Goal: Communication & Community: Answer question/provide support

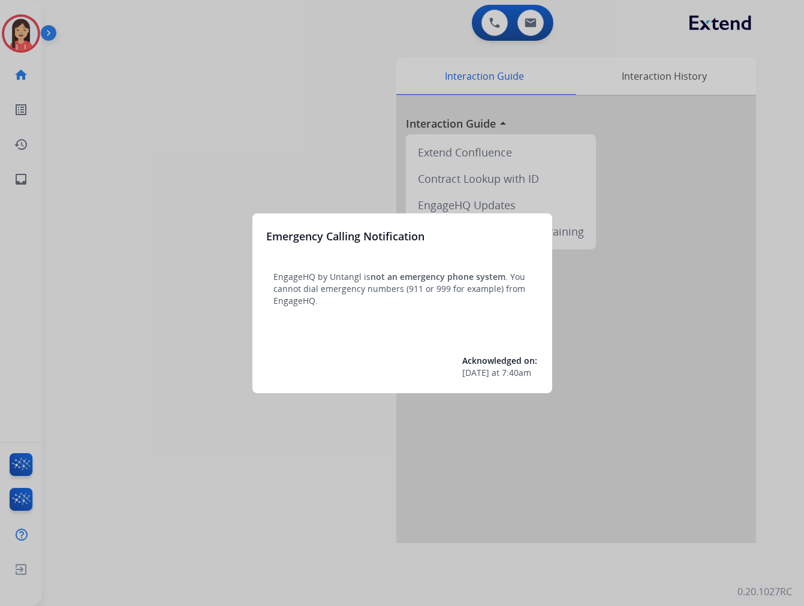
click at [113, 149] on div at bounding box center [402, 303] width 804 height 606
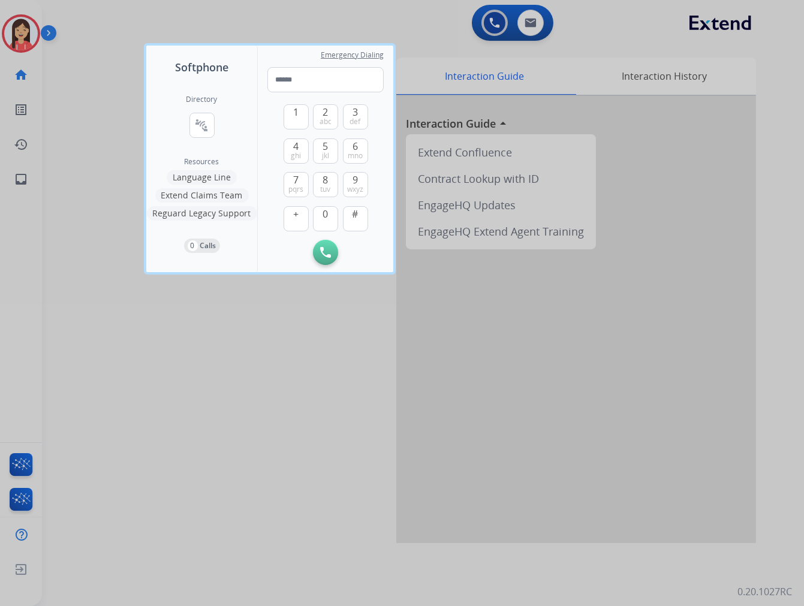
click at [19, 43] on div at bounding box center [402, 303] width 804 height 606
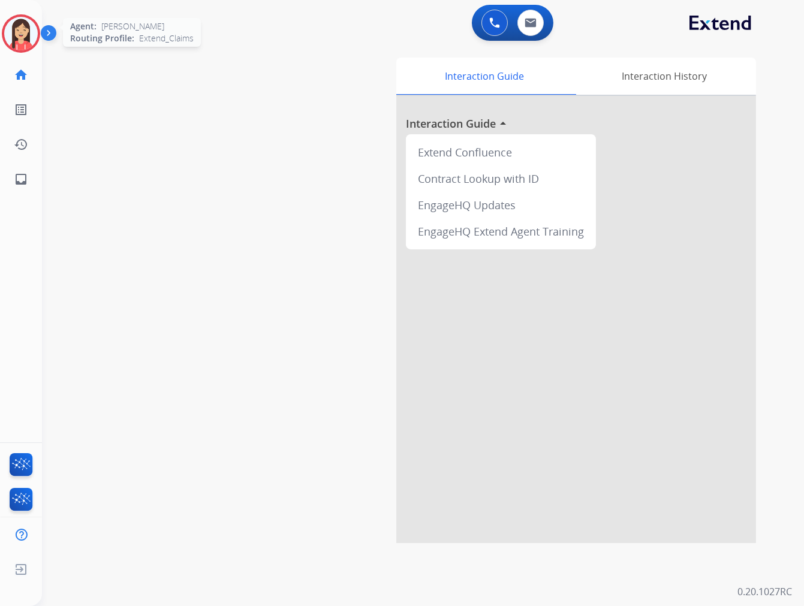
click at [19, 42] on img at bounding box center [21, 34] width 34 height 34
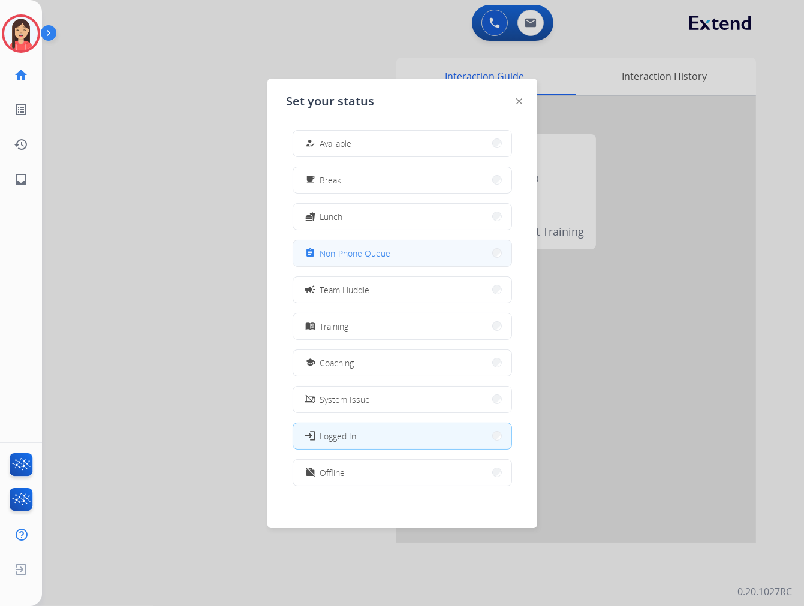
click at [341, 260] on div "assignment Non-Phone Queue" at bounding box center [347, 253] width 88 height 14
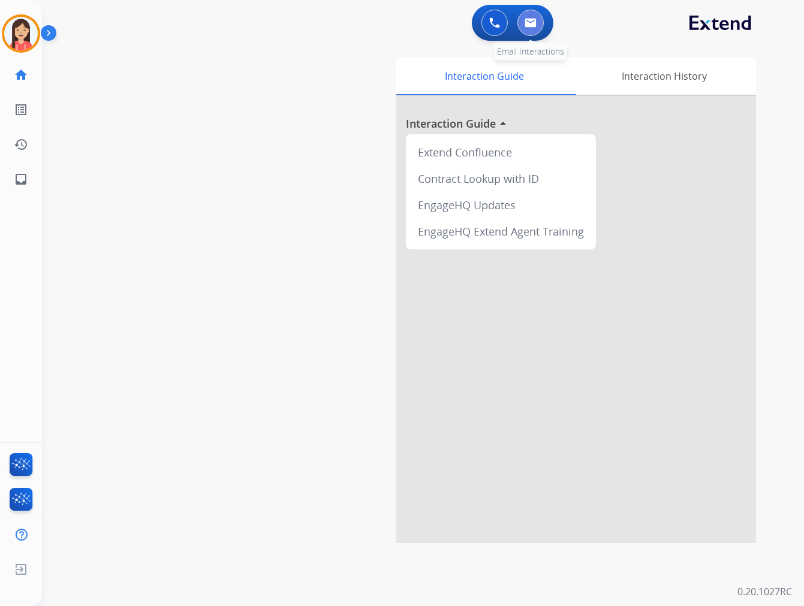
click at [523, 23] on button at bounding box center [530, 23] width 26 height 26
select select "**********"
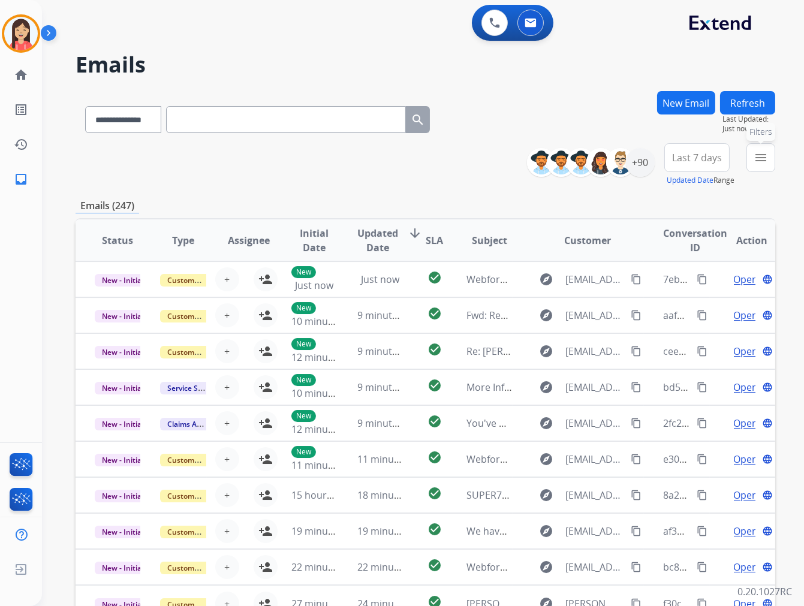
click at [769, 159] on button "menu Filters" at bounding box center [760, 157] width 29 height 29
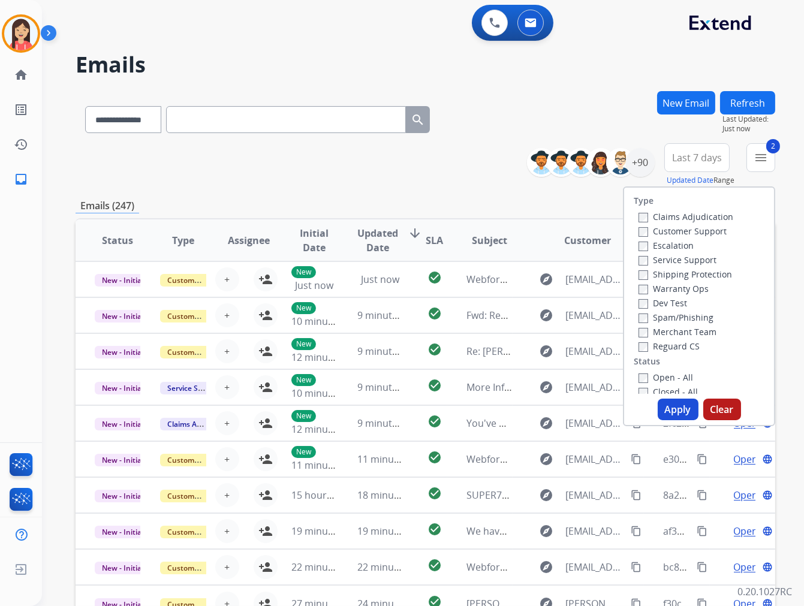
click at [688, 412] on button "Apply" at bounding box center [678, 410] width 41 height 22
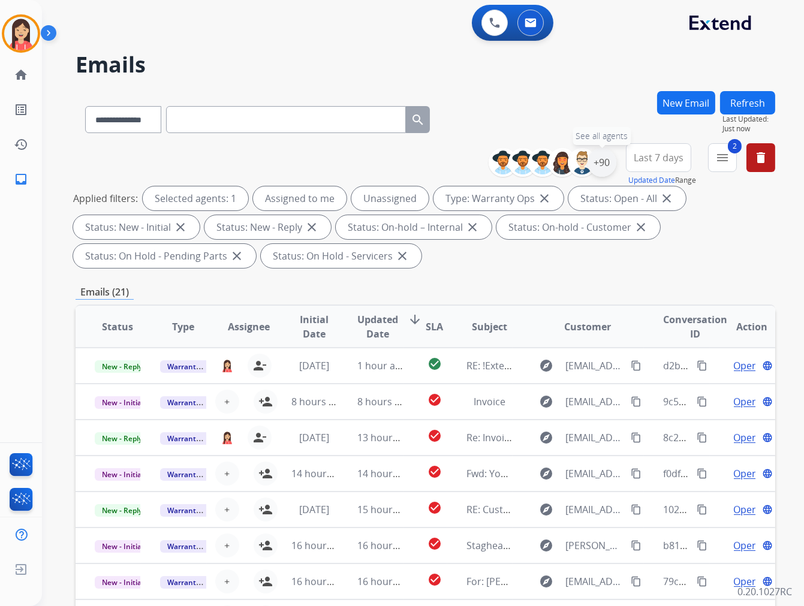
click at [607, 168] on div "+90" at bounding box center [602, 162] width 29 height 29
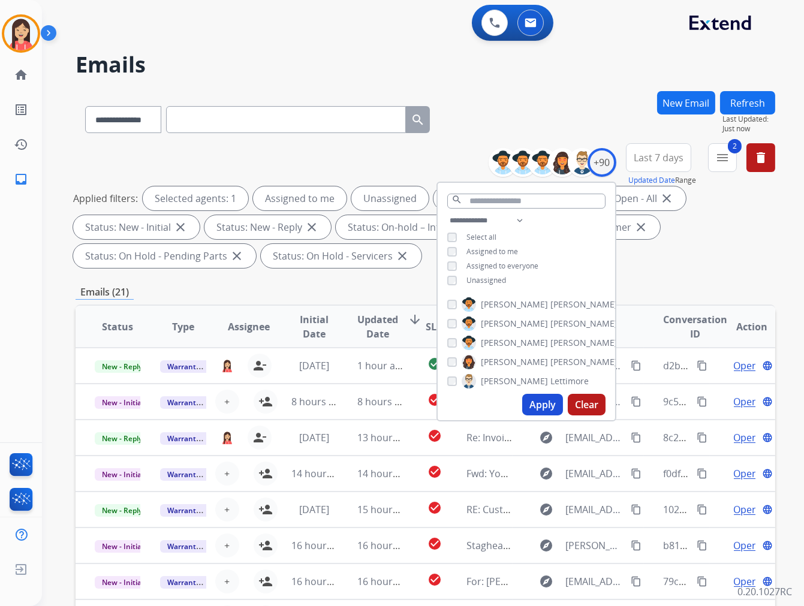
click at [496, 253] on span "Assigned to me" at bounding box center [492, 251] width 52 height 10
click at [541, 410] on button "Apply" at bounding box center [542, 405] width 41 height 22
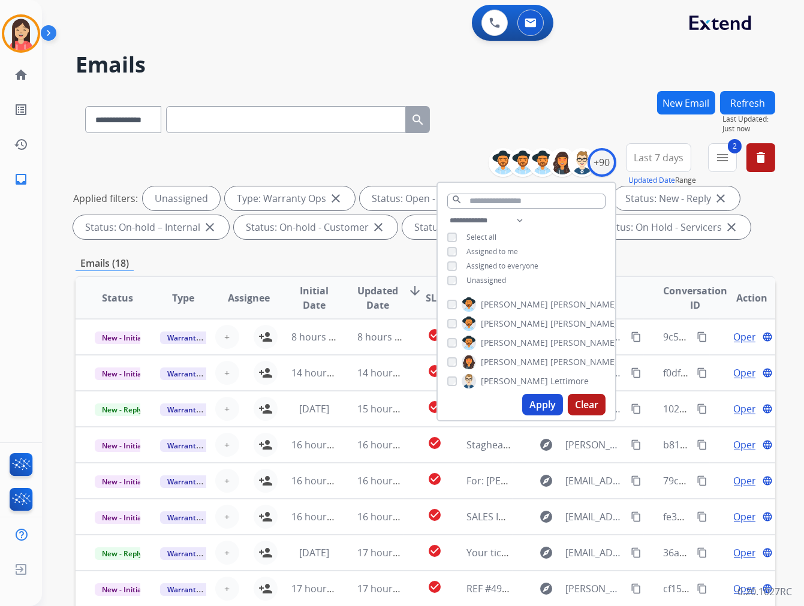
click at [369, 291] on span "Updated Date" at bounding box center [377, 298] width 41 height 29
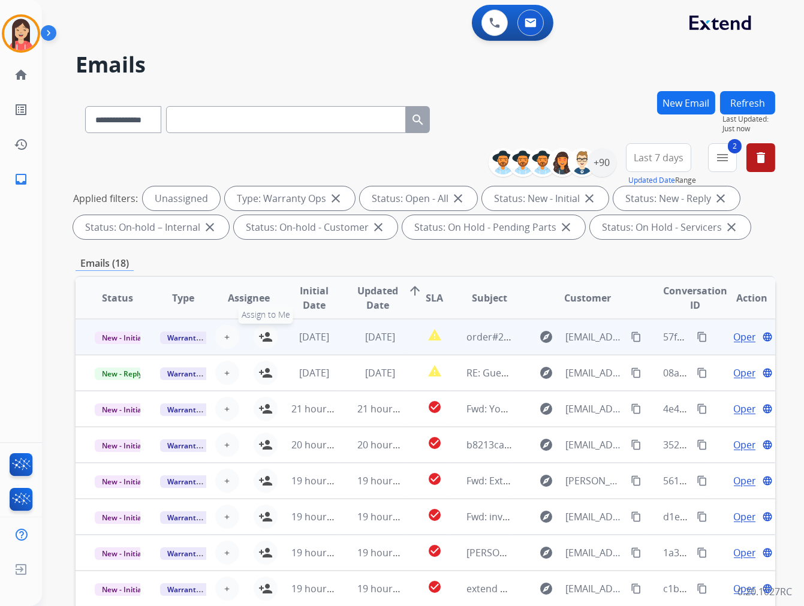
click at [261, 336] on mat-icon "person_add" at bounding box center [265, 337] width 14 height 14
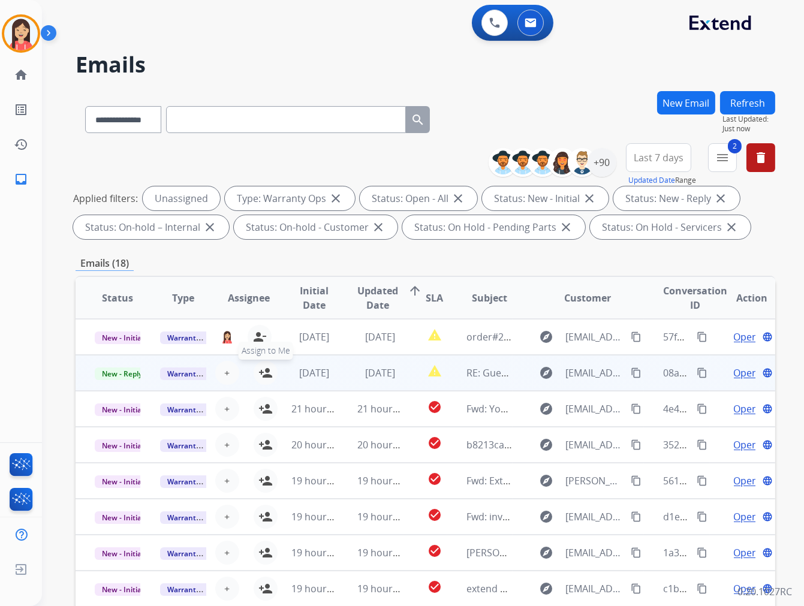
click at [264, 371] on mat-icon "person_add" at bounding box center [265, 373] width 14 height 14
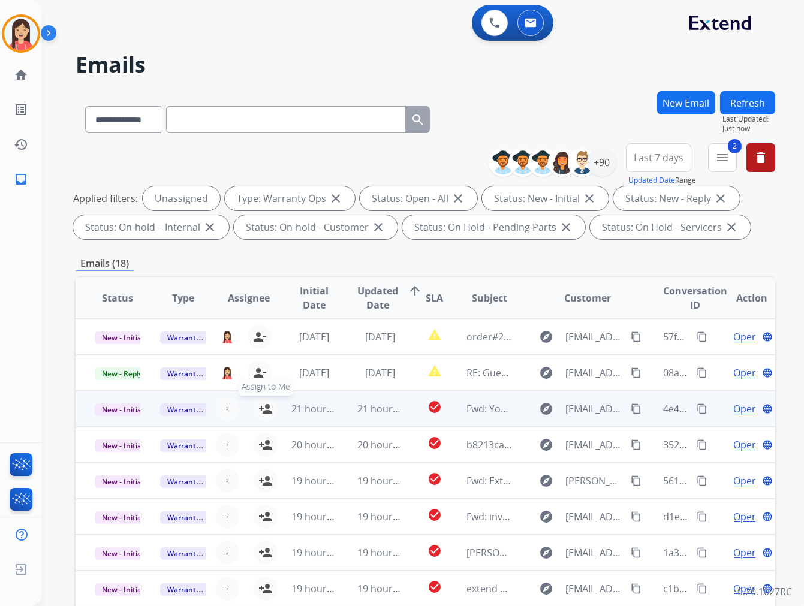
click at [264, 411] on mat-icon "person_add" at bounding box center [265, 409] width 14 height 14
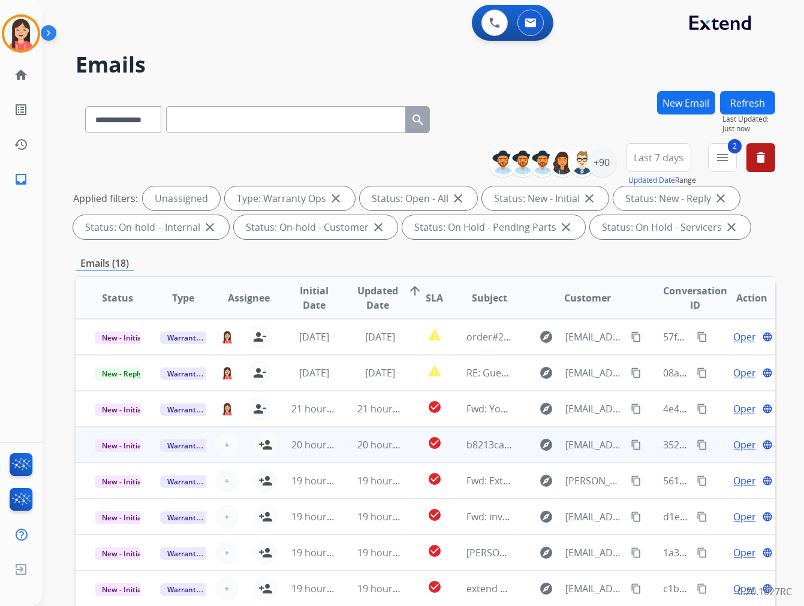
click at [272, 447] on td "20 hours ago" at bounding box center [304, 445] width 65 height 36
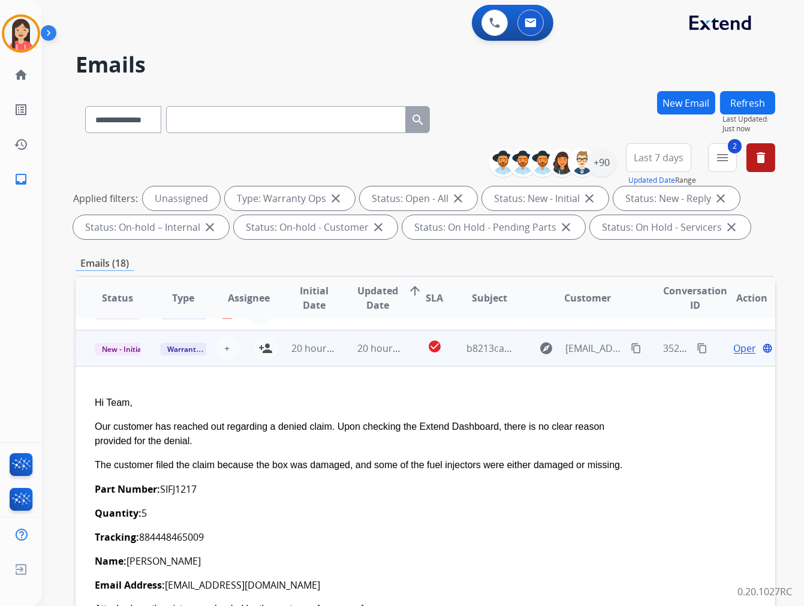
scroll to position [108, 0]
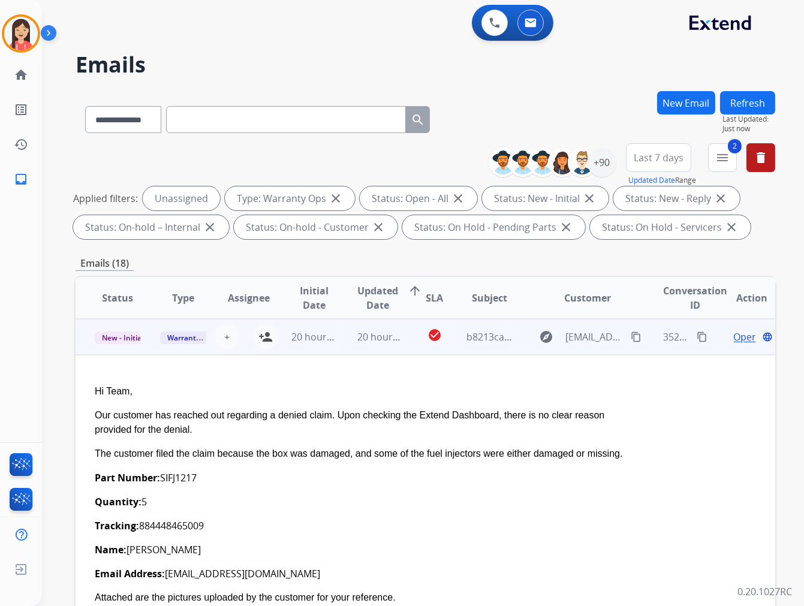
click at [266, 336] on mat-icon "person_add" at bounding box center [265, 337] width 14 height 14
click at [309, 354] on td "20 hours ago" at bounding box center [304, 337] width 65 height 36
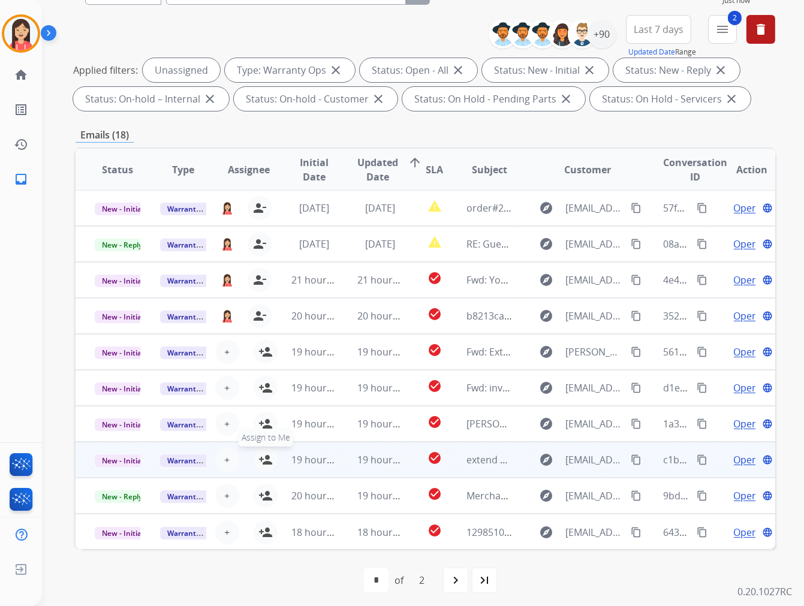
scroll to position [134, 0]
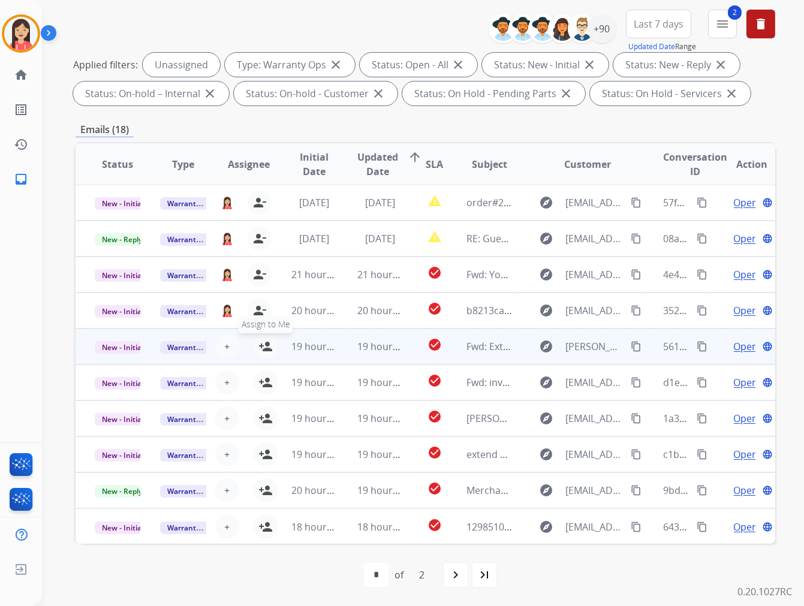
click at [261, 346] on mat-icon "person_add" at bounding box center [265, 346] width 14 height 14
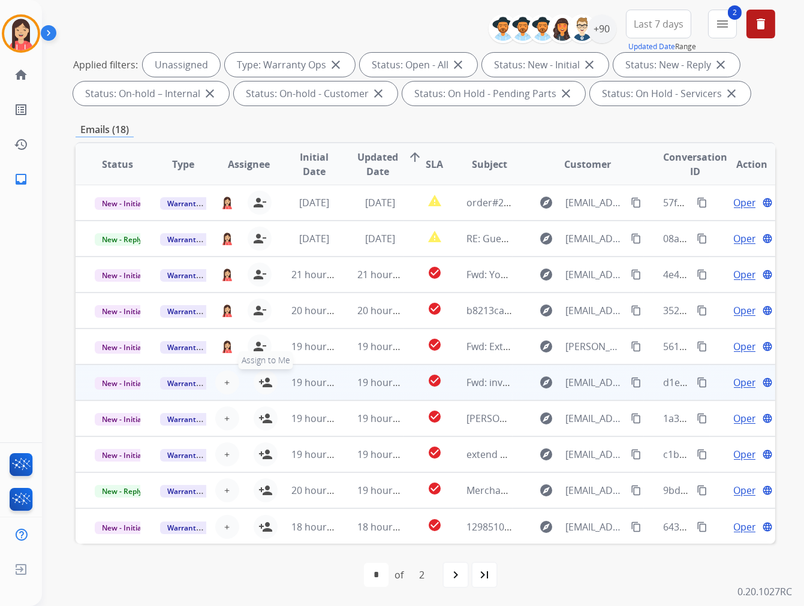
click at [266, 383] on mat-icon "person_add" at bounding box center [265, 382] width 14 height 14
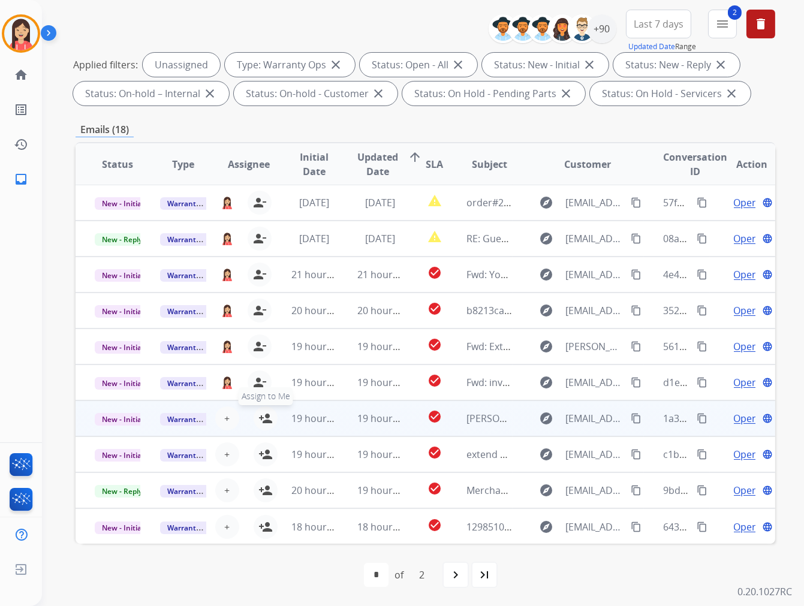
click at [264, 417] on mat-icon "person_add" at bounding box center [265, 418] width 14 height 14
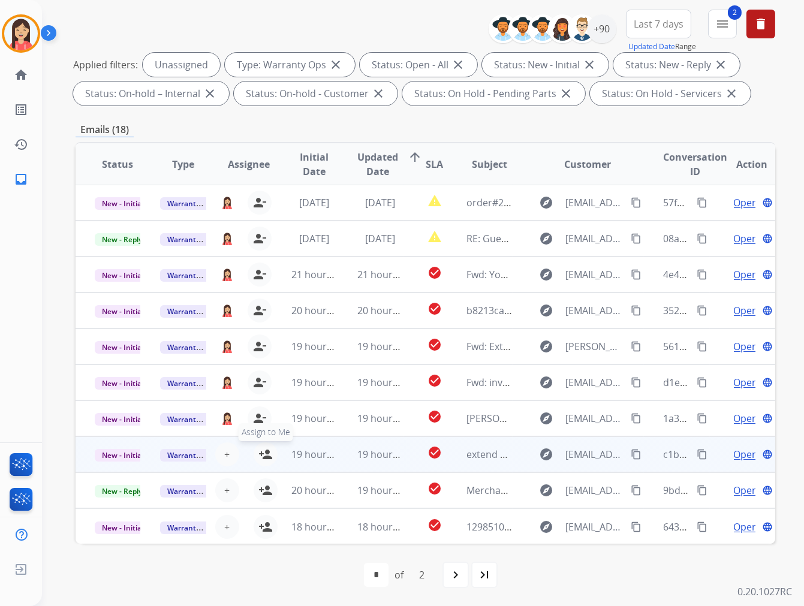
click at [260, 457] on mat-icon "person_add" at bounding box center [265, 454] width 14 height 14
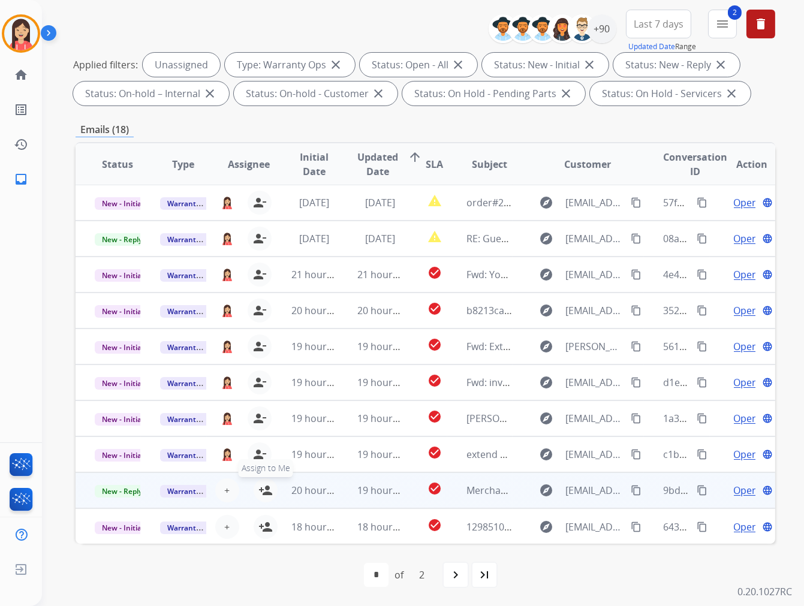
click at [259, 487] on mat-icon "person_add" at bounding box center [265, 490] width 14 height 14
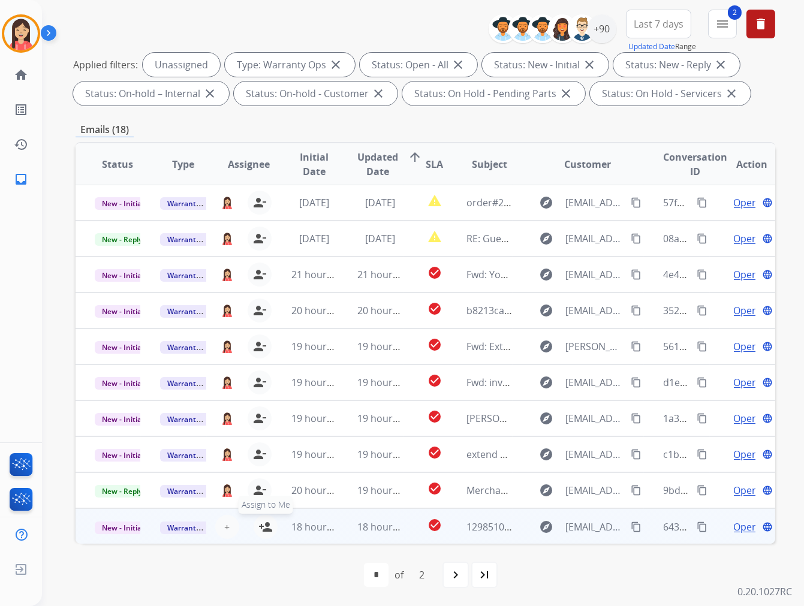
click at [260, 523] on mat-icon "person_add" at bounding box center [265, 527] width 14 height 14
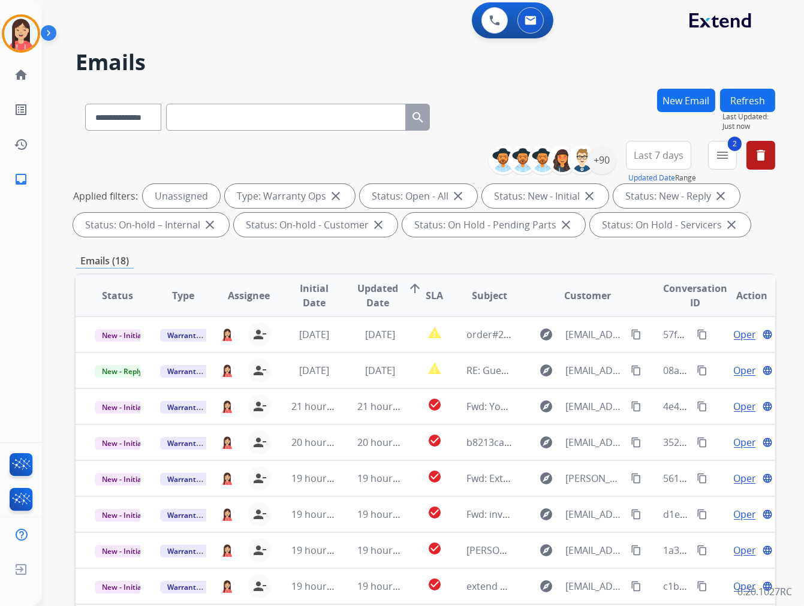
scroll to position [0, 0]
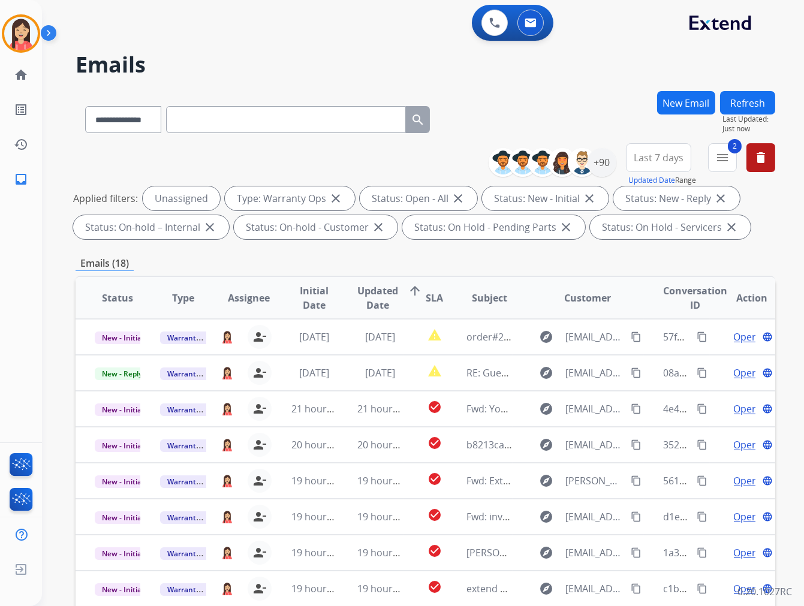
click at [737, 96] on button "Refresh" at bounding box center [747, 102] width 55 height 23
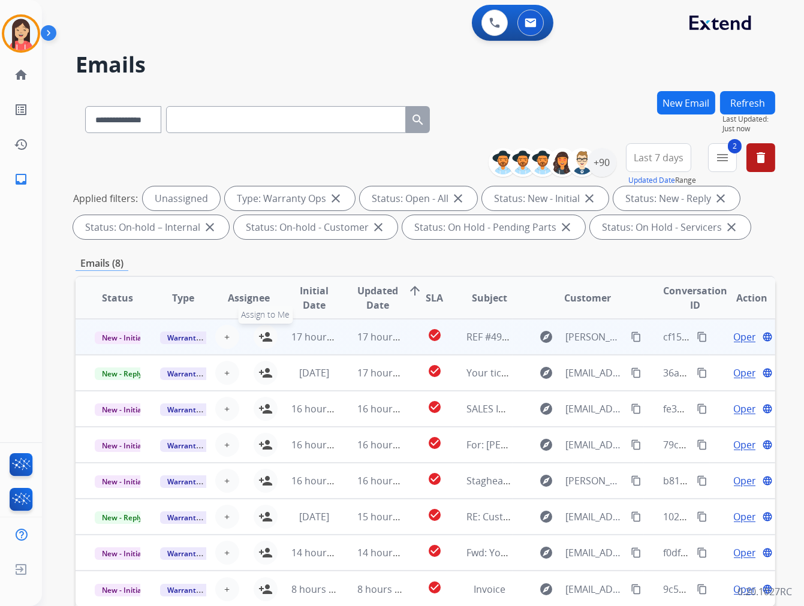
click at [260, 336] on mat-icon "person_add" at bounding box center [265, 337] width 14 height 14
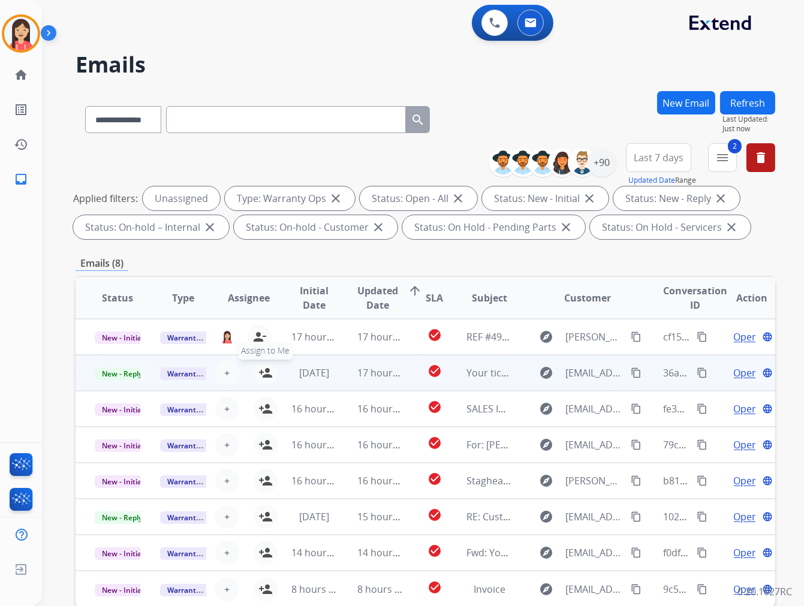
click at [260, 372] on mat-icon "person_add" at bounding box center [265, 373] width 14 height 14
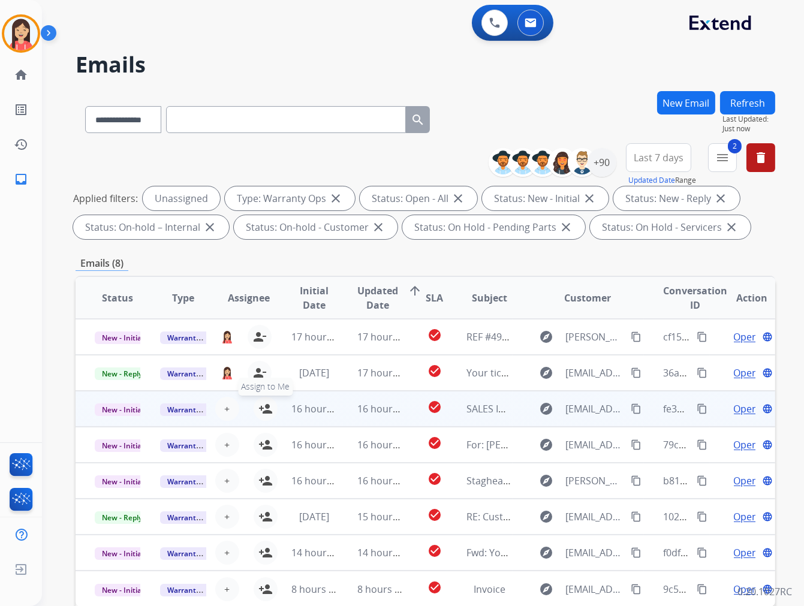
click at [266, 403] on mat-icon "person_add" at bounding box center [265, 409] width 14 height 14
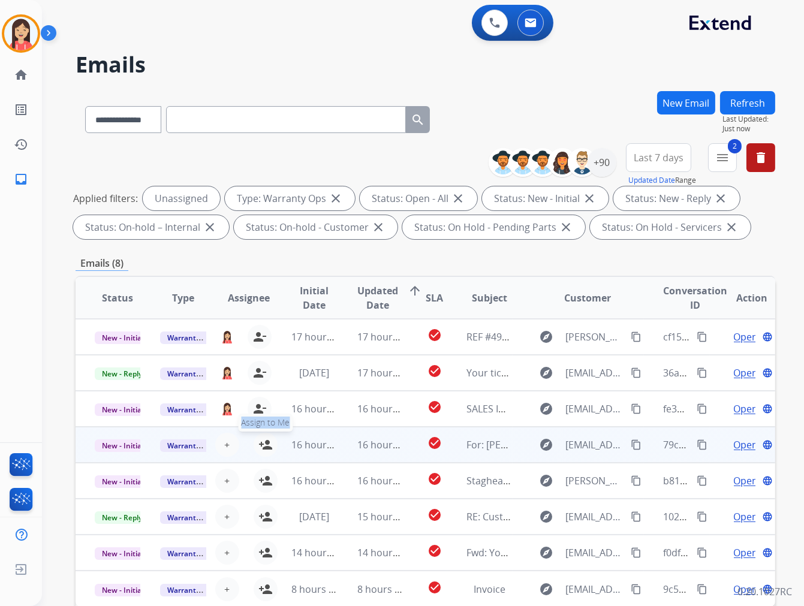
click at [267, 444] on tr "New - Initial Warranty Ops + Select agent person_add Assign to Me 16 hours ago …" at bounding box center [426, 445] width 700 height 36
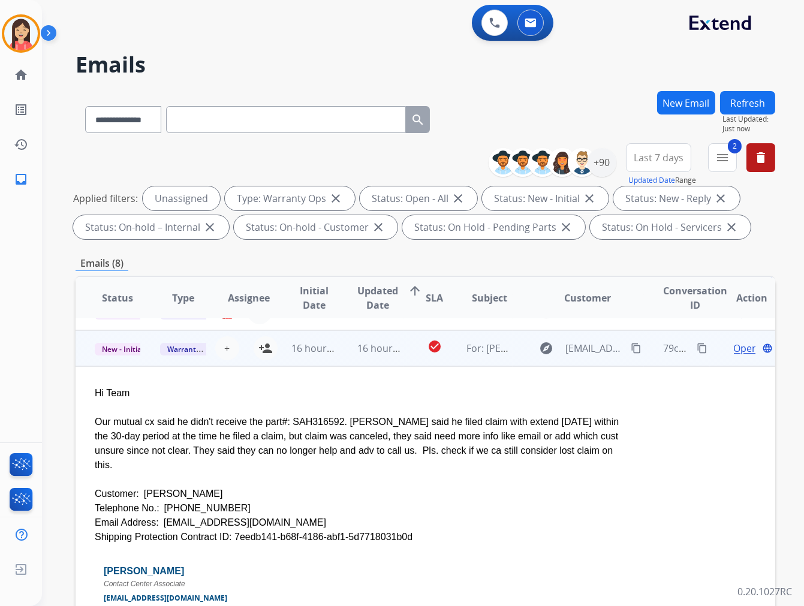
scroll to position [108, 0]
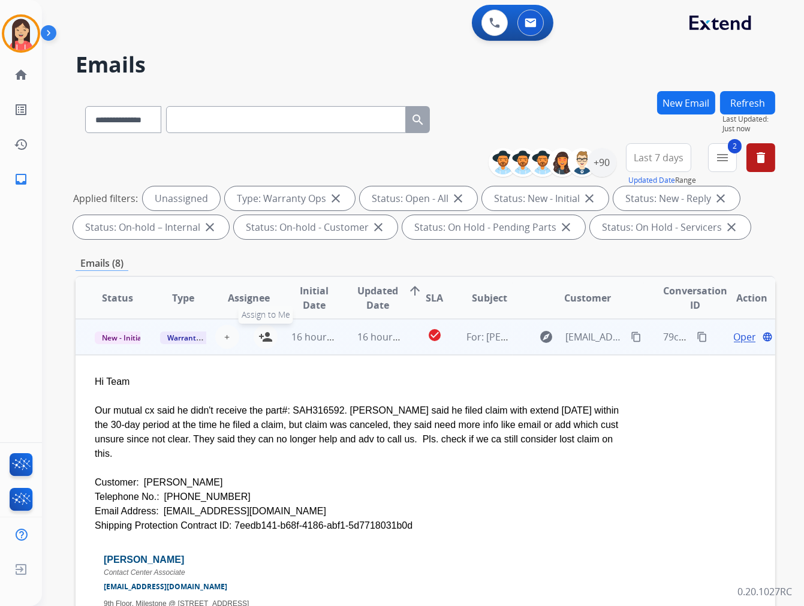
click at [262, 334] on mat-icon "person_add" at bounding box center [265, 337] width 14 height 14
click at [292, 349] on td "16 hours ago" at bounding box center [304, 337] width 65 height 36
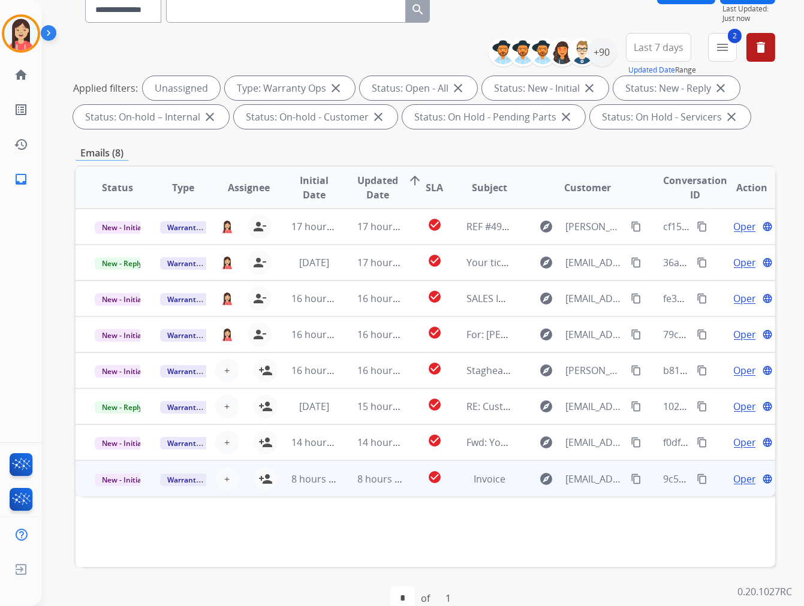
scroll to position [134, 0]
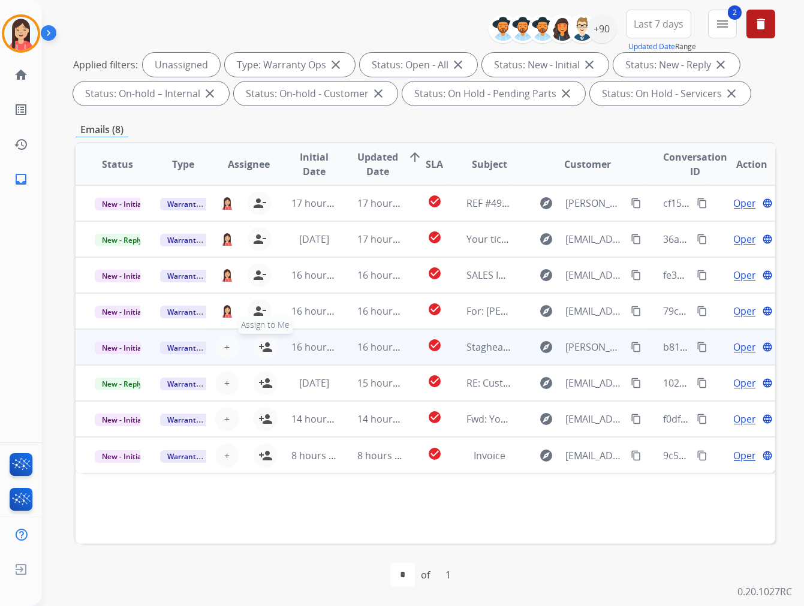
click at [262, 349] on mat-icon "person_add" at bounding box center [265, 347] width 14 height 14
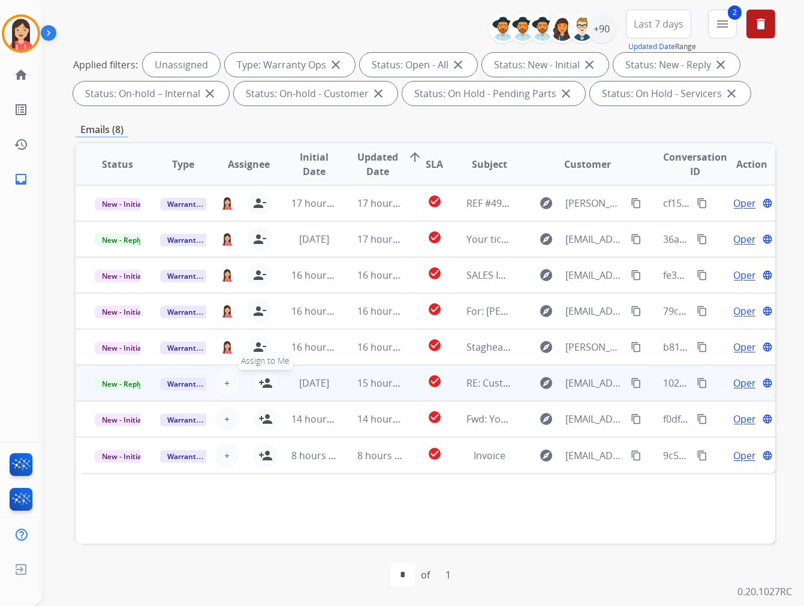
click at [267, 379] on mat-icon "person_add" at bounding box center [265, 383] width 14 height 14
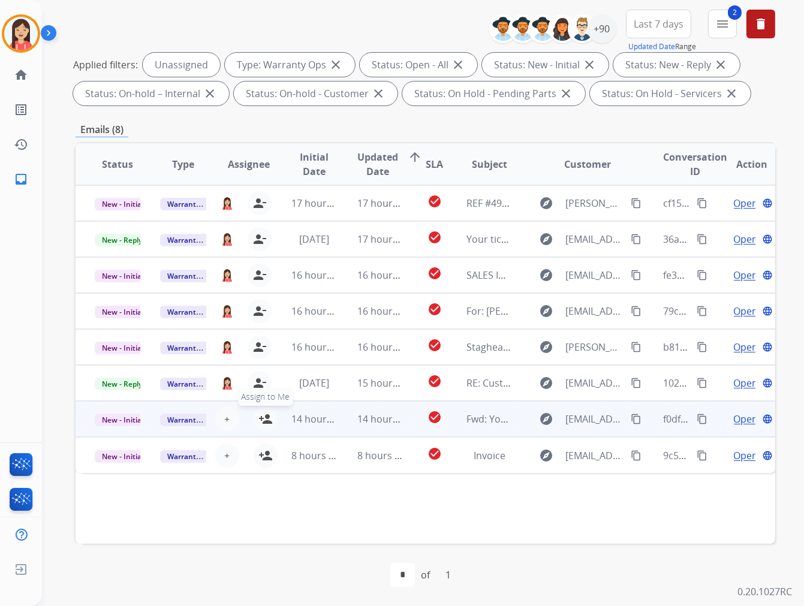
click at [264, 412] on mat-icon "person_add" at bounding box center [265, 419] width 14 height 14
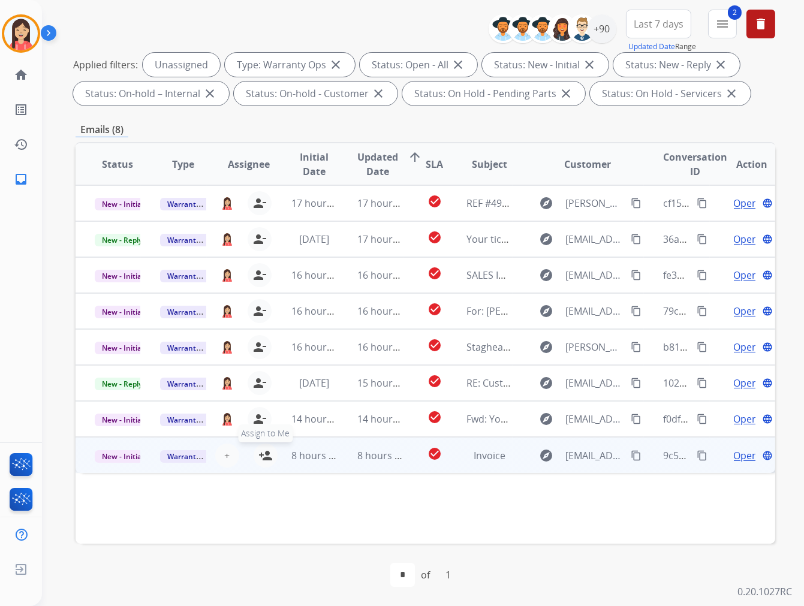
click at [267, 457] on mat-icon "person_add" at bounding box center [265, 455] width 14 height 14
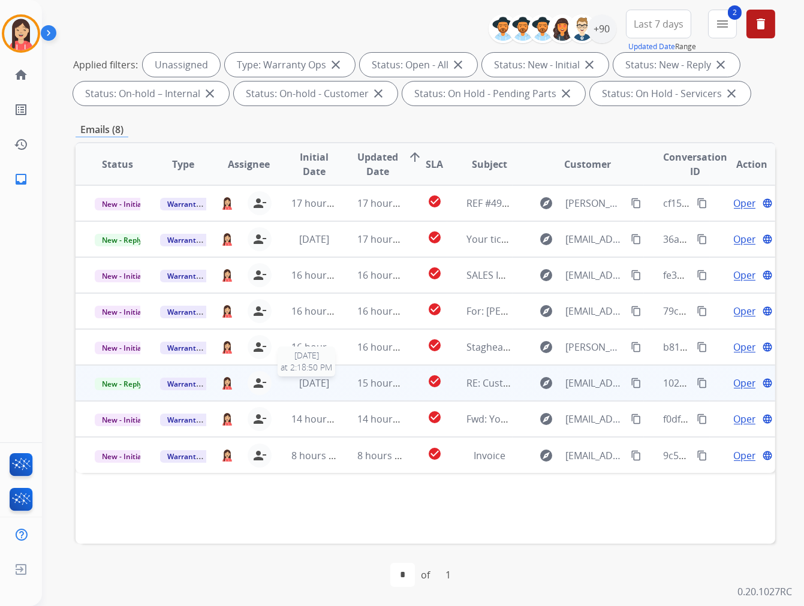
scroll to position [0, 0]
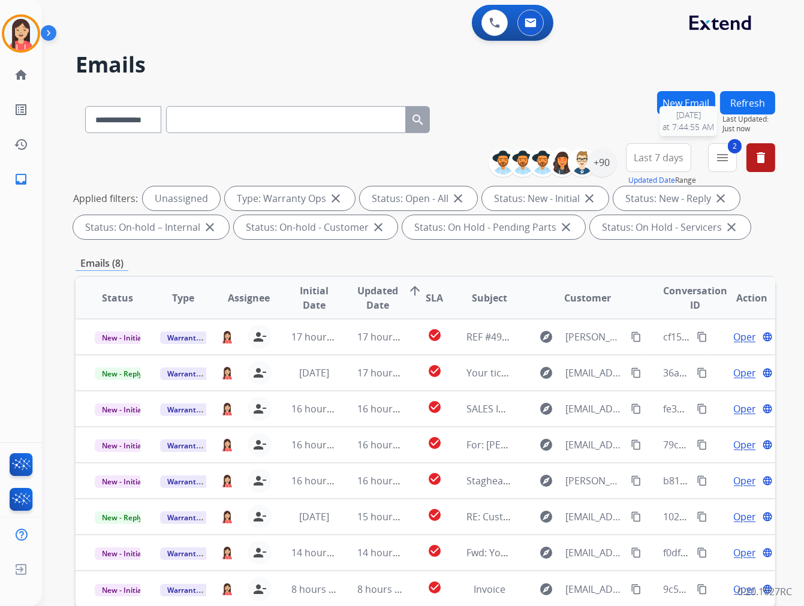
click at [739, 109] on button "Refresh" at bounding box center [747, 102] width 55 height 23
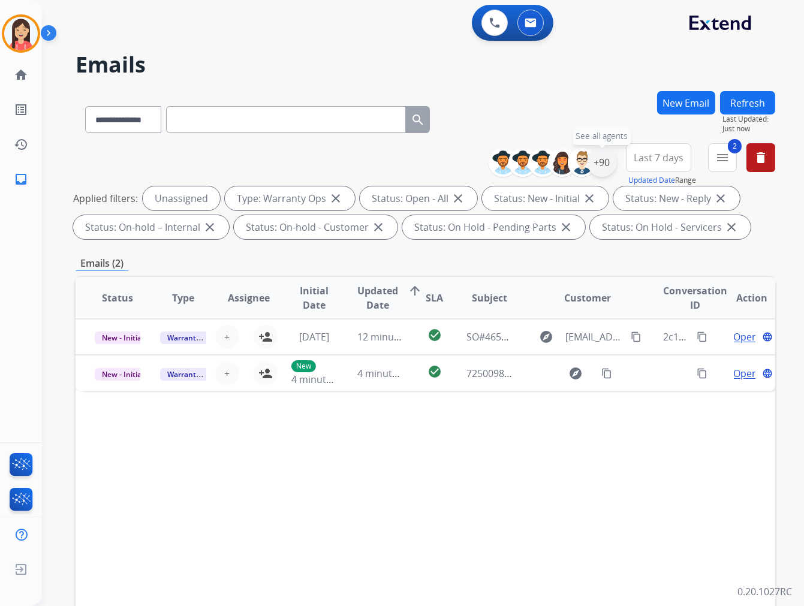
click at [598, 158] on div "+90" at bounding box center [602, 162] width 29 height 29
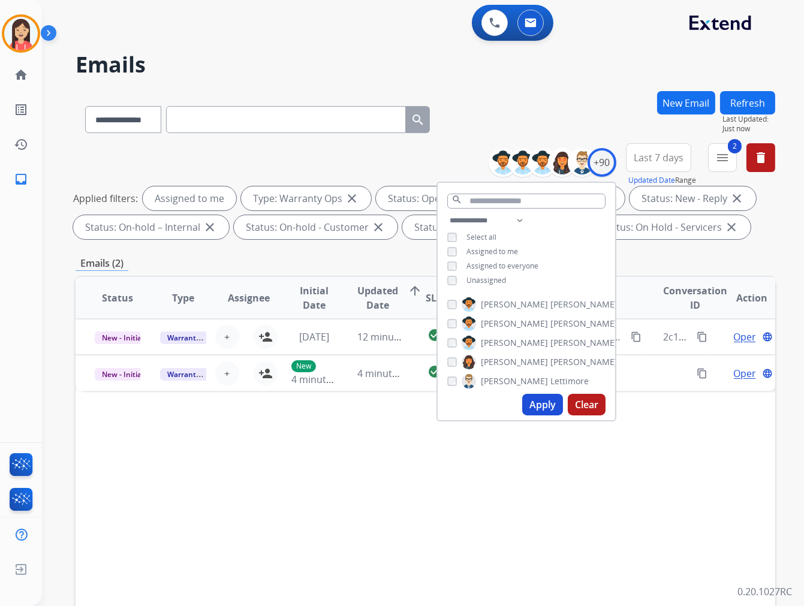
click at [532, 404] on button "Apply" at bounding box center [542, 405] width 41 height 22
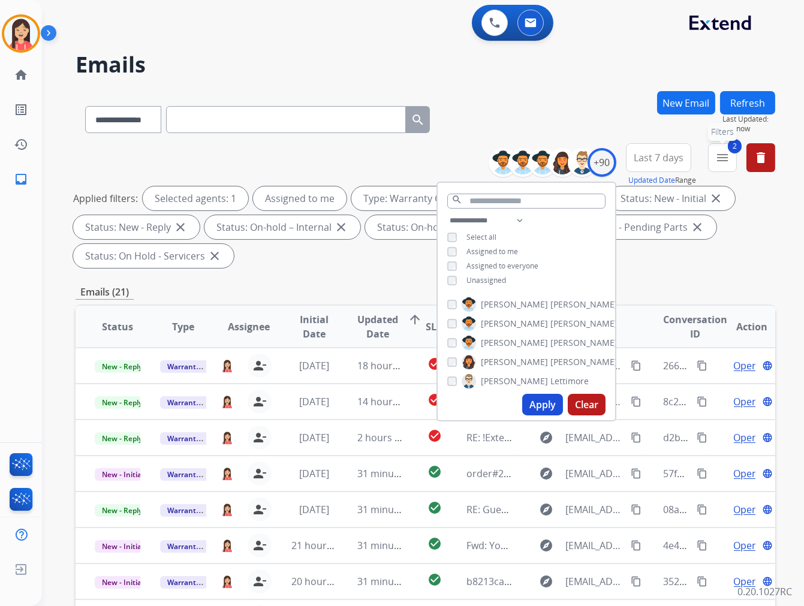
click at [727, 162] on mat-icon "menu" at bounding box center [722, 157] width 14 height 14
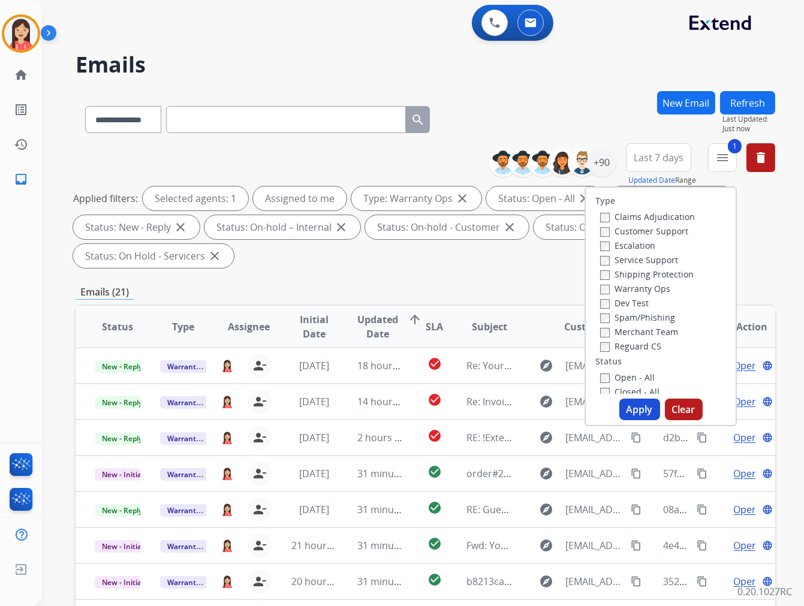
click at [627, 412] on button "Apply" at bounding box center [639, 410] width 41 height 22
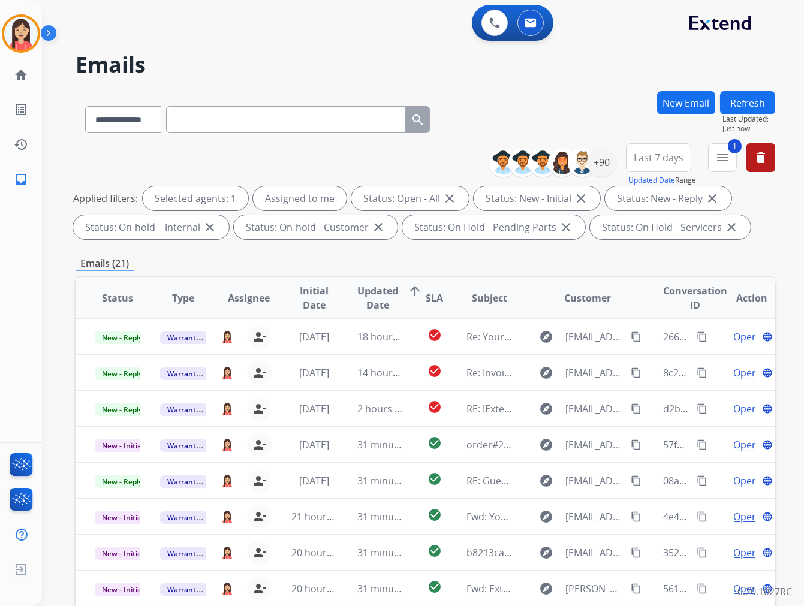
click at [373, 302] on span "Updated Date" at bounding box center [377, 298] width 41 height 29
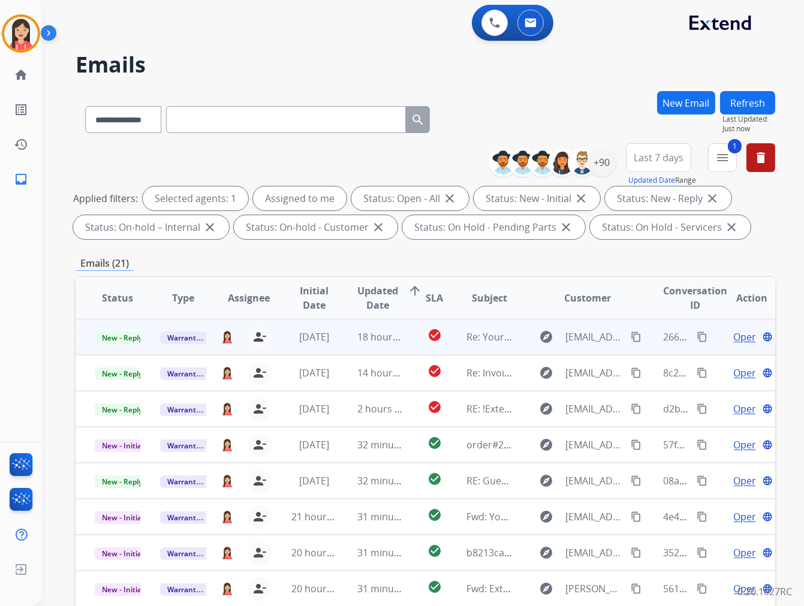
click at [329, 345] on td "[DATE]" at bounding box center [304, 337] width 65 height 36
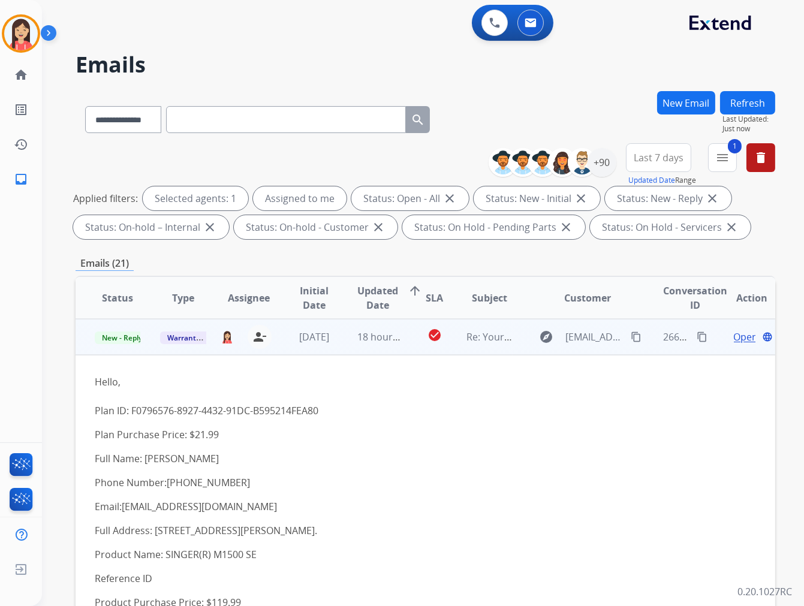
click at [330, 348] on td "[DATE]" at bounding box center [304, 337] width 65 height 36
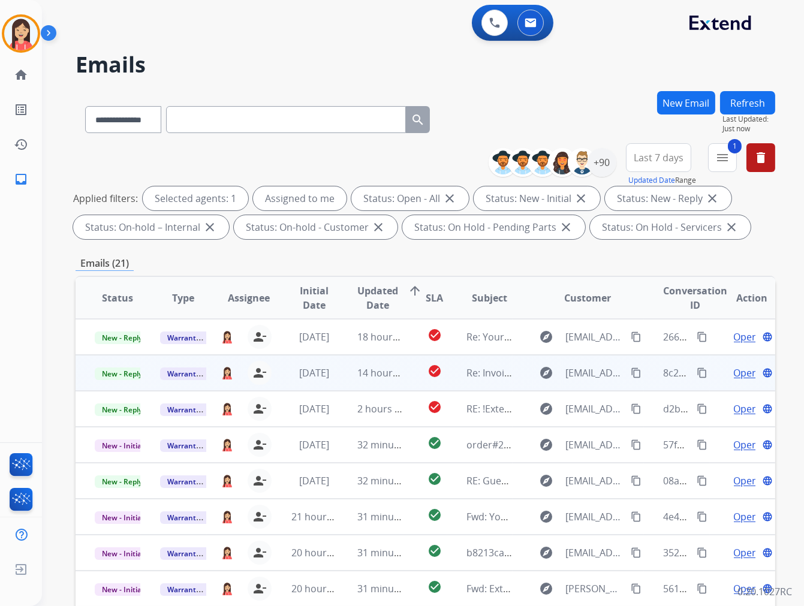
click at [343, 382] on td "14 hours ago" at bounding box center [370, 373] width 65 height 36
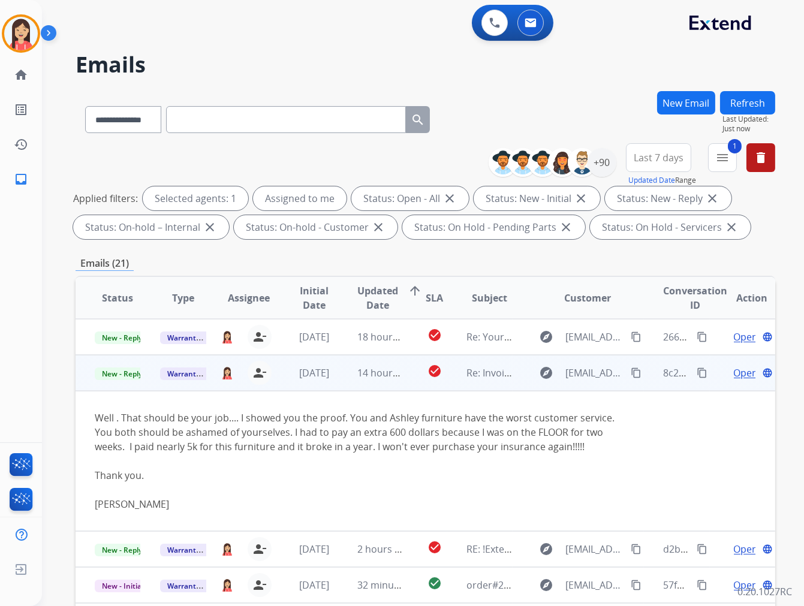
scroll to position [36, 0]
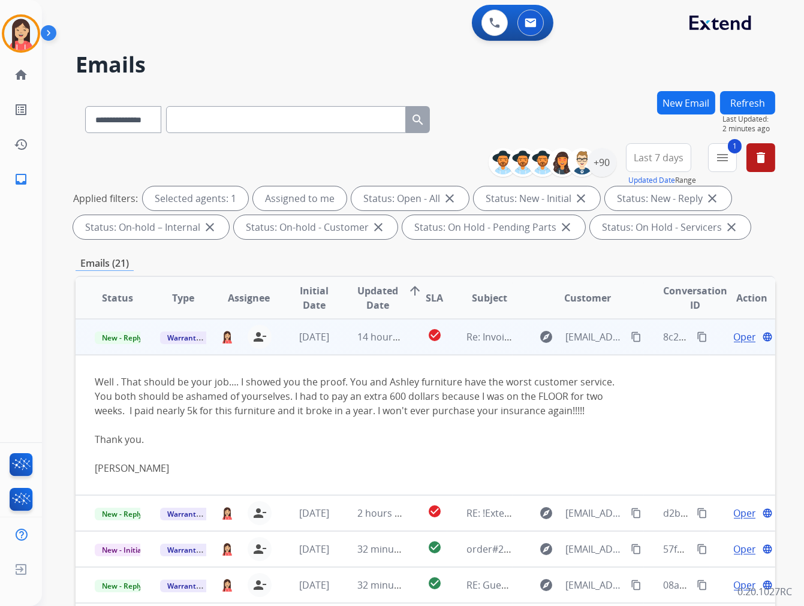
click at [734, 330] on span "Open" at bounding box center [746, 337] width 25 height 14
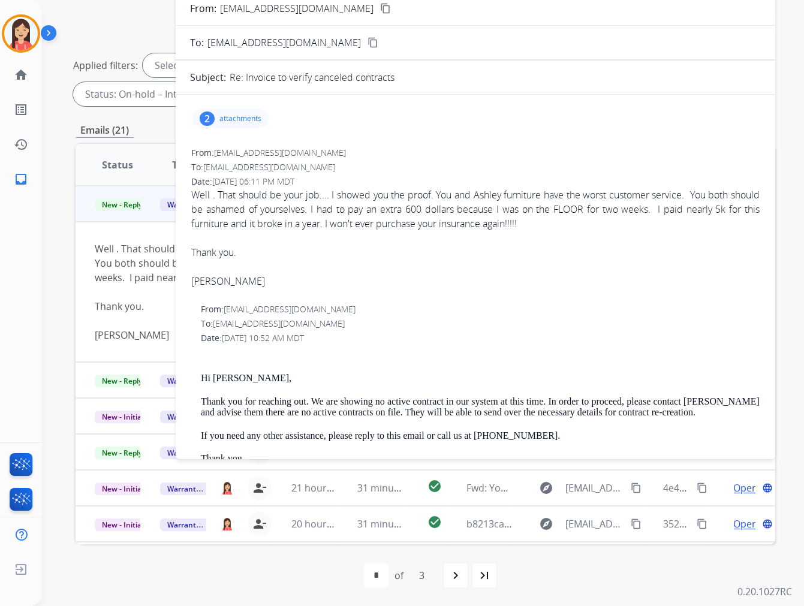
scroll to position [0, 0]
click at [249, 123] on p "attachments" at bounding box center [240, 120] width 42 height 10
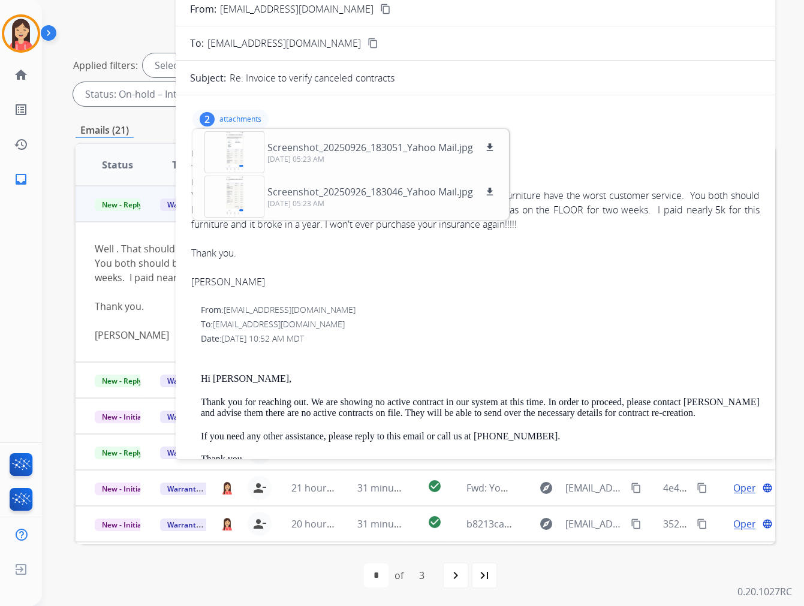
click at [232, 116] on p "attachments" at bounding box center [240, 120] width 42 height 10
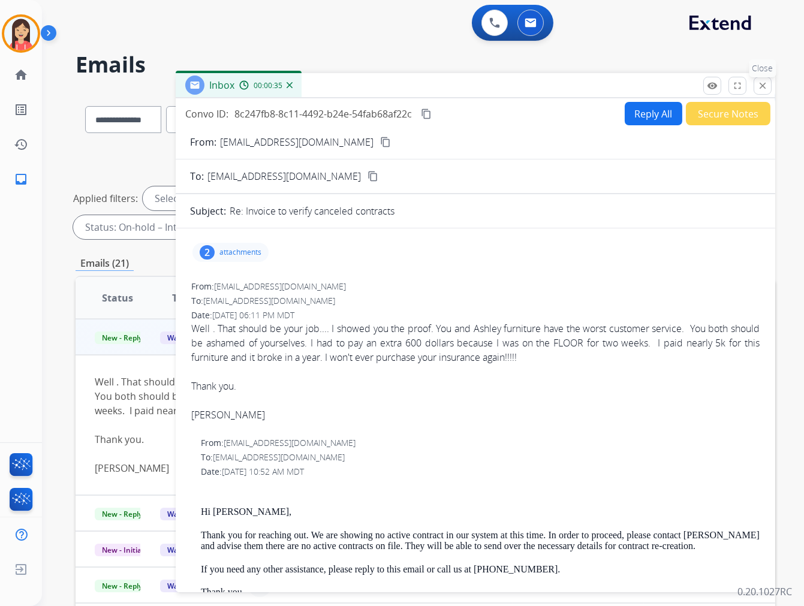
click at [769, 87] on button "close Close" at bounding box center [763, 86] width 18 height 18
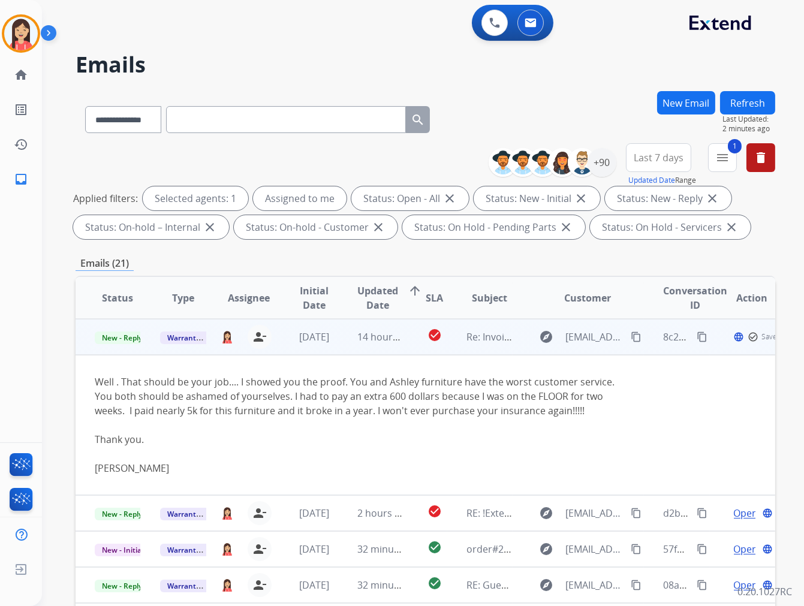
click at [344, 348] on td "14 hours ago" at bounding box center [370, 337] width 65 height 36
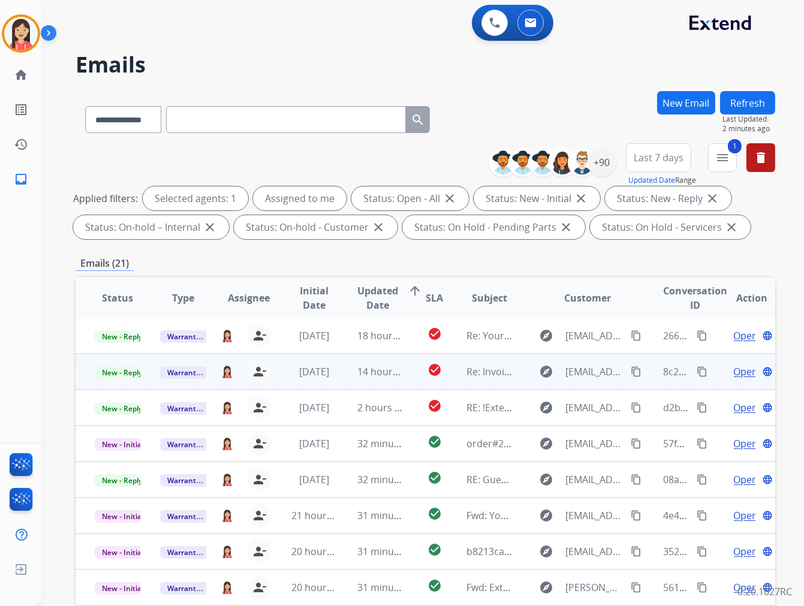
scroll to position [1, 0]
click at [338, 384] on td "14 hours ago" at bounding box center [370, 372] width 65 height 36
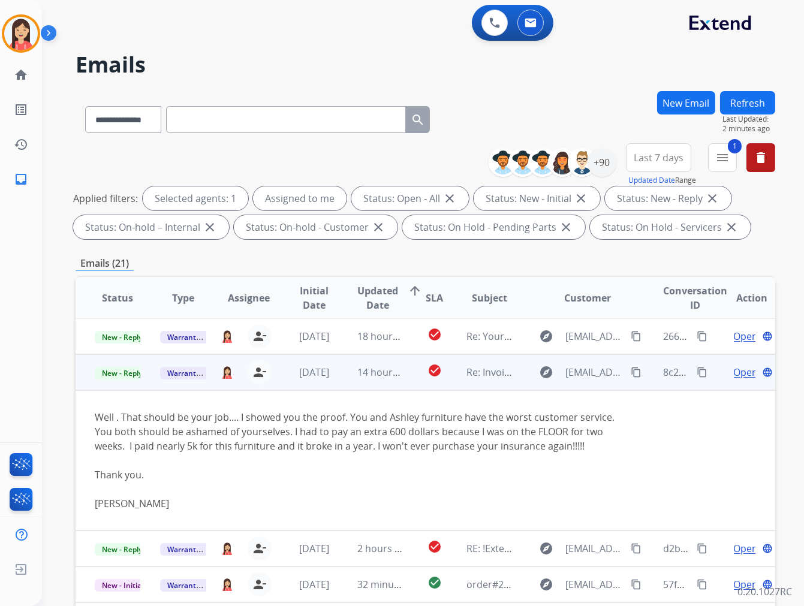
scroll to position [36, 0]
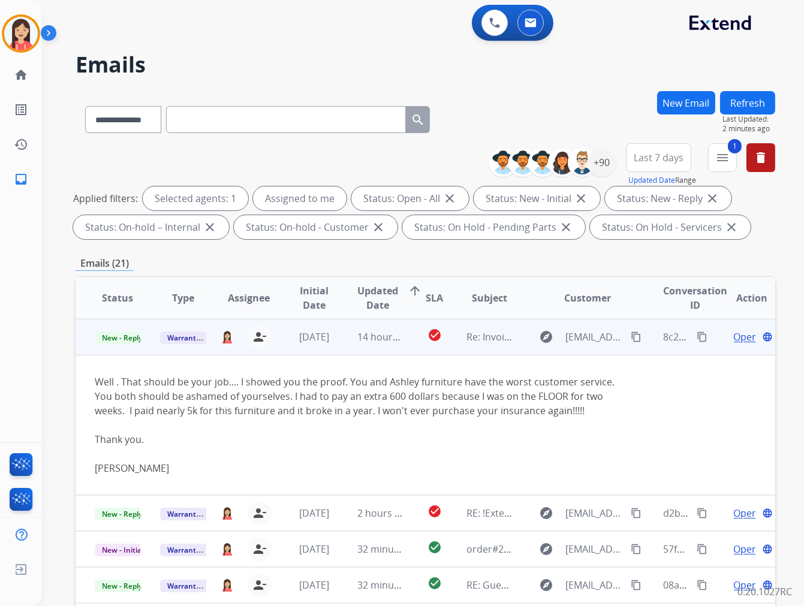
click at [736, 334] on span "Open" at bounding box center [746, 337] width 25 height 14
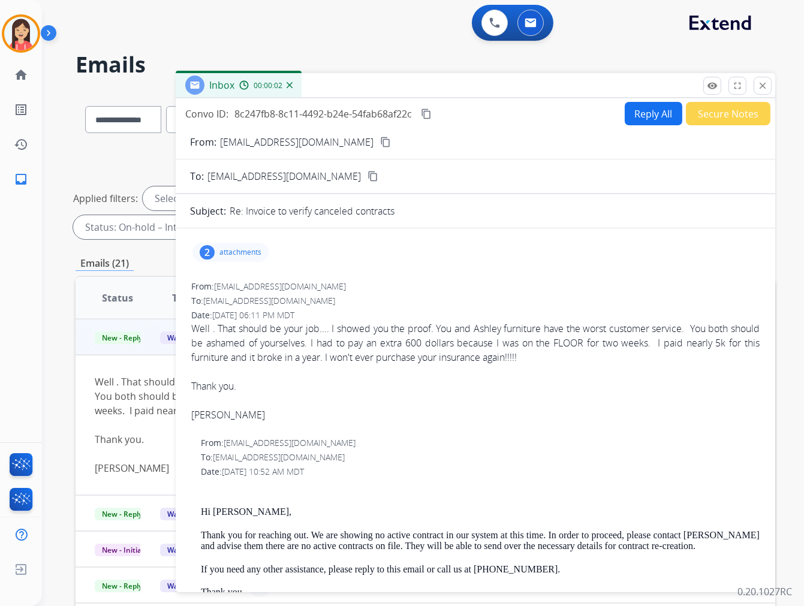
click at [636, 121] on button "Reply All" at bounding box center [654, 113] width 58 height 23
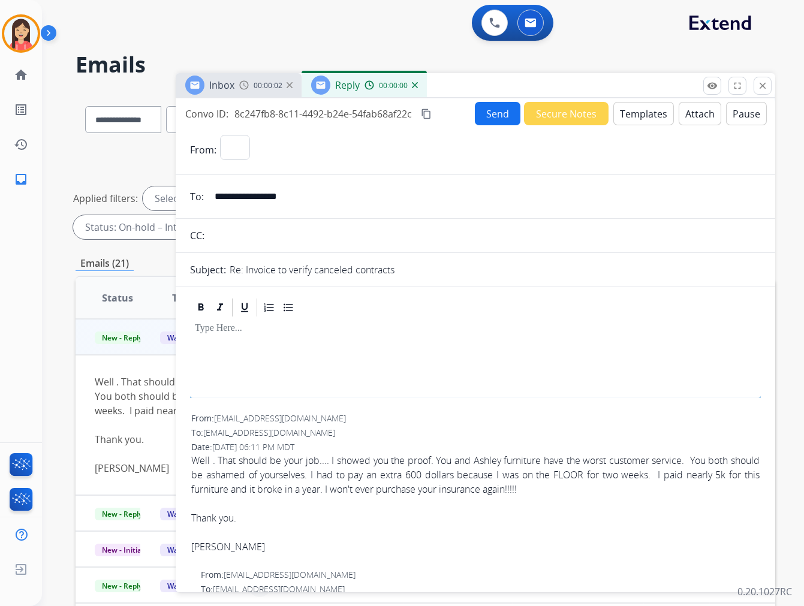
select select "**********"
click at [763, 84] on mat-icon "close" at bounding box center [762, 85] width 11 height 11
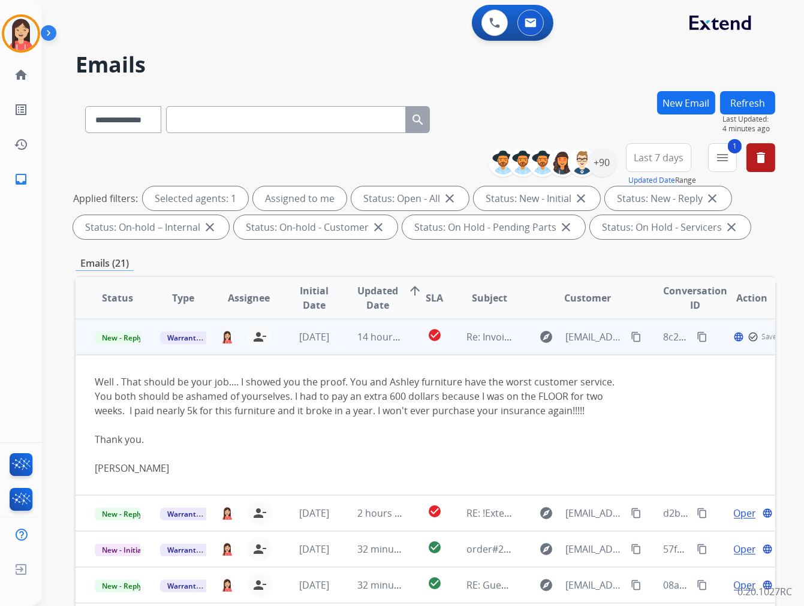
click at [340, 352] on td "14 hours ago" at bounding box center [370, 337] width 65 height 36
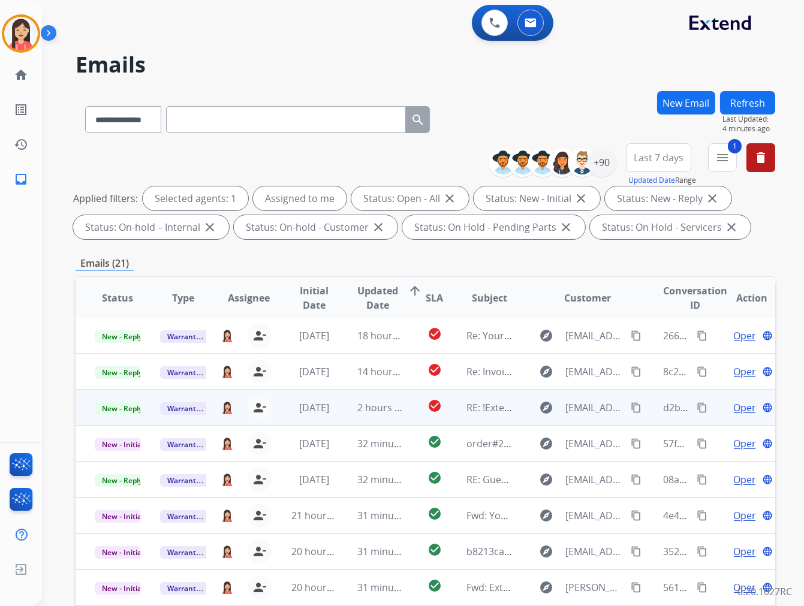
scroll to position [1, 0]
click at [338, 412] on td "2 hours ago" at bounding box center [370, 408] width 65 height 36
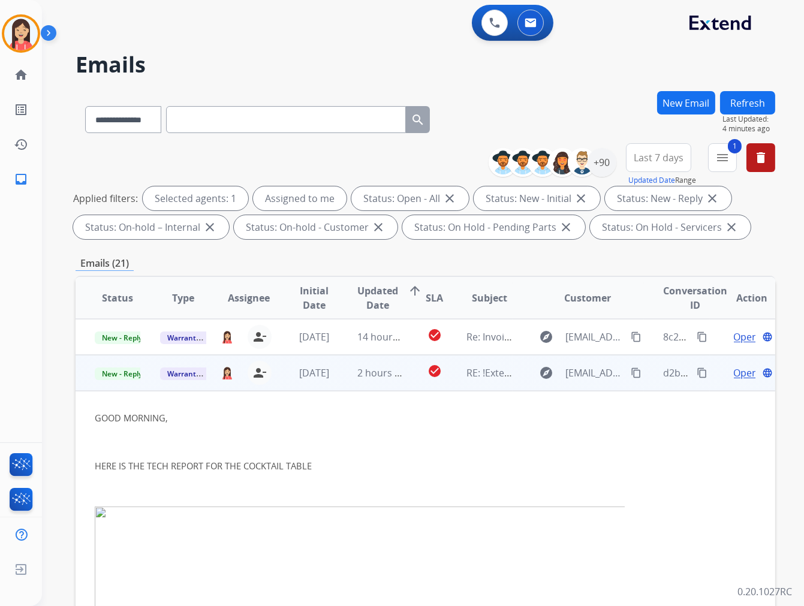
scroll to position [72, 0]
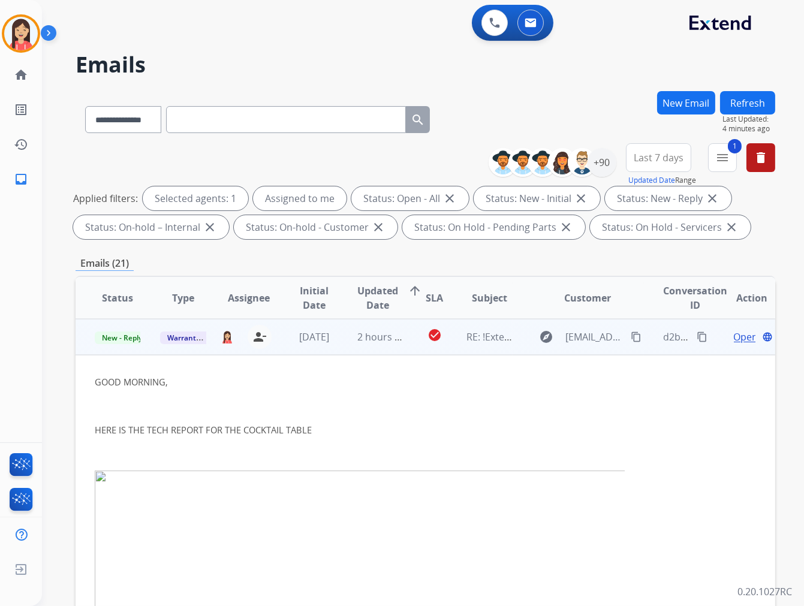
click at [735, 339] on span "Open" at bounding box center [746, 337] width 25 height 14
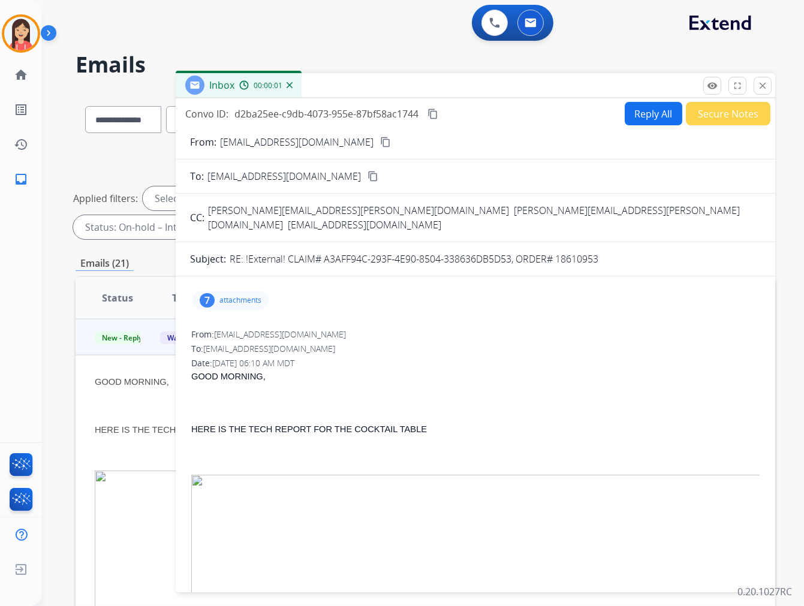
click at [252, 296] on p "attachments" at bounding box center [240, 301] width 42 height 10
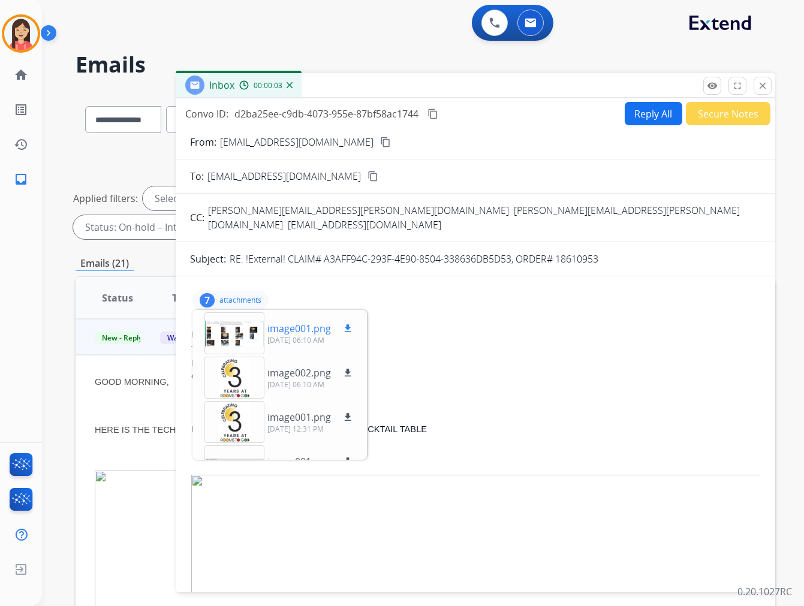
click at [350, 323] on mat-icon "download" at bounding box center [347, 328] width 11 height 11
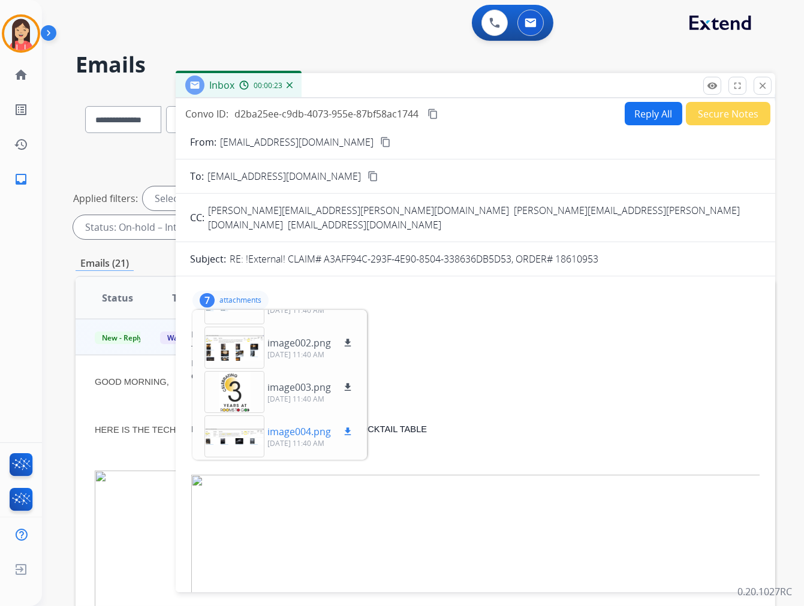
click at [349, 426] on mat-icon "download" at bounding box center [347, 431] width 11 height 11
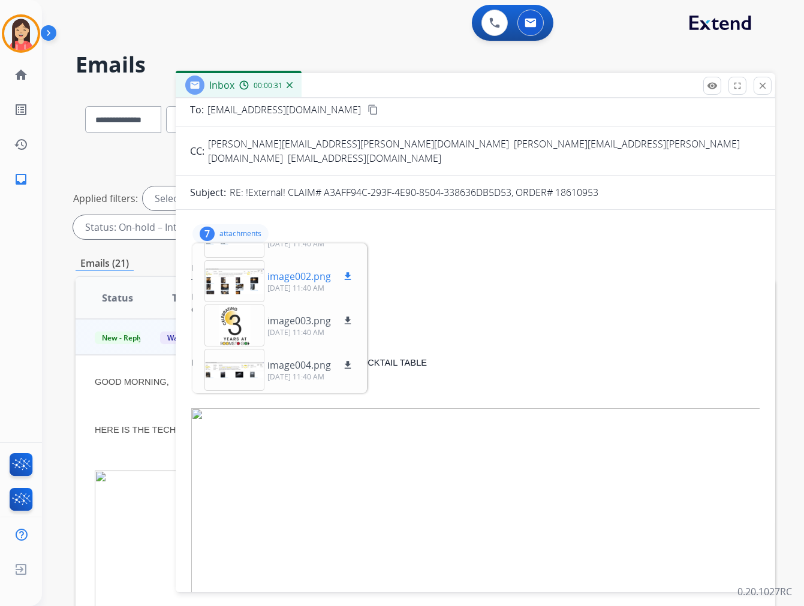
click at [311, 269] on p "image002.png" at bounding box center [299, 276] width 64 height 14
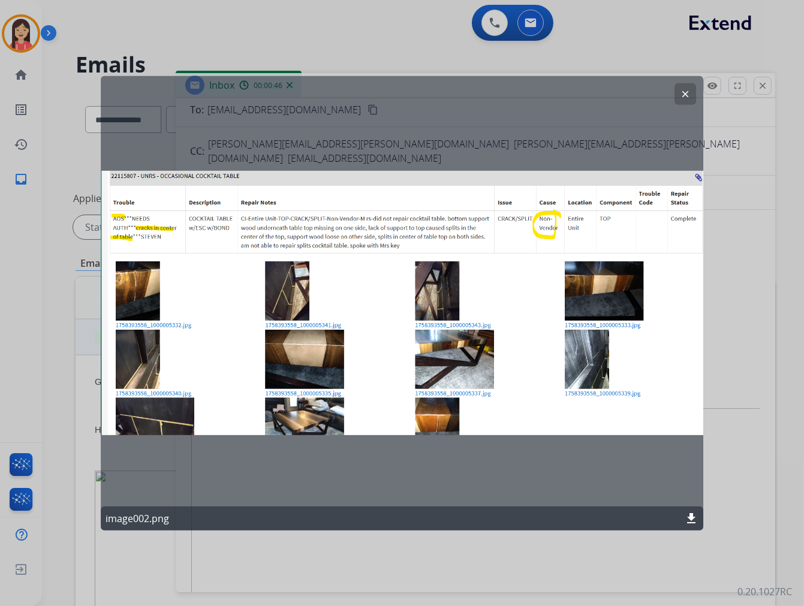
click at [685, 97] on mat-icon "clear" at bounding box center [685, 93] width 11 height 11
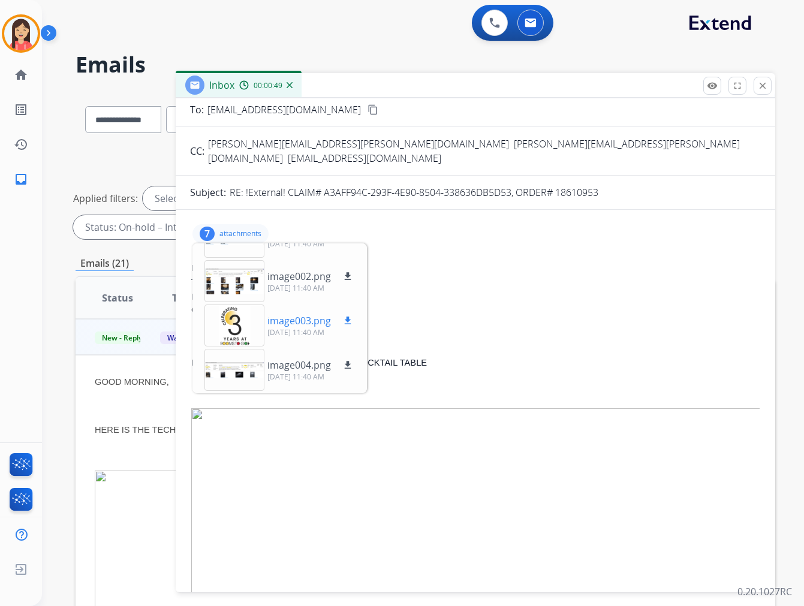
scroll to position [97, 0]
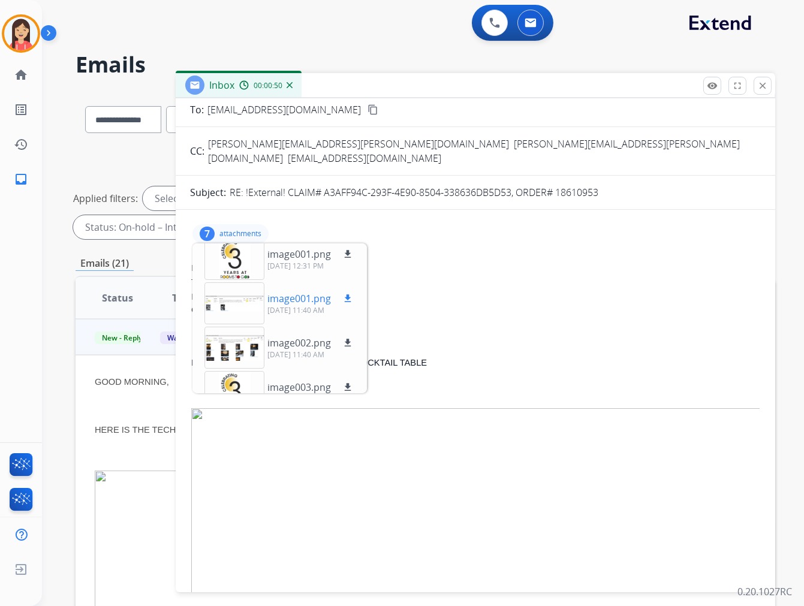
click at [320, 291] on p "image001.png" at bounding box center [299, 298] width 64 height 14
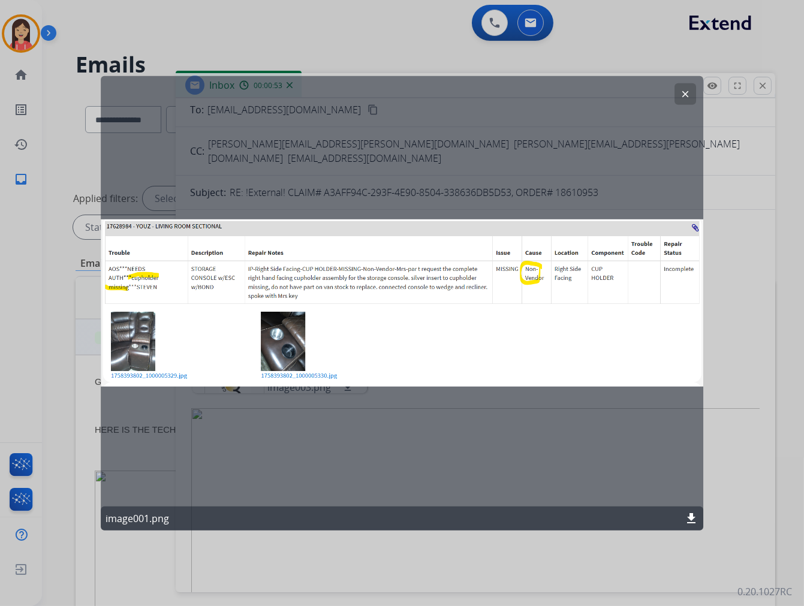
click at [691, 101] on button "clear" at bounding box center [685, 94] width 22 height 22
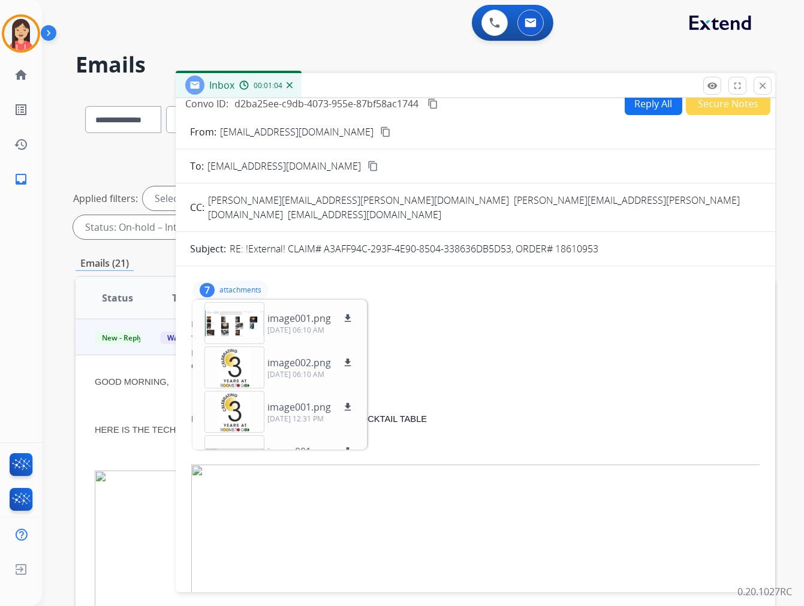
scroll to position [0, 0]
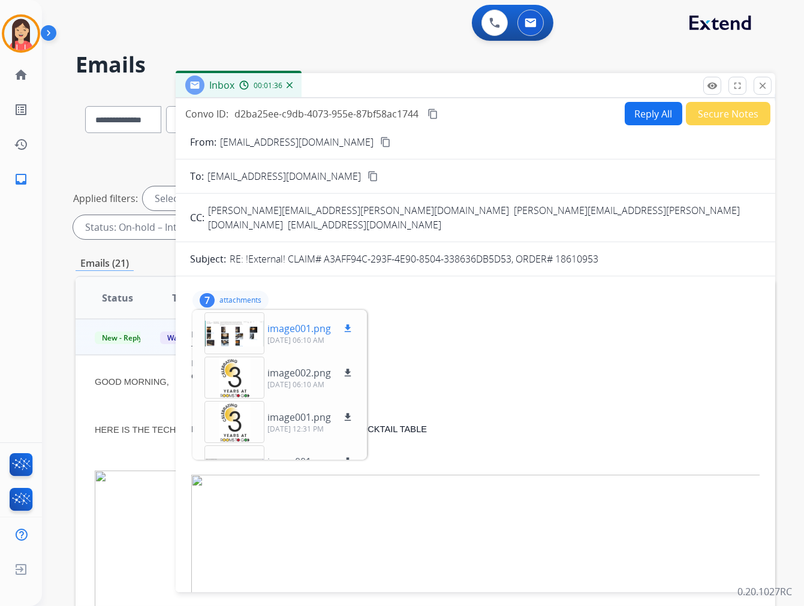
click at [229, 312] on div at bounding box center [234, 333] width 60 height 42
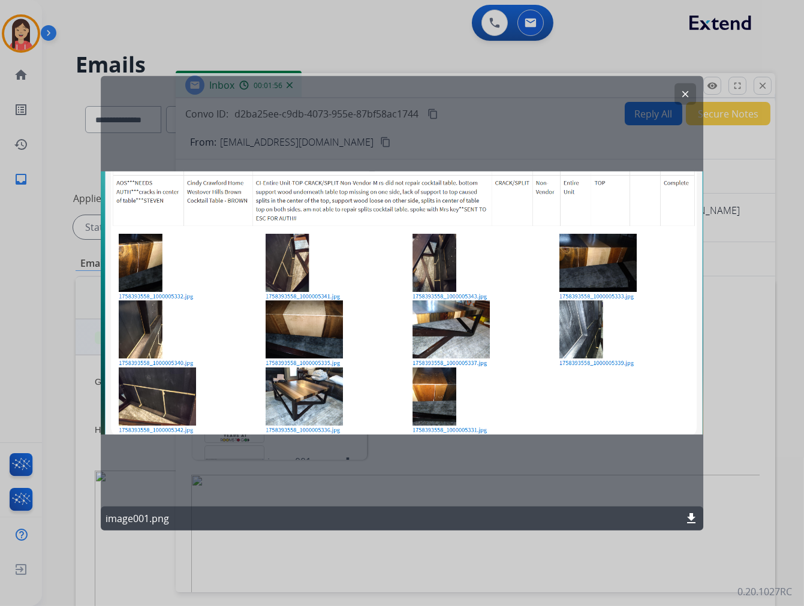
click at [686, 94] on mat-icon "clear" at bounding box center [685, 93] width 11 height 11
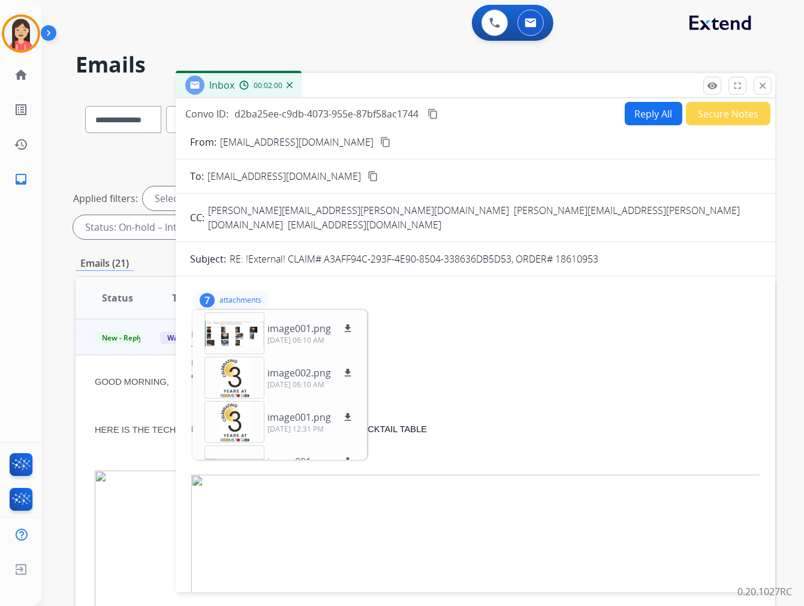
click at [239, 296] on p "attachments" at bounding box center [240, 301] width 42 height 10
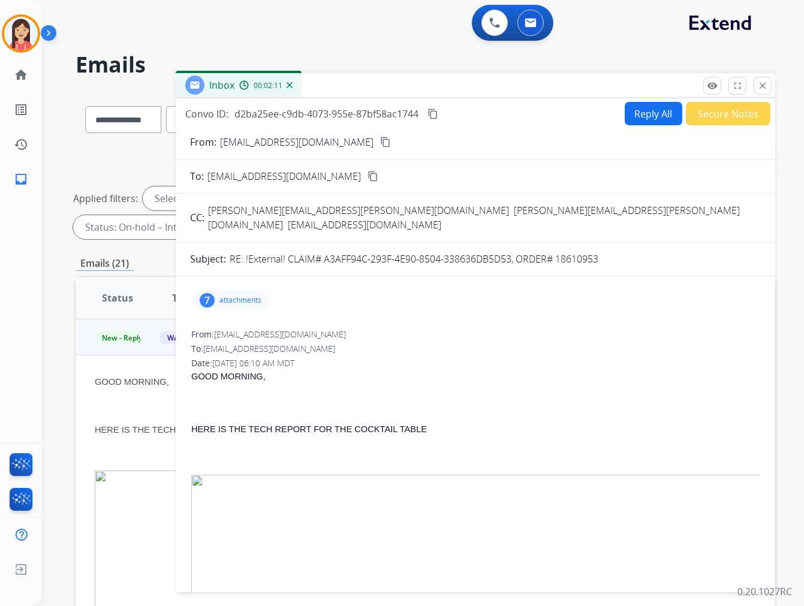
click at [658, 117] on button "Reply All" at bounding box center [654, 113] width 58 height 23
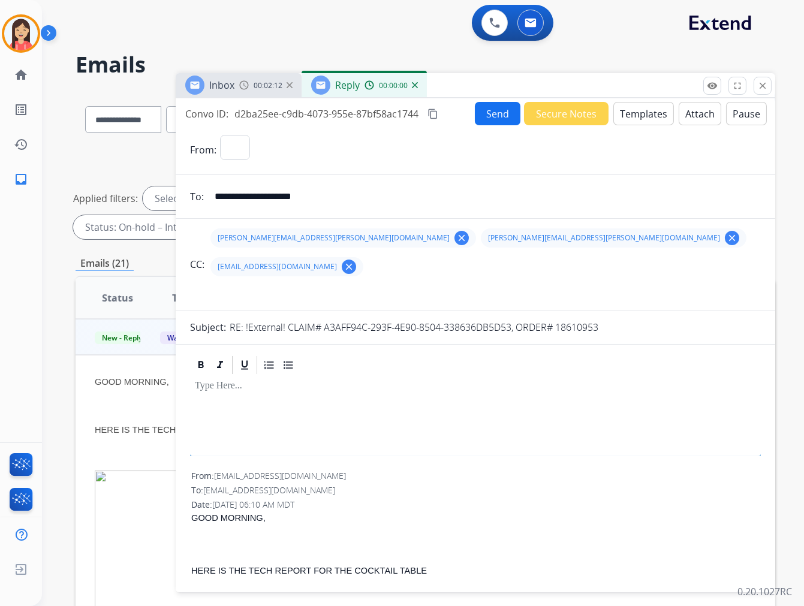
select select "**********"
click at [651, 117] on button "Templates" at bounding box center [643, 113] width 61 height 23
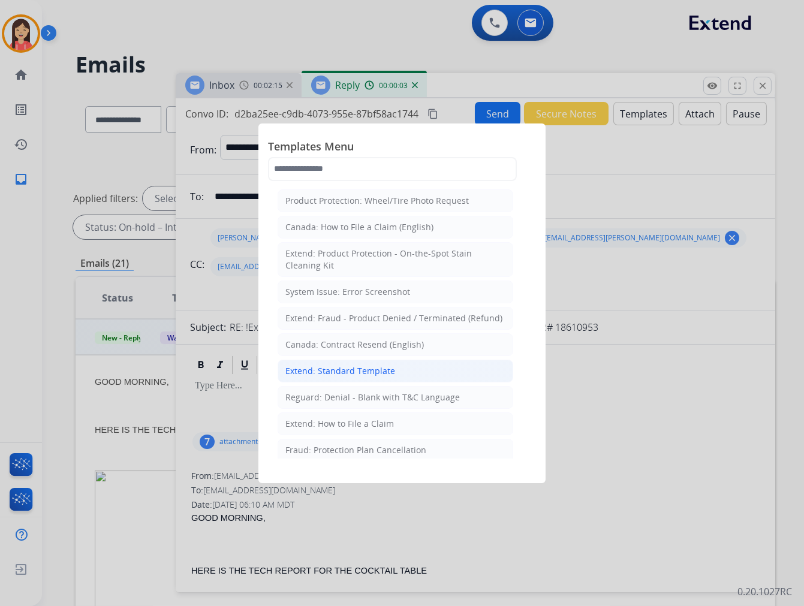
click at [383, 373] on div "Extend: Standard Template" at bounding box center [340, 371] width 110 height 12
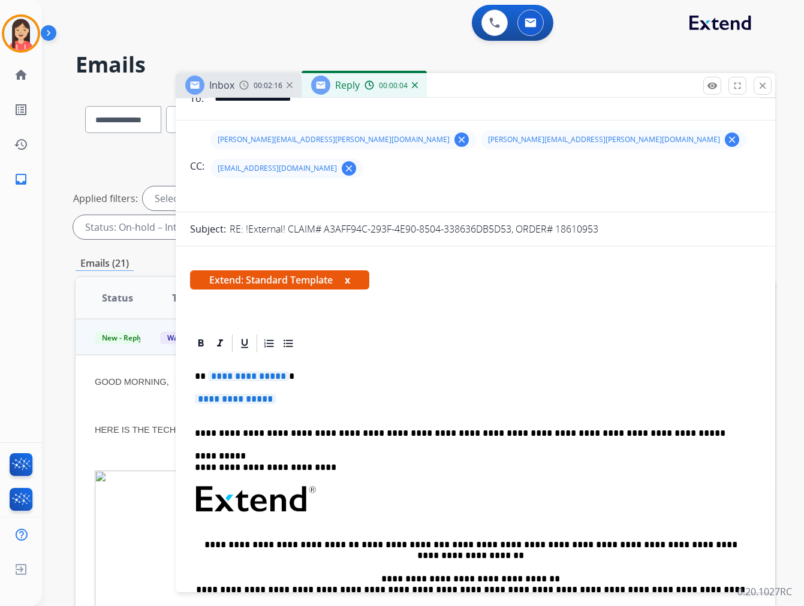
scroll to position [133, 0]
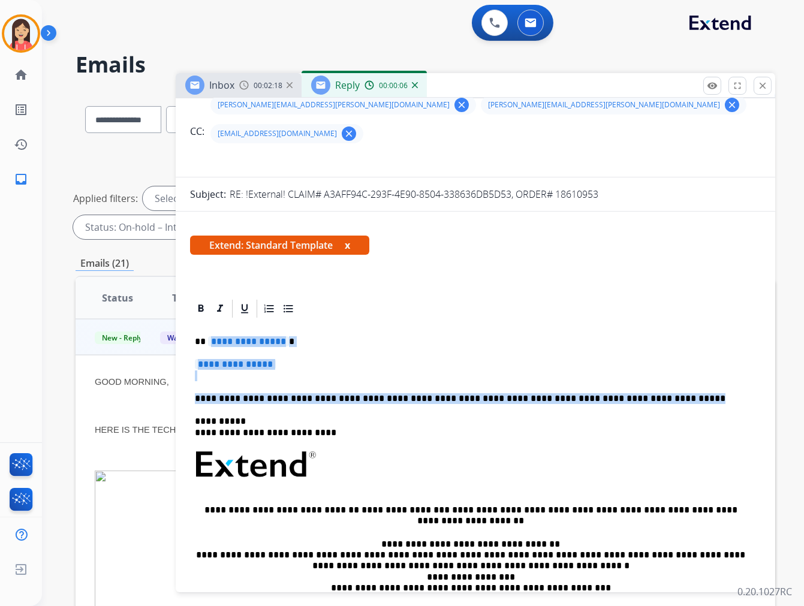
drag, startPoint x: 206, startPoint y: 315, endPoint x: 639, endPoint y: 368, distance: 435.6
click at [639, 368] on div "**********" at bounding box center [475, 493] width 571 height 347
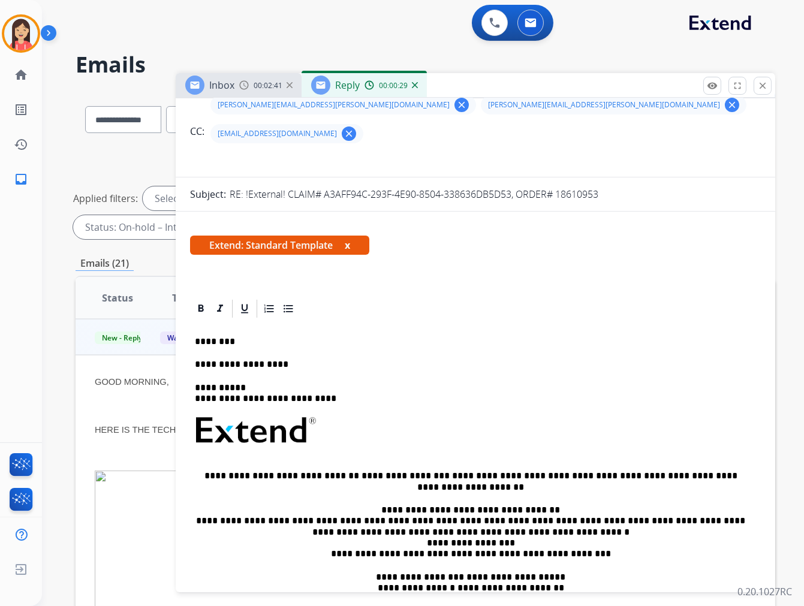
click at [571, 187] on p "RE: !External! CLAIM# A3AFF94C-293F-4E90-8504-338636DB5D53, ORDER# 18610953" at bounding box center [414, 194] width 369 height 14
copy p "18610953"
drag, startPoint x: 339, startPoint y: 356, endPoint x: 326, endPoint y: 343, distance: 18.7
click at [338, 383] on p "**********" at bounding box center [471, 394] width 552 height 22
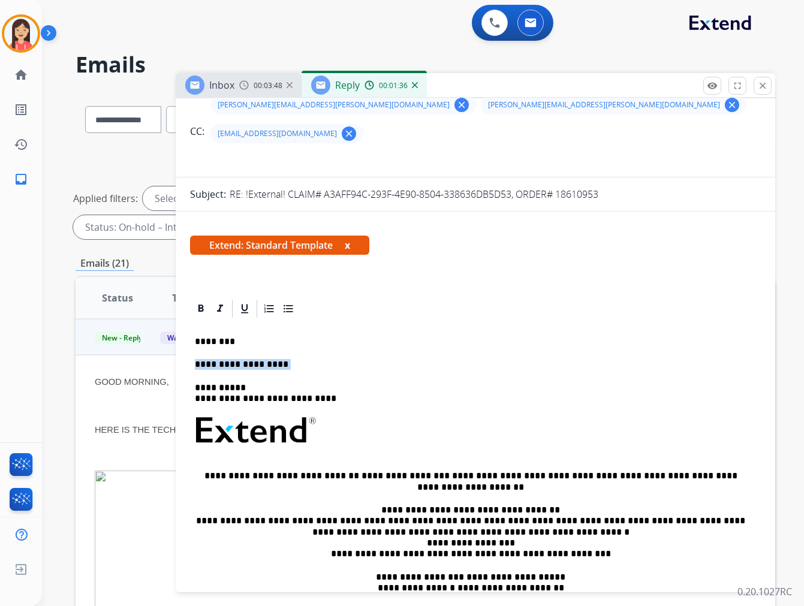
drag, startPoint x: 288, startPoint y: 332, endPoint x: 186, endPoint y: 327, distance: 102.6
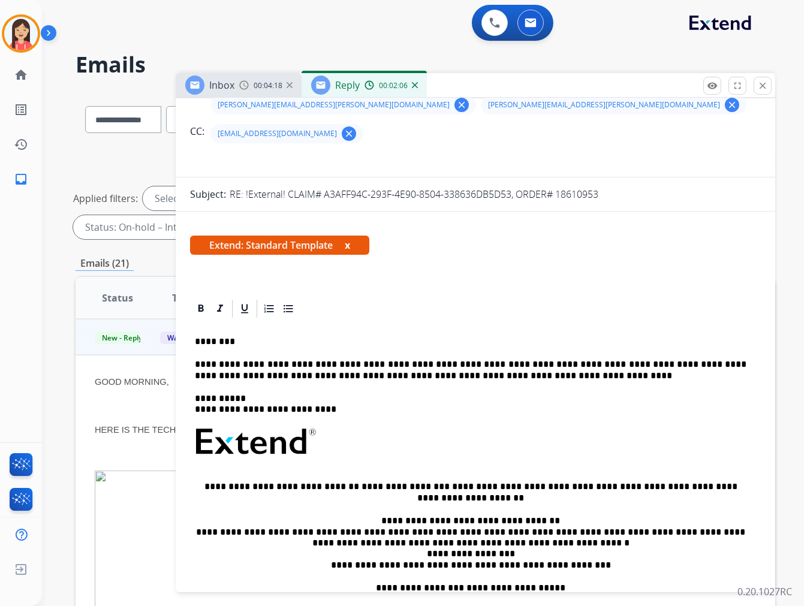
click at [576, 359] on p "**********" at bounding box center [471, 370] width 552 height 22
click at [568, 359] on p "**********" at bounding box center [471, 370] width 552 height 22
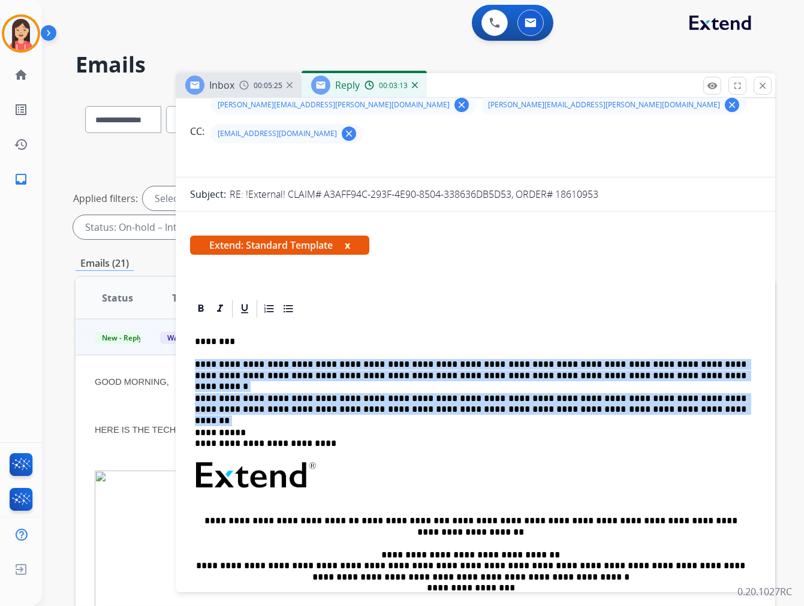
drag, startPoint x: 559, startPoint y: 380, endPoint x: 188, endPoint y: 332, distance: 374.1
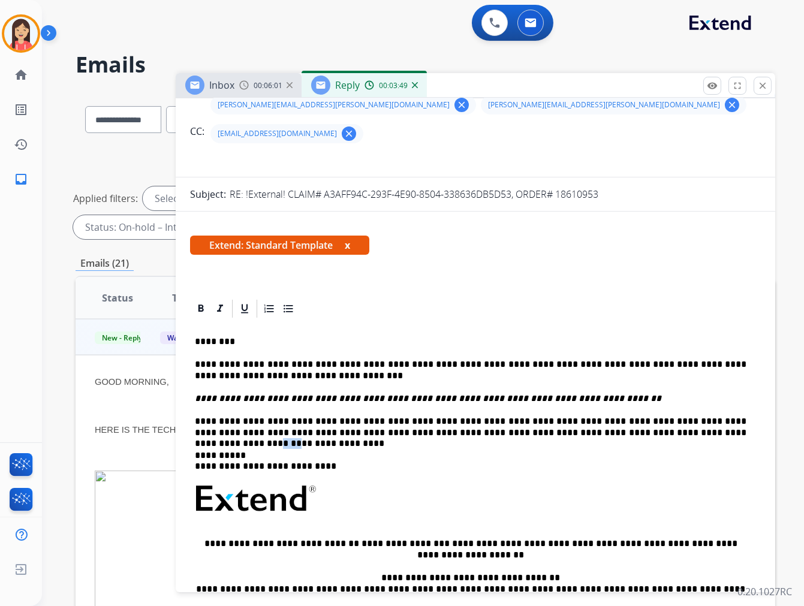
drag, startPoint x: 591, startPoint y: 406, endPoint x: 607, endPoint y: 408, distance: 16.2
click at [607, 416] on p "**********" at bounding box center [471, 427] width 552 height 22
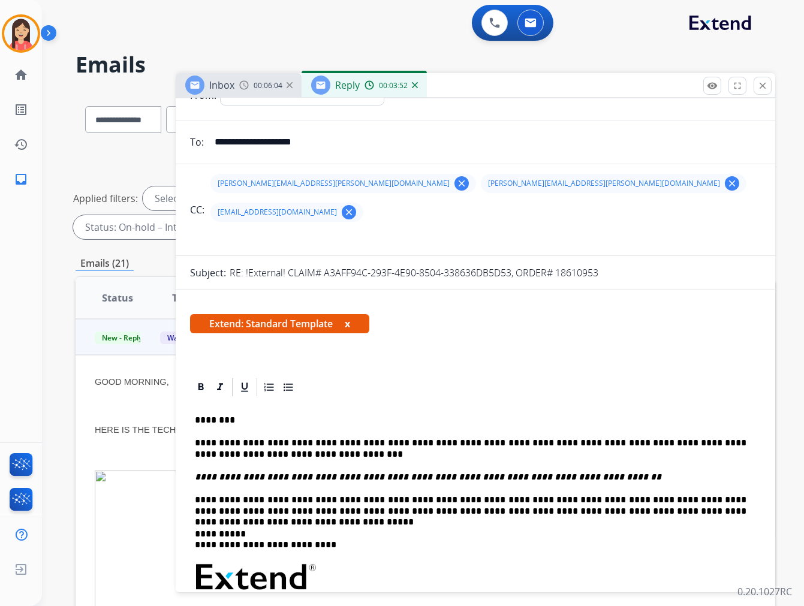
scroll to position [0, 0]
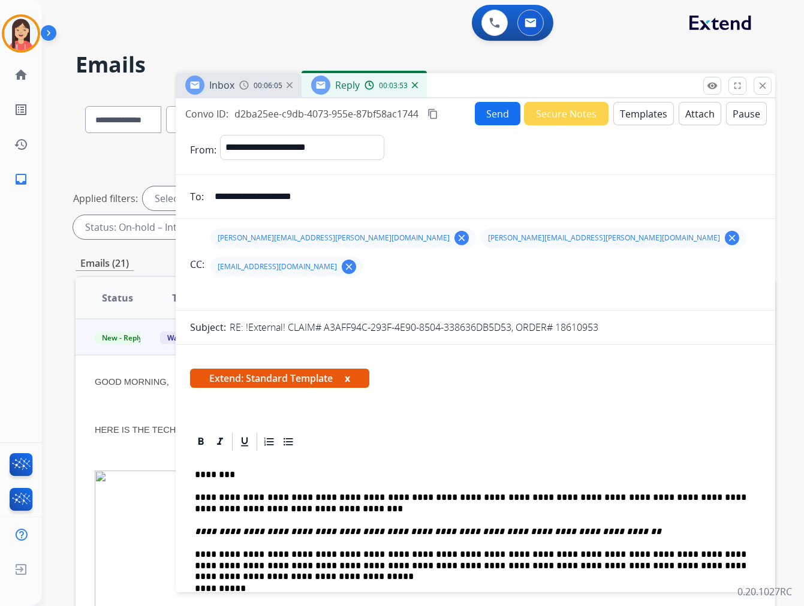
click at [495, 110] on button "Send" at bounding box center [498, 113] width 46 height 23
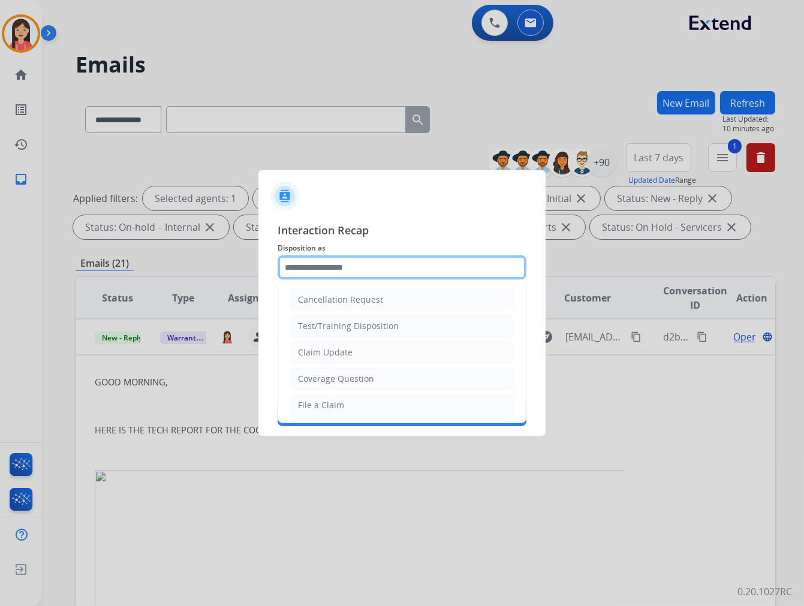
click at [327, 273] on input "text" at bounding box center [402, 267] width 249 height 24
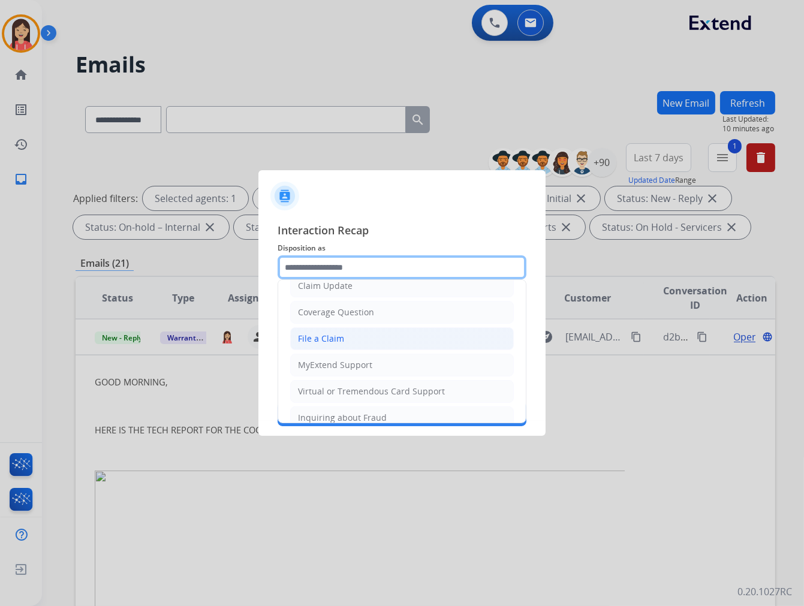
scroll to position [133, 0]
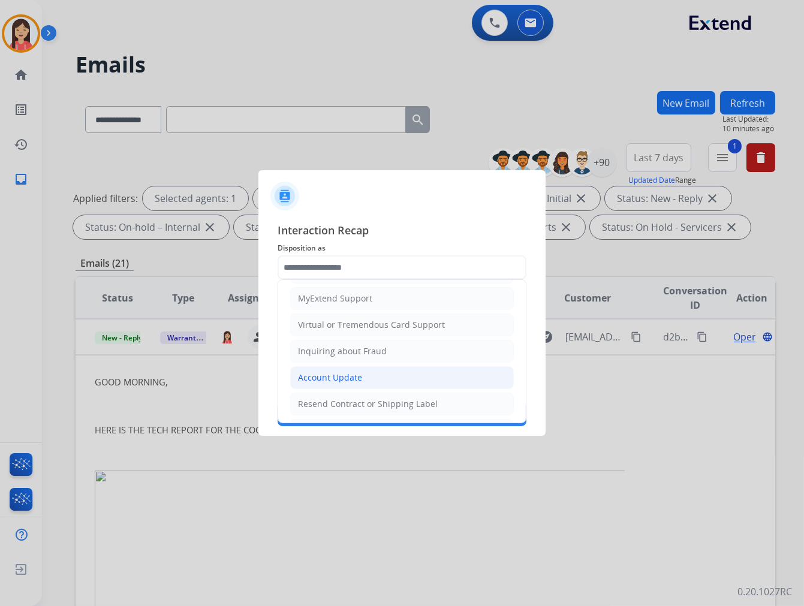
click at [340, 379] on div "Account Update" at bounding box center [330, 378] width 64 height 12
type input "**********"
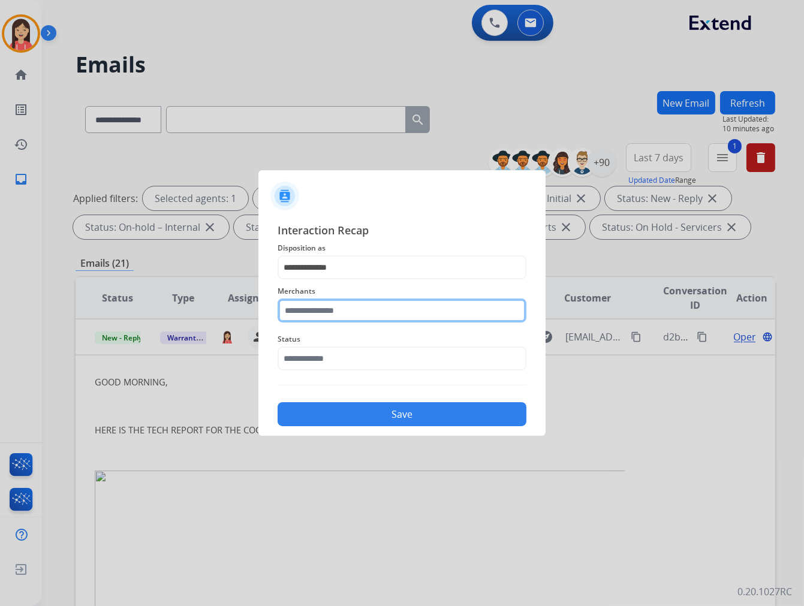
click at [351, 316] on input "text" at bounding box center [402, 311] width 249 height 24
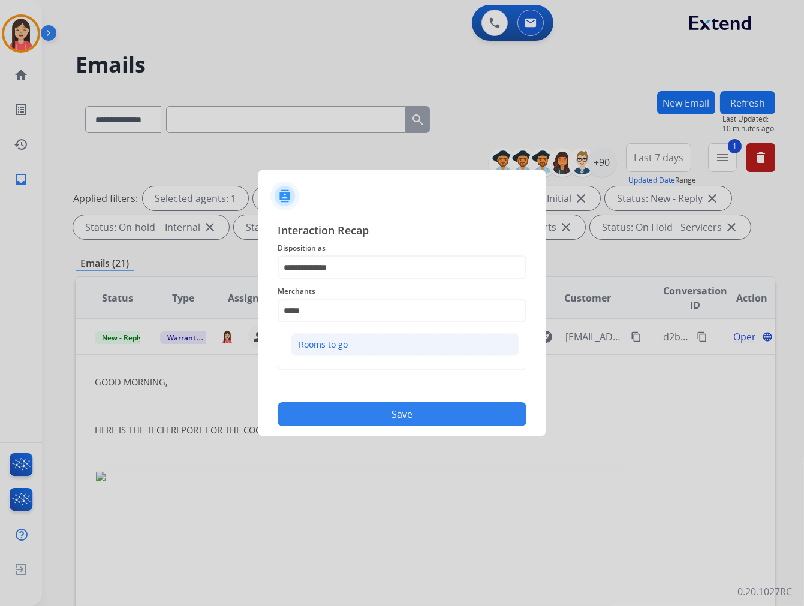
click at [344, 339] on div "Rooms to go" at bounding box center [323, 345] width 49 height 12
type input "**********"
click at [346, 376] on div "**********" at bounding box center [402, 324] width 249 height 204
click at [360, 364] on input "text" at bounding box center [402, 359] width 249 height 24
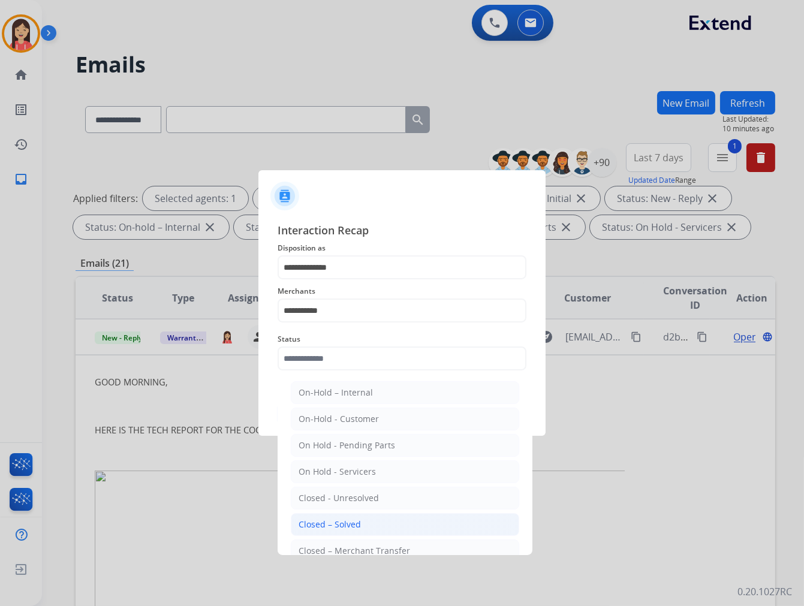
click at [378, 522] on li "Closed – Solved" at bounding box center [405, 524] width 228 height 23
type input "**********"
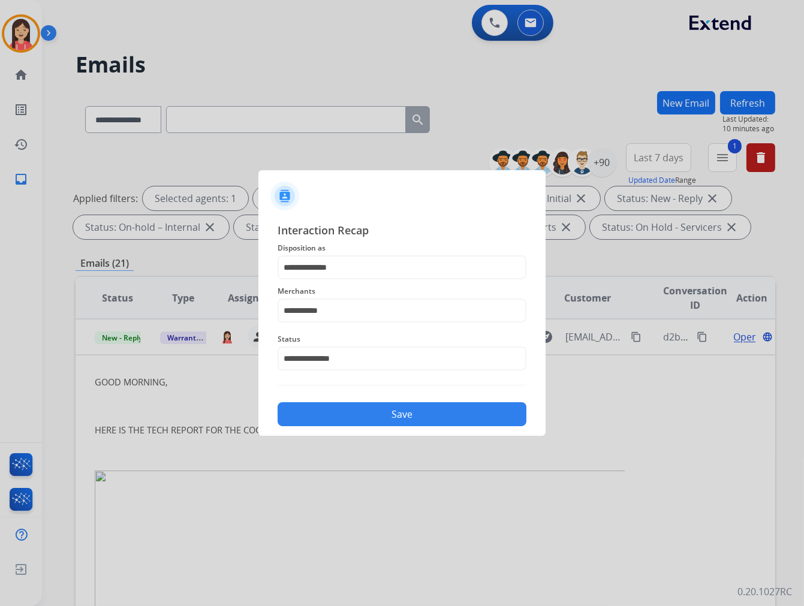
click at [403, 397] on div "Save" at bounding box center [402, 410] width 249 height 31
click at [396, 414] on button "Save" at bounding box center [402, 414] width 249 height 24
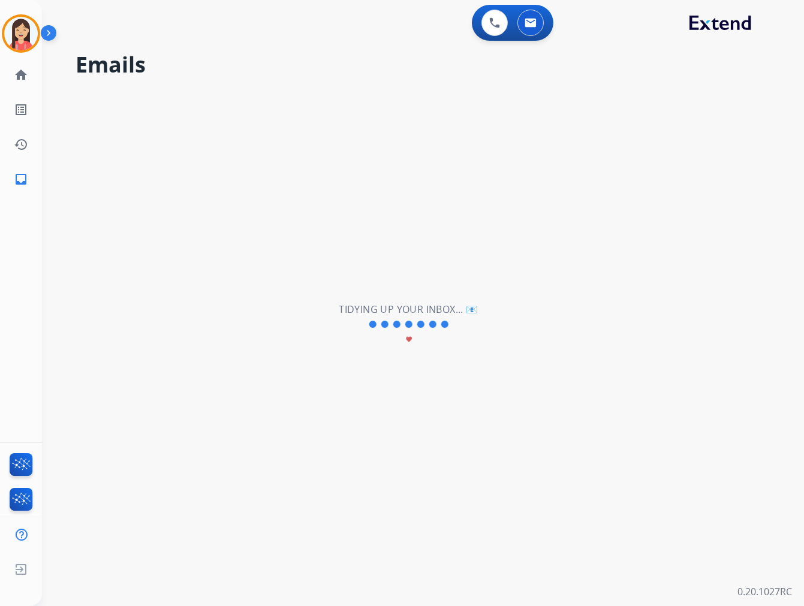
scroll to position [40, 0]
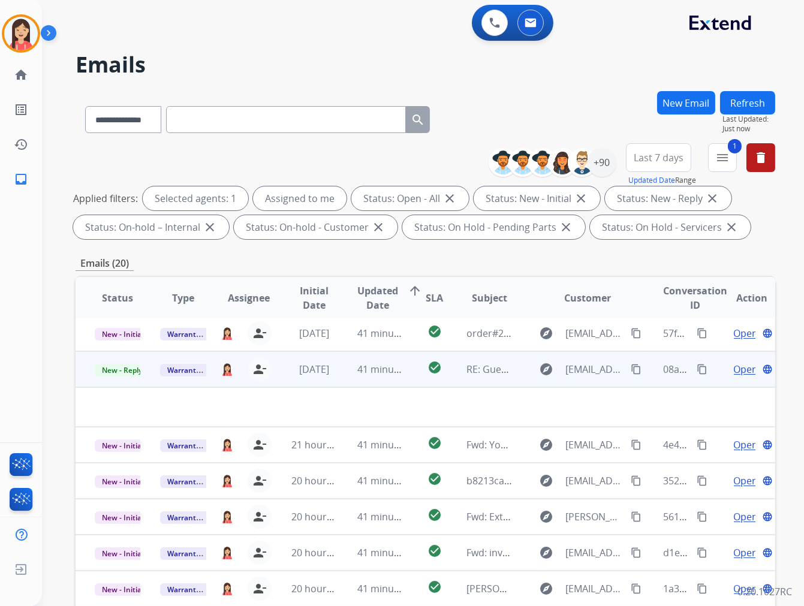
click at [338, 380] on td "41 minutes ago" at bounding box center [370, 369] width 65 height 36
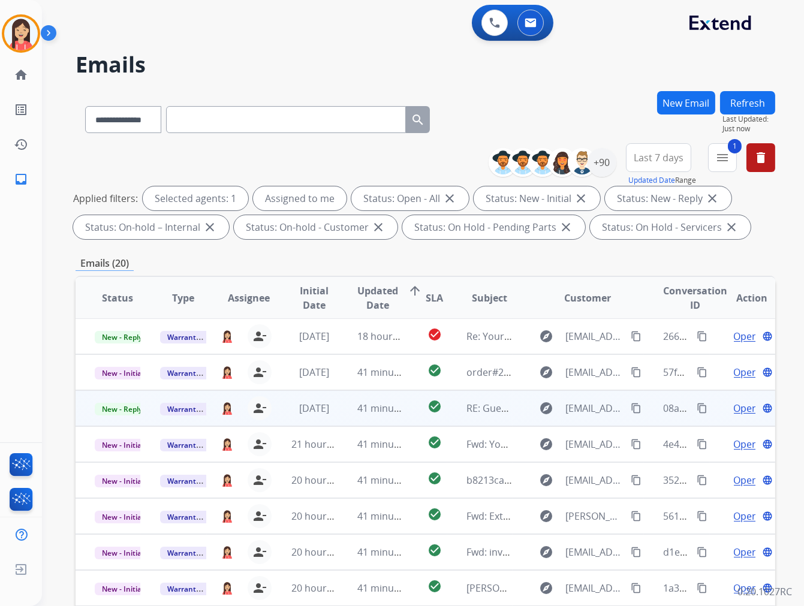
scroll to position [0, 0]
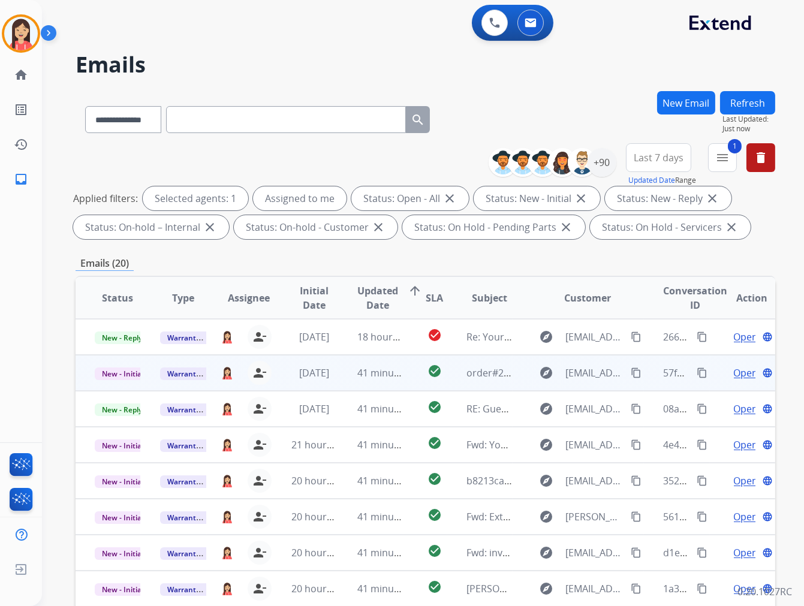
click at [345, 381] on td "41 minutes ago" at bounding box center [370, 373] width 65 height 36
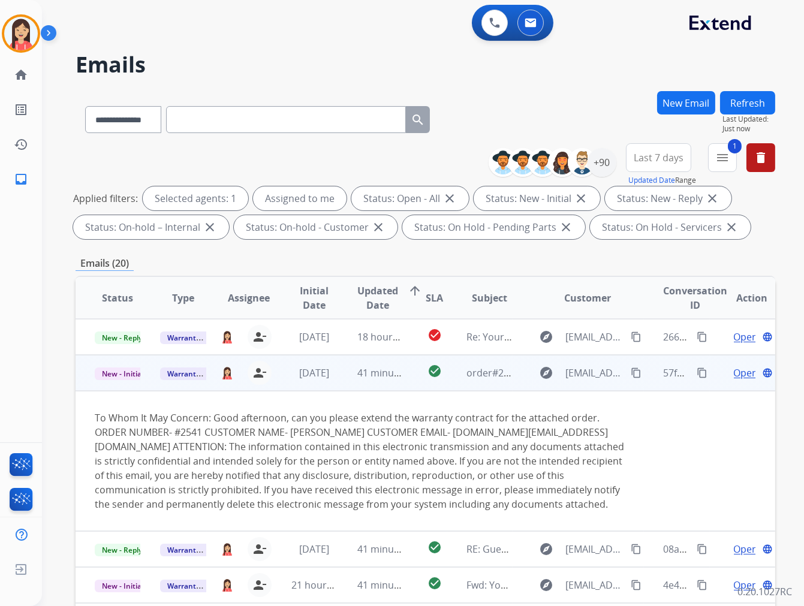
scroll to position [36, 0]
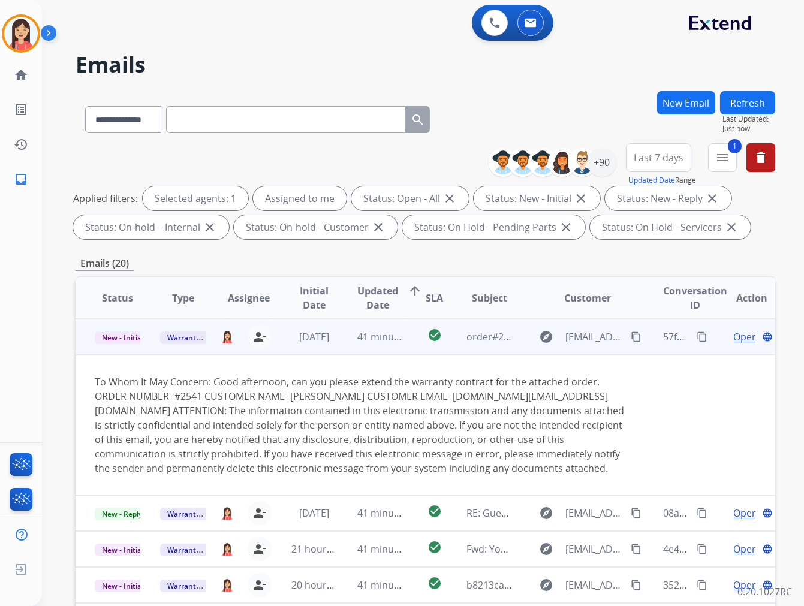
click at [735, 334] on span "Open" at bounding box center [746, 337] width 25 height 14
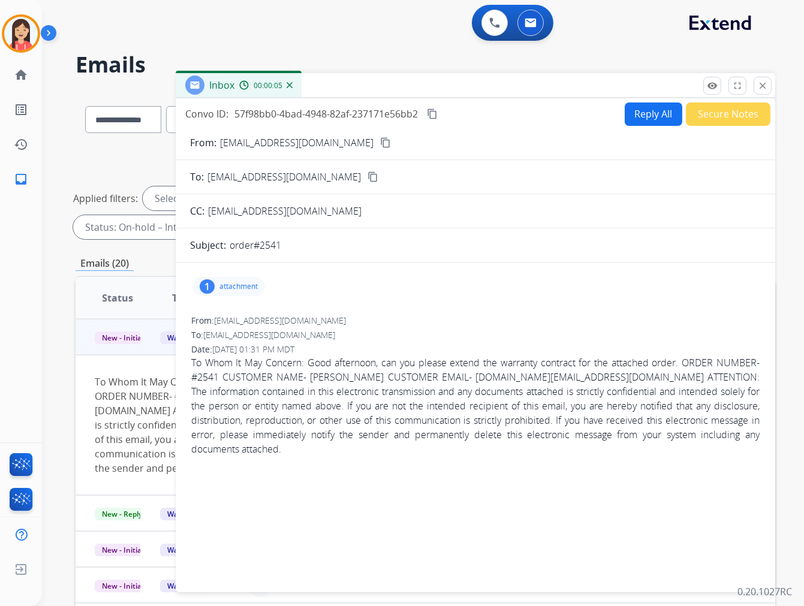
click at [243, 288] on p "attachment" at bounding box center [238, 287] width 38 height 10
click at [318, 311] on mat-icon "download" at bounding box center [323, 314] width 11 height 11
click at [636, 121] on button "Reply All" at bounding box center [654, 114] width 58 height 23
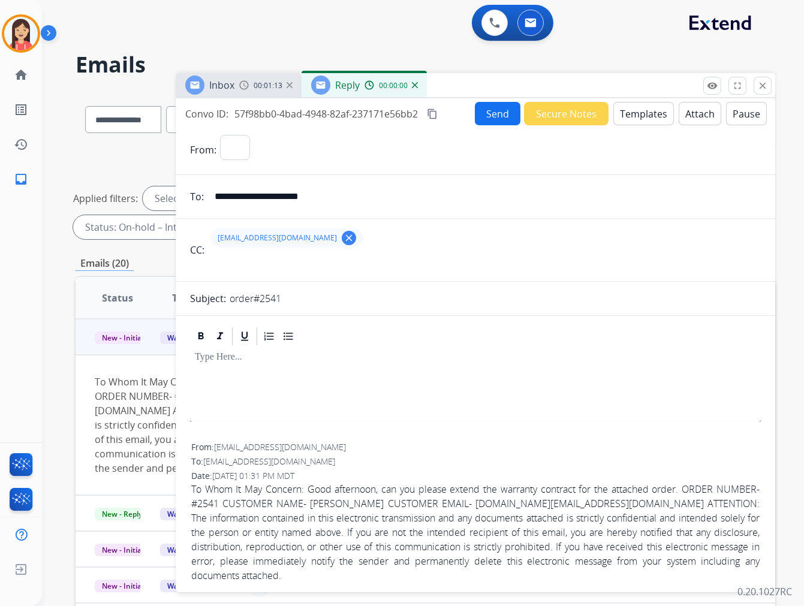
select select "**********"
click at [636, 121] on button "Templates" at bounding box center [643, 113] width 61 height 23
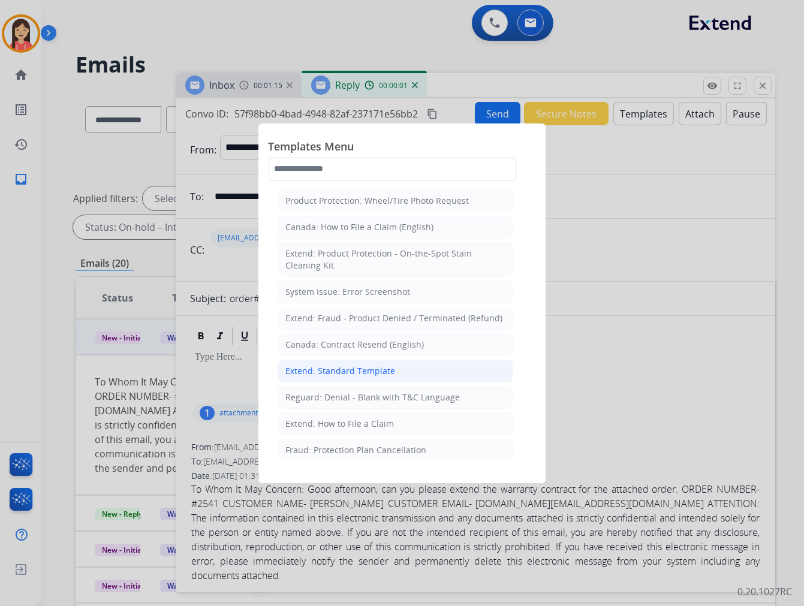
click at [335, 371] on div "Extend: Standard Template" at bounding box center [340, 371] width 110 height 12
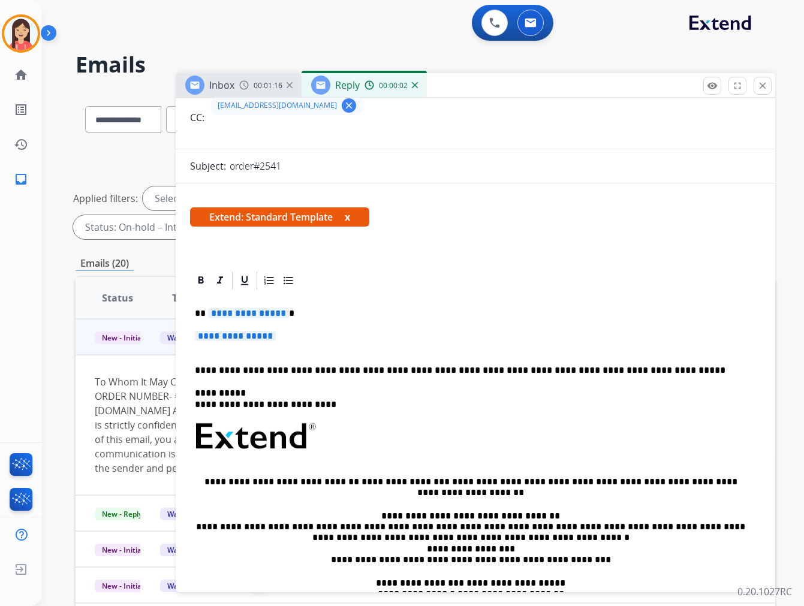
scroll to position [133, 0]
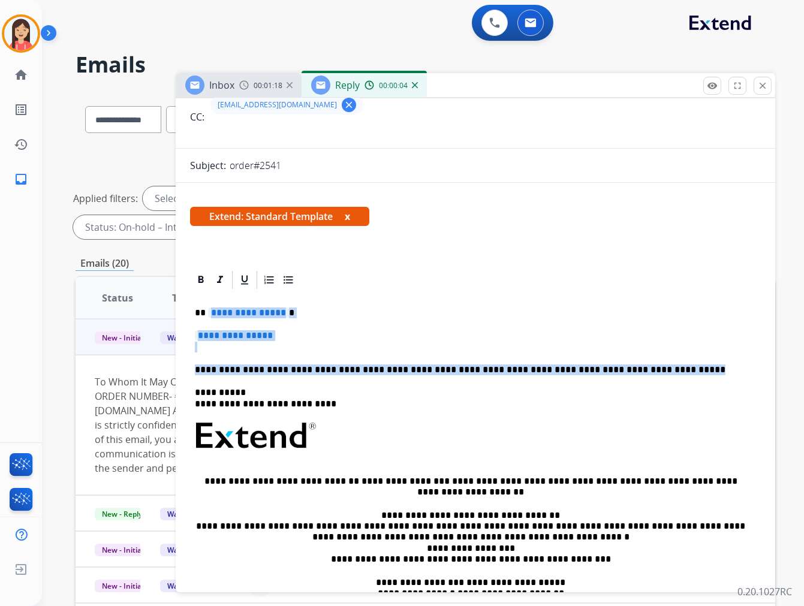
drag, startPoint x: 210, startPoint y: 313, endPoint x: 644, endPoint y: 373, distance: 437.6
click at [644, 373] on div "**********" at bounding box center [475, 464] width 571 height 347
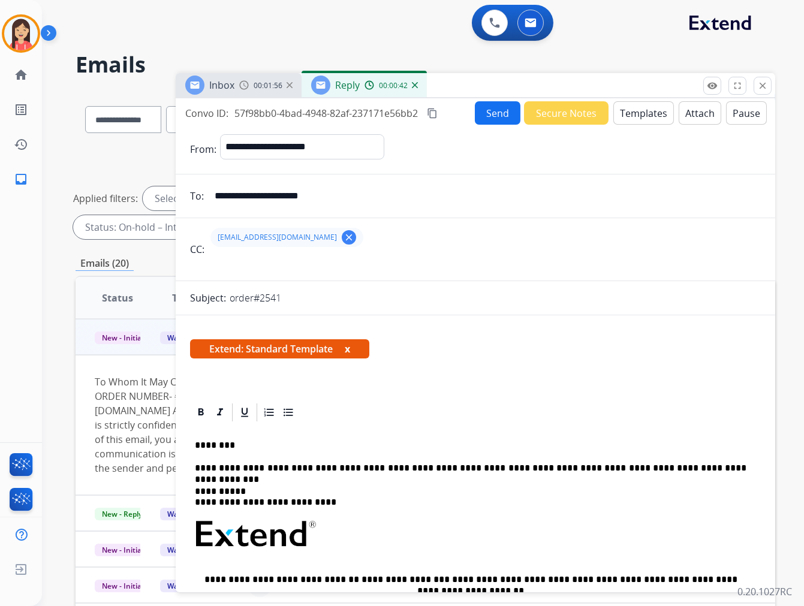
scroll to position [0, 0]
click at [490, 114] on button "Send" at bounding box center [498, 113] width 46 height 23
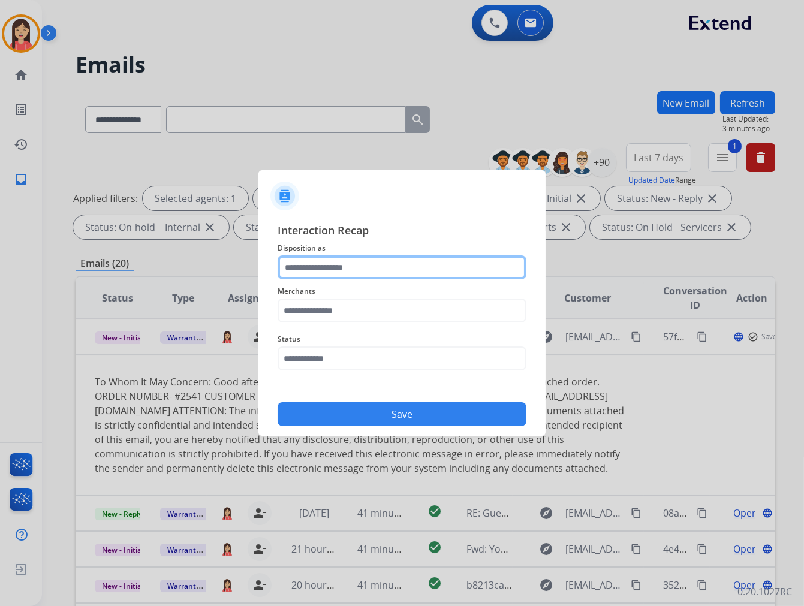
click at [388, 268] on input "text" at bounding box center [402, 267] width 249 height 24
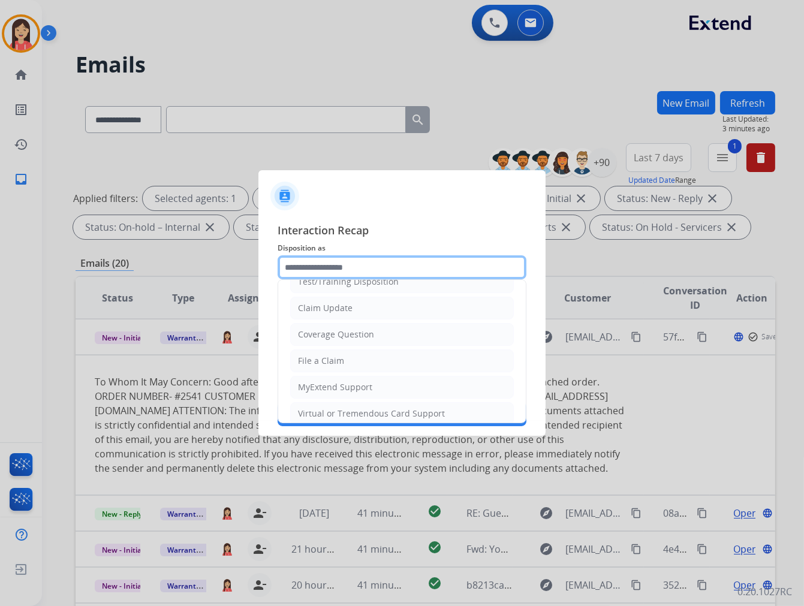
scroll to position [133, 0]
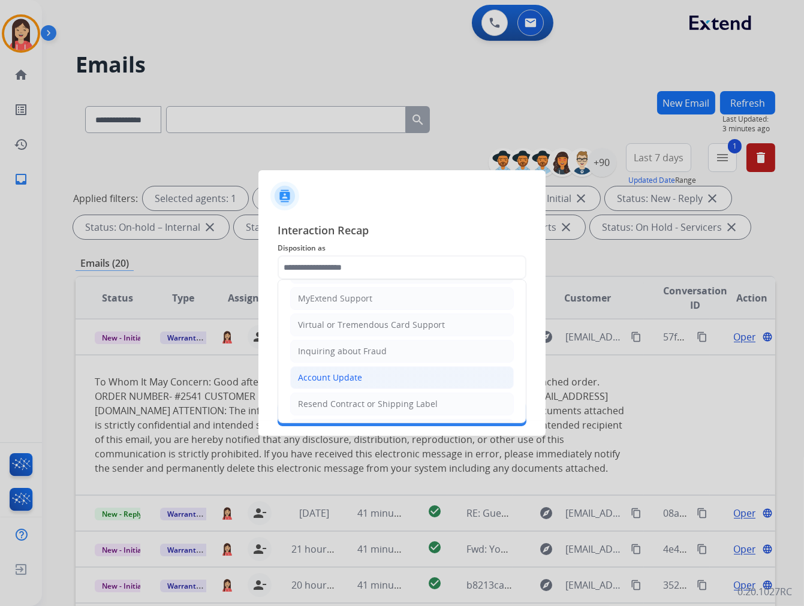
click at [330, 384] on div "Account Update" at bounding box center [330, 378] width 64 height 12
type input "**********"
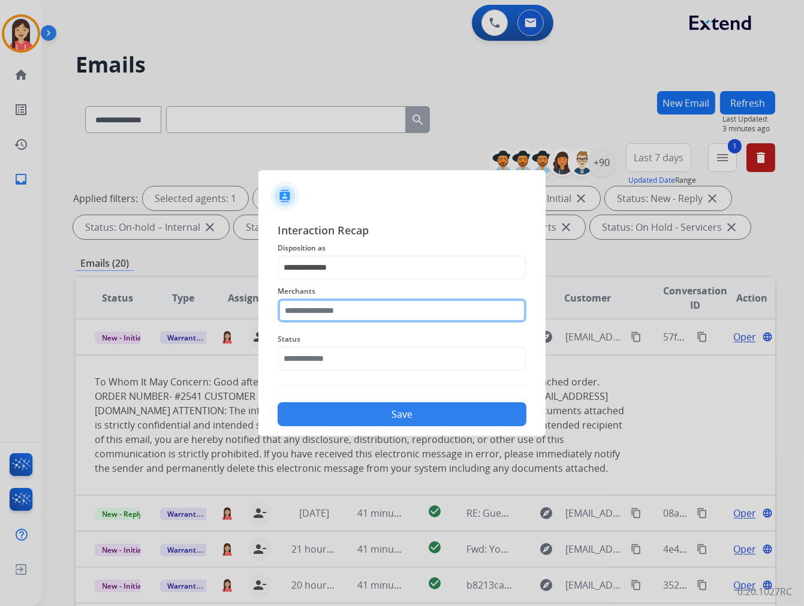
click at [346, 312] on input "text" at bounding box center [402, 311] width 249 height 24
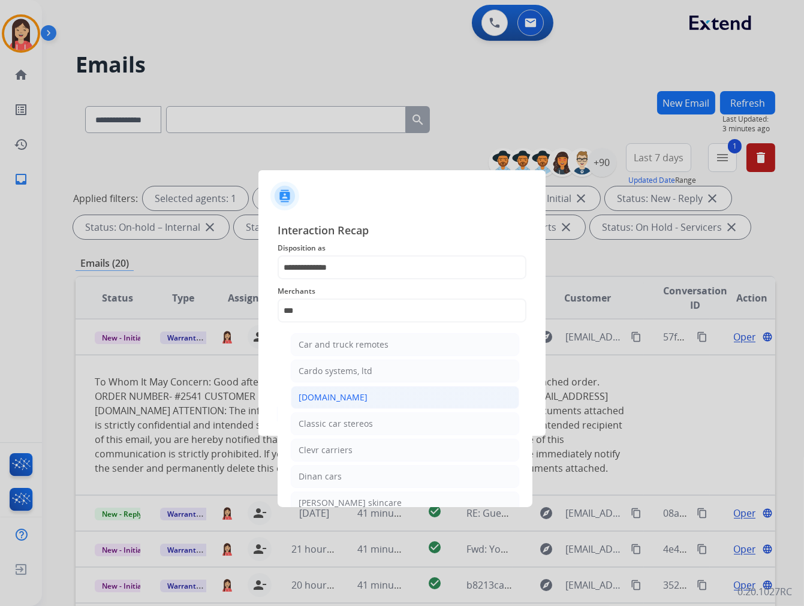
click at [339, 398] on div "[DOMAIN_NAME]" at bounding box center [333, 398] width 69 height 12
type input "**********"
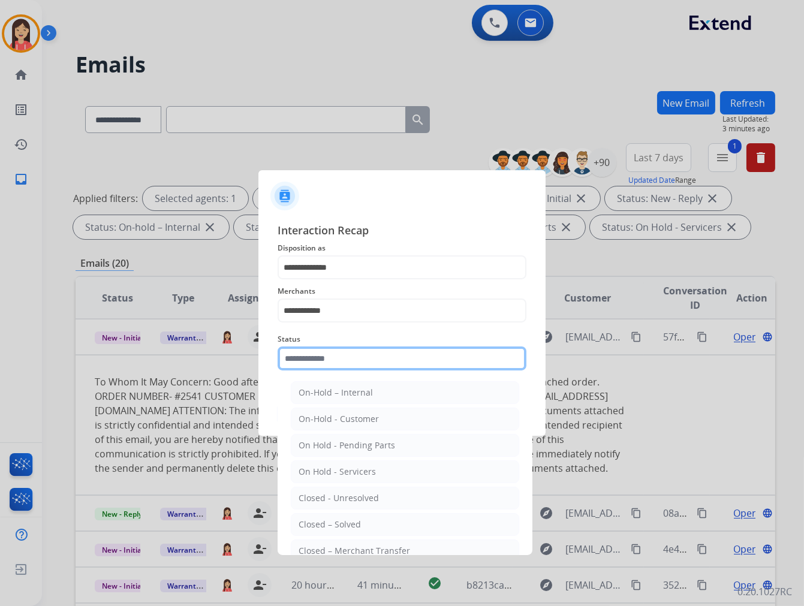
click at [351, 364] on input "text" at bounding box center [402, 359] width 249 height 24
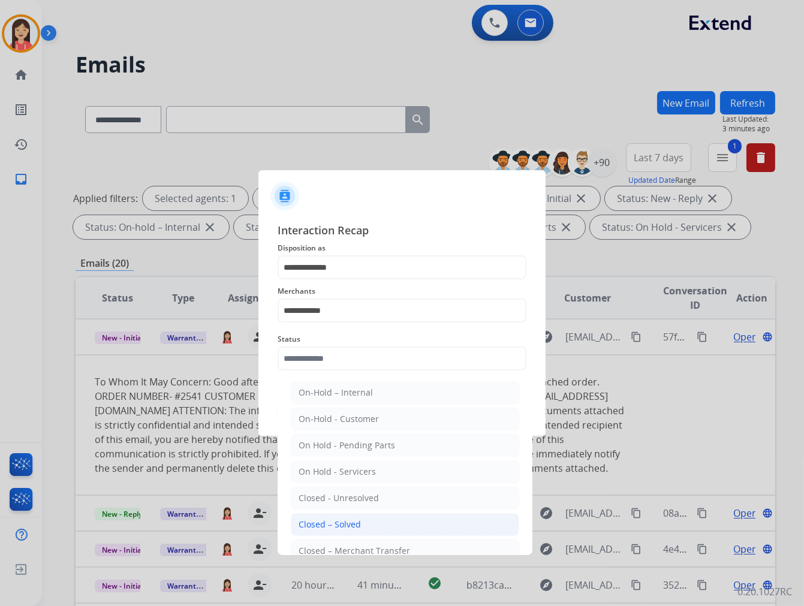
click at [356, 526] on div "Closed – Solved" at bounding box center [330, 525] width 62 height 12
type input "**********"
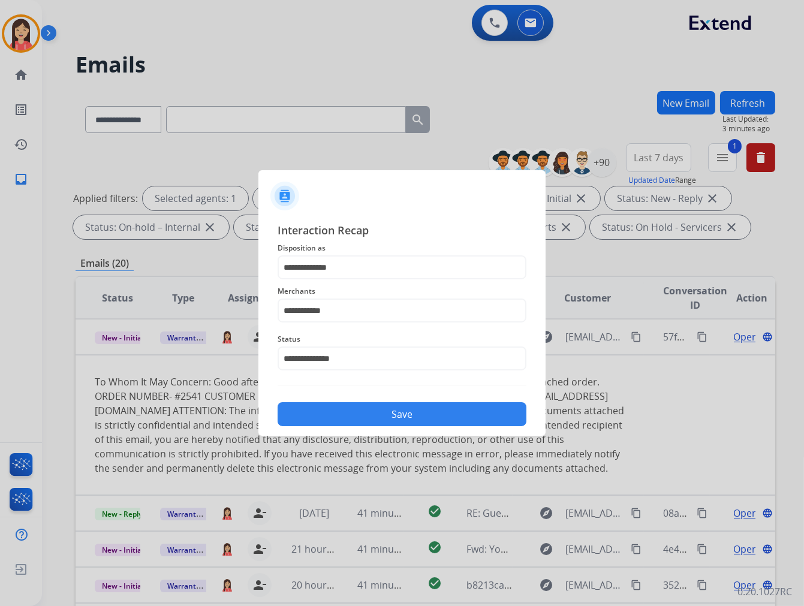
click at [404, 411] on button "Save" at bounding box center [402, 414] width 249 height 24
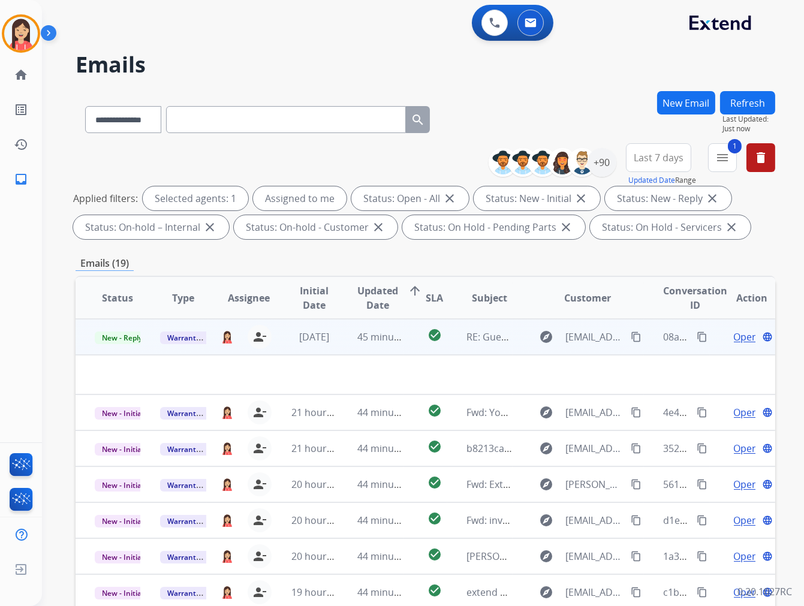
click at [342, 352] on td "45 minutes ago" at bounding box center [370, 337] width 65 height 36
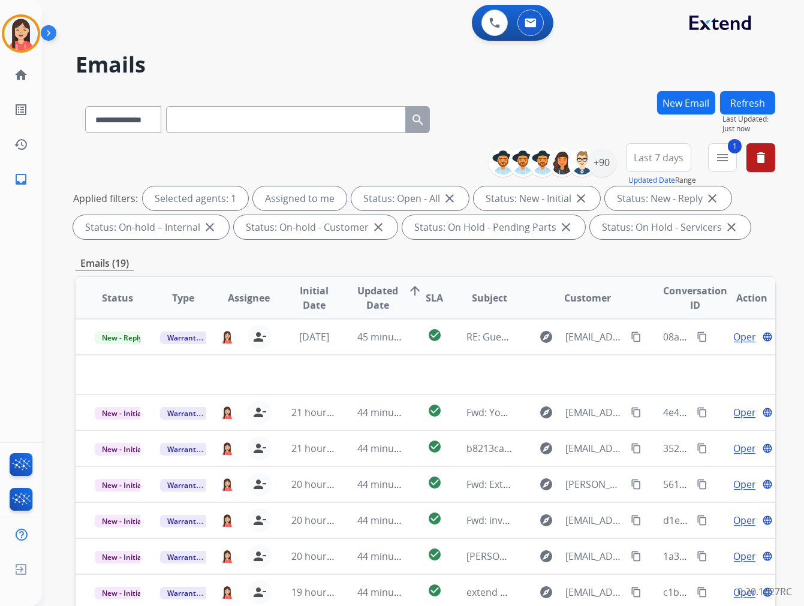
scroll to position [1, 0]
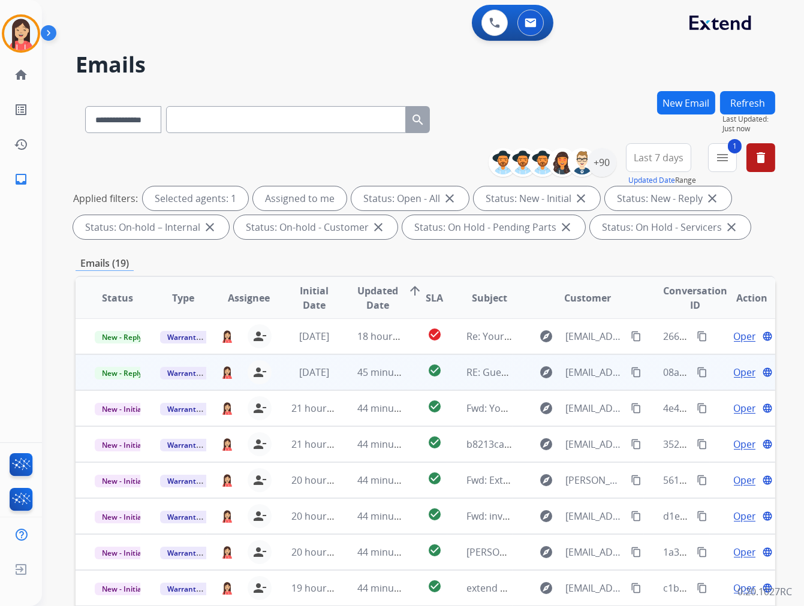
click at [341, 383] on td "45 minutes ago" at bounding box center [370, 372] width 65 height 36
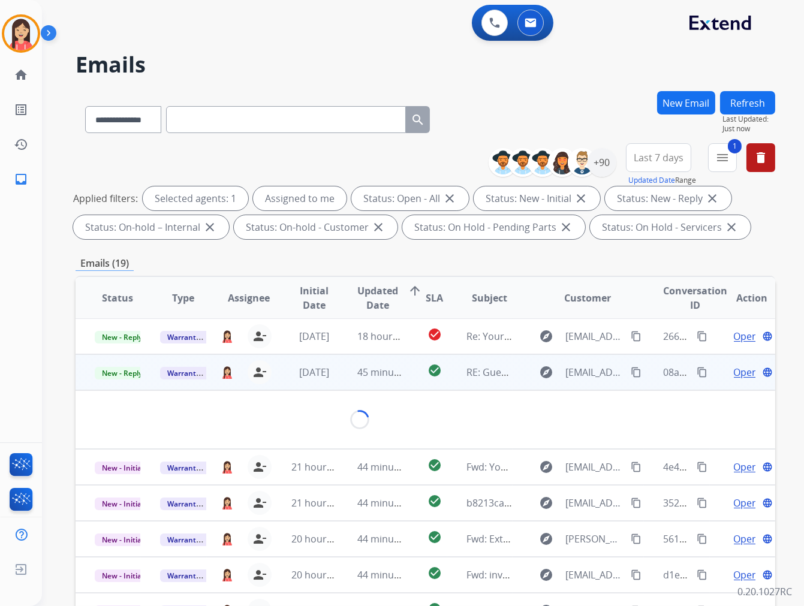
scroll to position [36, 0]
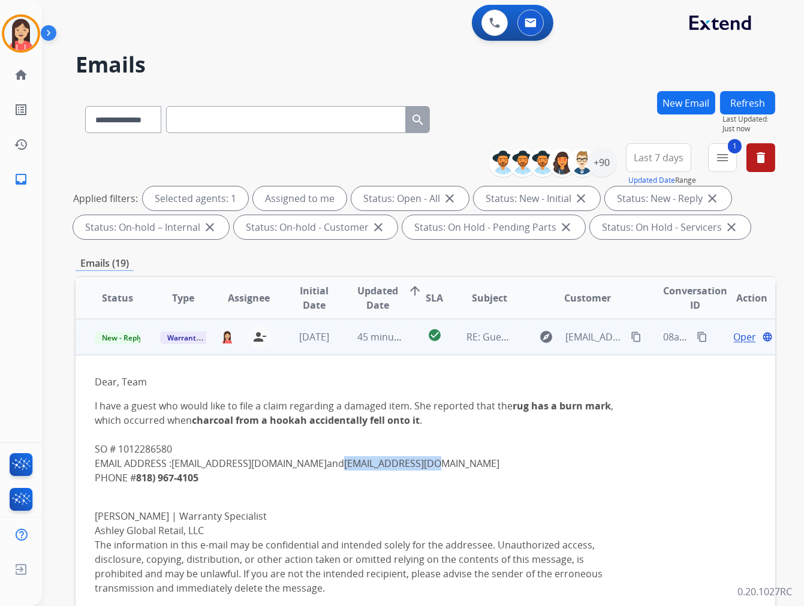
drag, startPoint x: 445, startPoint y: 466, endPoint x: 336, endPoint y: 464, distance: 108.5
click at [336, 464] on p "I have a guest who would like to file a claim regarding a damaged item. She rep…" at bounding box center [360, 442] width 530 height 86
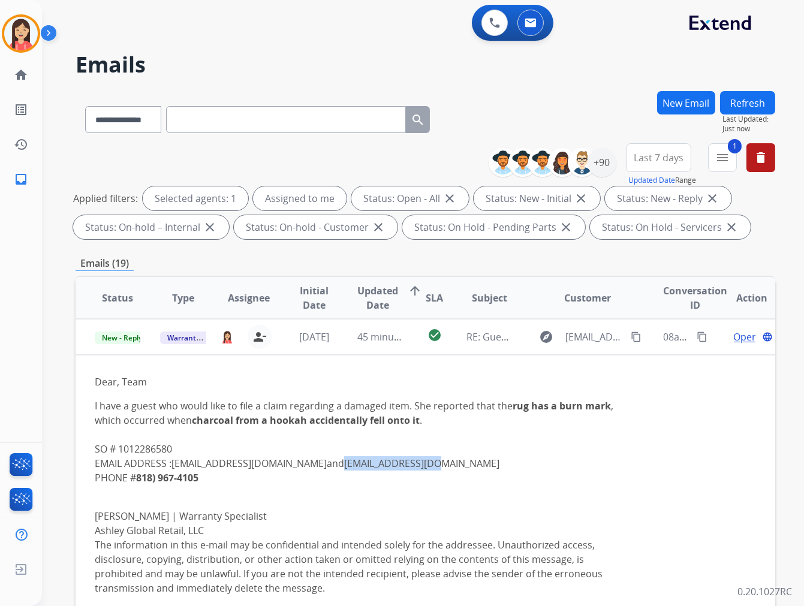
copy link "[EMAIL_ADDRESS][DOMAIN_NAME]"
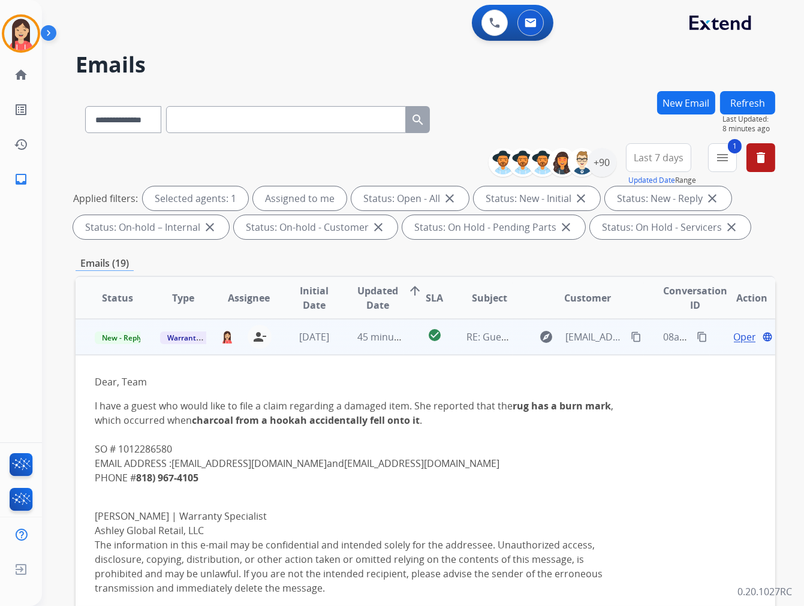
click at [517, 450] on p "I have a guest who would like to file a claim regarding a damaged item. She rep…" at bounding box center [360, 442] width 530 height 86
click at [738, 337] on span "Open" at bounding box center [746, 337] width 25 height 14
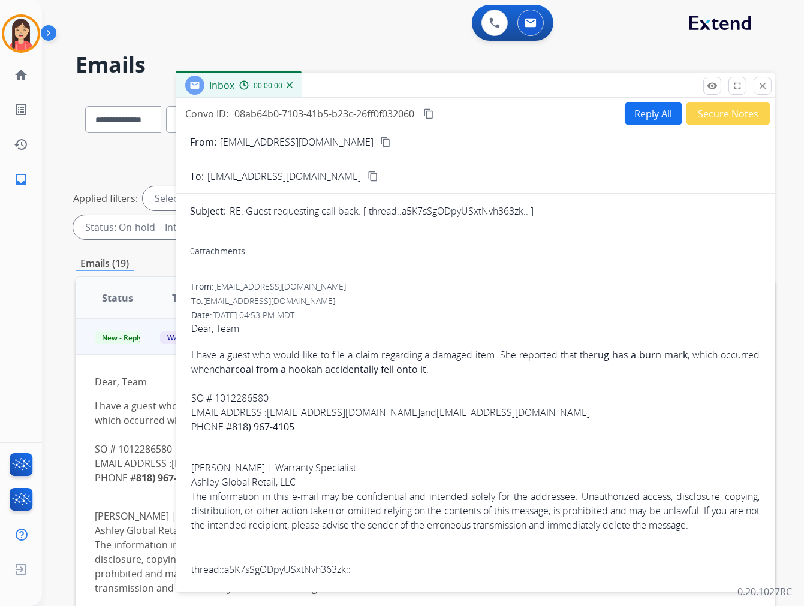
click at [655, 107] on button "Reply All" at bounding box center [654, 113] width 58 height 23
select select "**********"
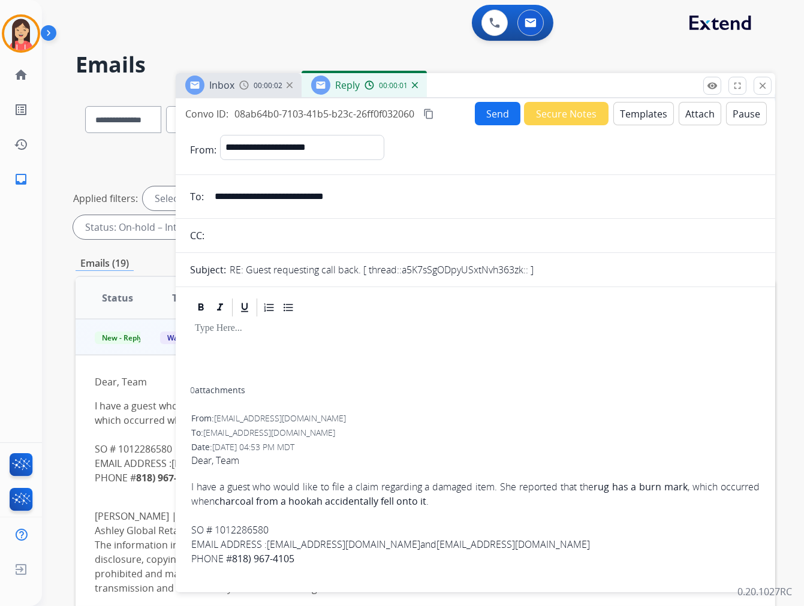
click at [643, 112] on button "Templates" at bounding box center [643, 113] width 61 height 23
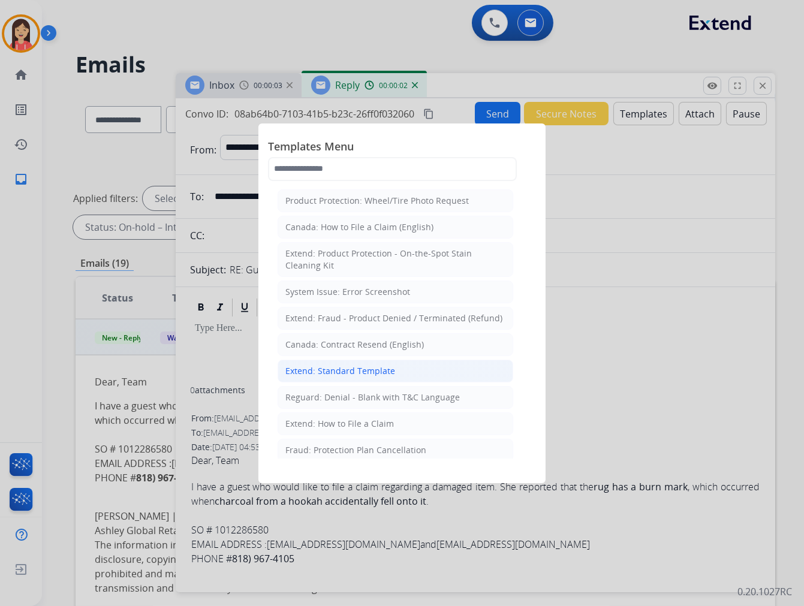
click at [326, 368] on div "Extend: Standard Template" at bounding box center [340, 371] width 110 height 12
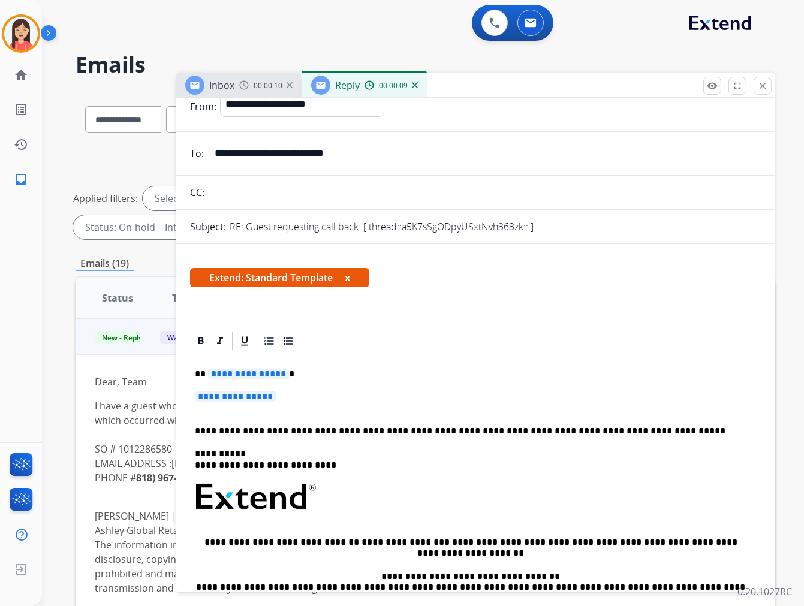
scroll to position [67, 0]
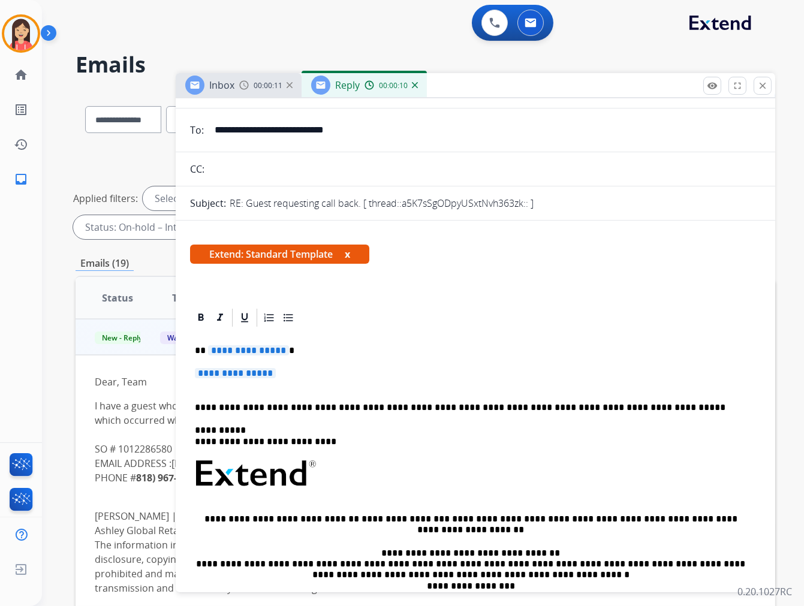
click at [210, 350] on span "**********" at bounding box center [248, 350] width 81 height 10
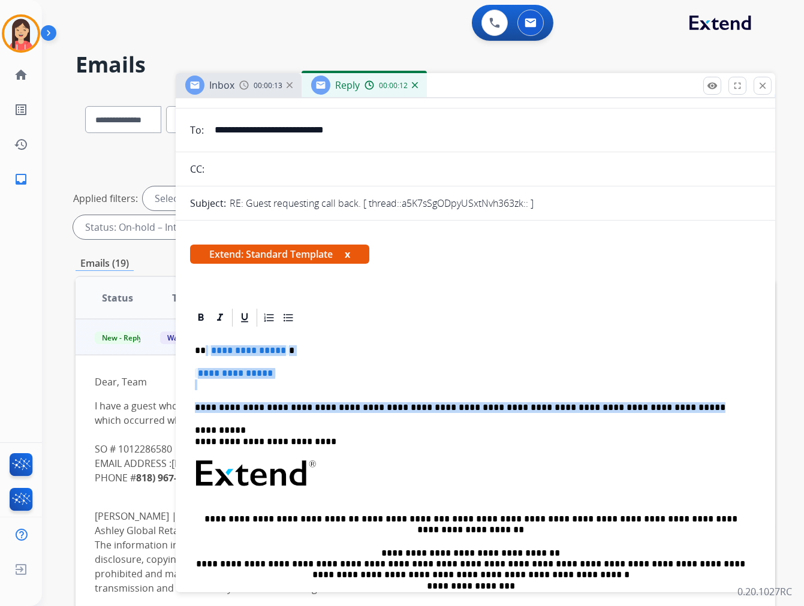
drag, startPoint x: 204, startPoint y: 339, endPoint x: 649, endPoint y: 401, distance: 449.1
click at [649, 401] on div "**********" at bounding box center [475, 509] width 571 height 361
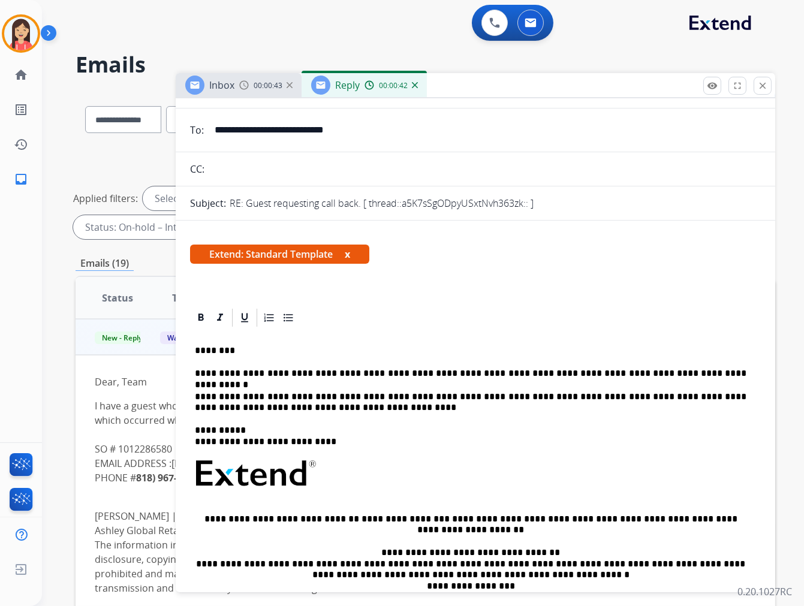
click at [254, 394] on p "**********" at bounding box center [471, 403] width 552 height 22
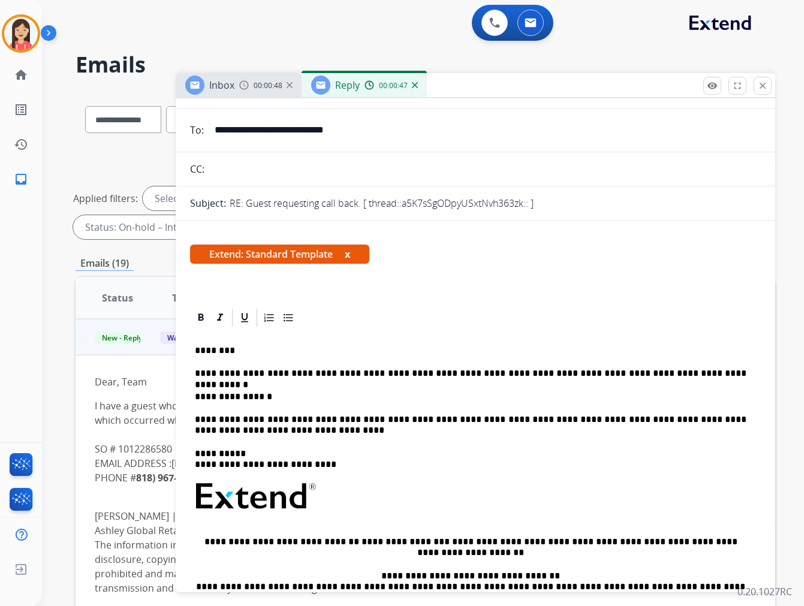
click at [267, 393] on p "**********" at bounding box center [471, 397] width 552 height 11
click at [305, 414] on p "**********" at bounding box center [471, 425] width 552 height 22
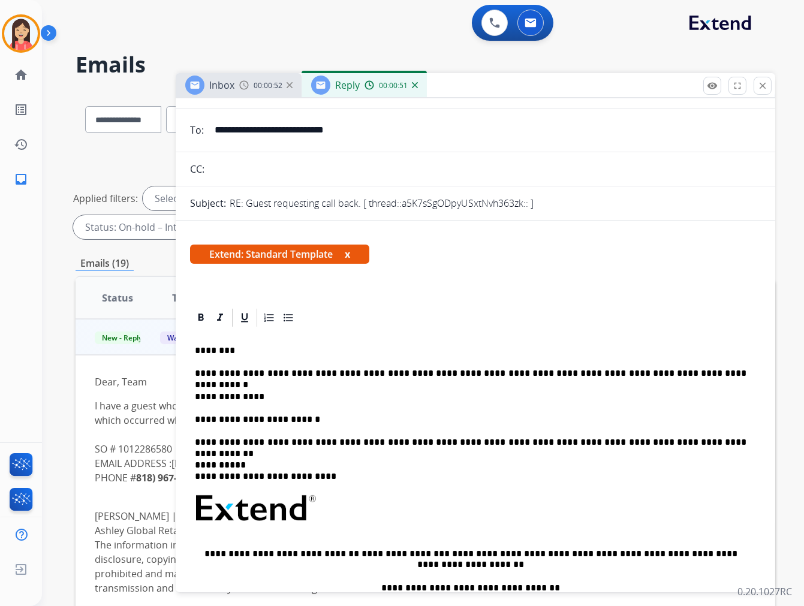
click at [259, 441] on p "**********" at bounding box center [471, 442] width 552 height 11
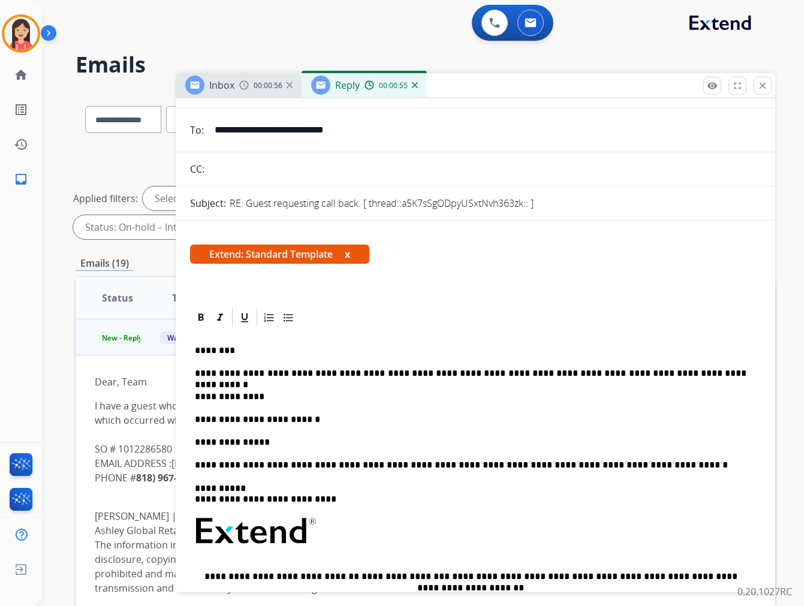
click at [231, 463] on p "**********" at bounding box center [471, 465] width 552 height 11
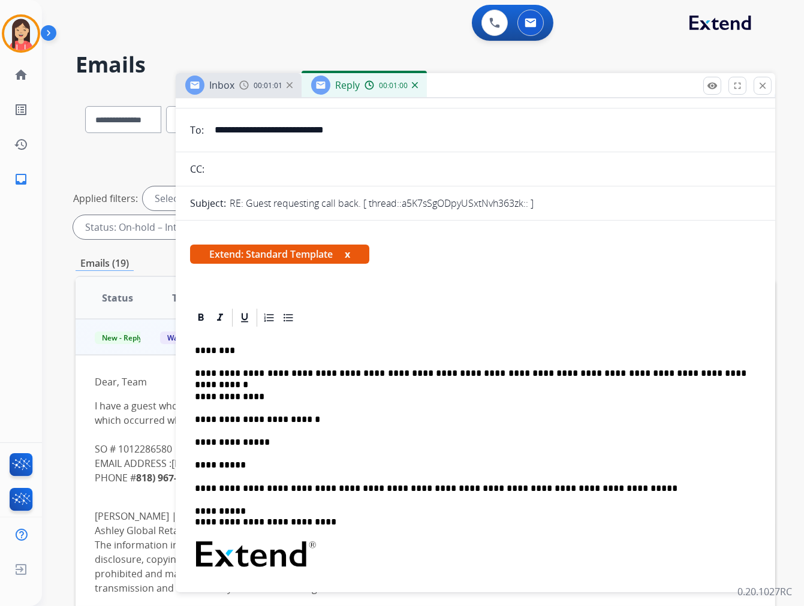
click at [312, 487] on p "**********" at bounding box center [471, 488] width 552 height 11
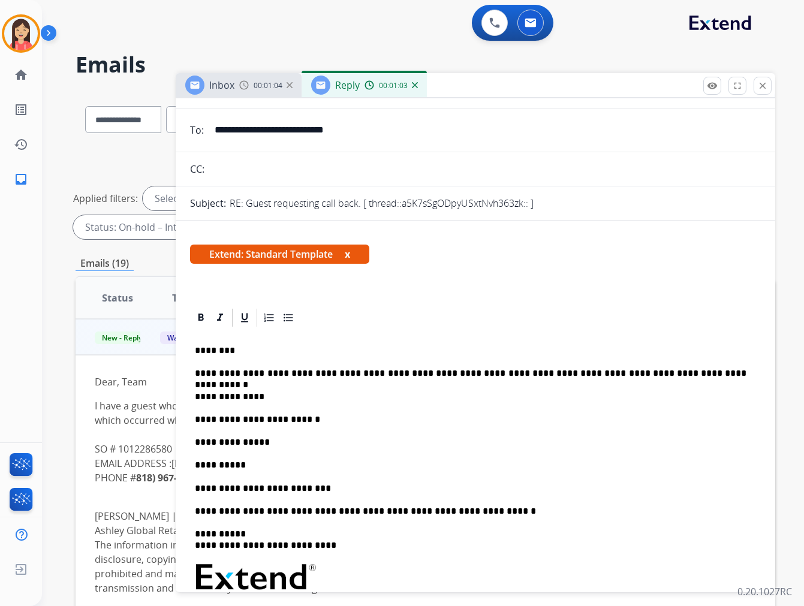
click at [465, 514] on p "**********" at bounding box center [471, 511] width 552 height 11
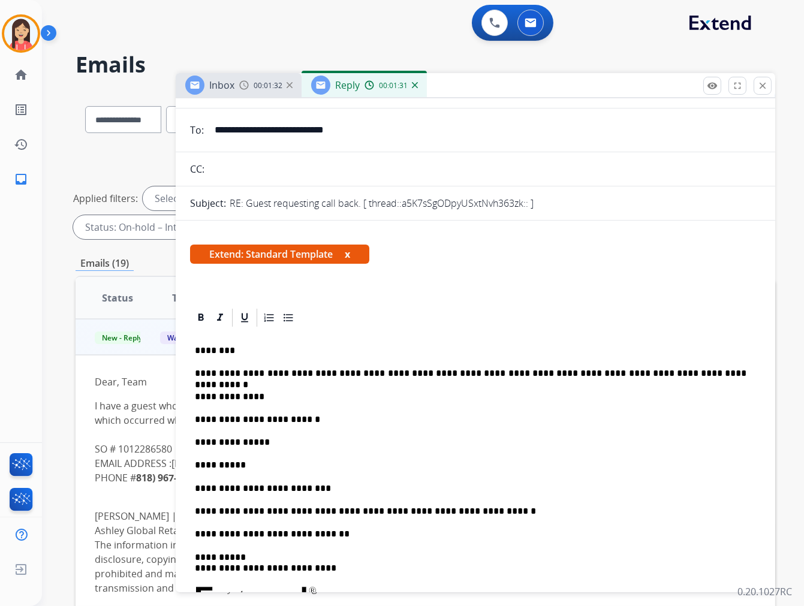
click at [349, 531] on p "**********" at bounding box center [471, 534] width 552 height 11
drag, startPoint x: 342, startPoint y: 534, endPoint x: 494, endPoint y: 535, distance: 152.3
click at [494, 535] on p "**********" at bounding box center [471, 534] width 552 height 11
click at [222, 318] on icon at bounding box center [220, 318] width 12 height 12
click at [514, 528] on div "**********" at bounding box center [475, 573] width 571 height 488
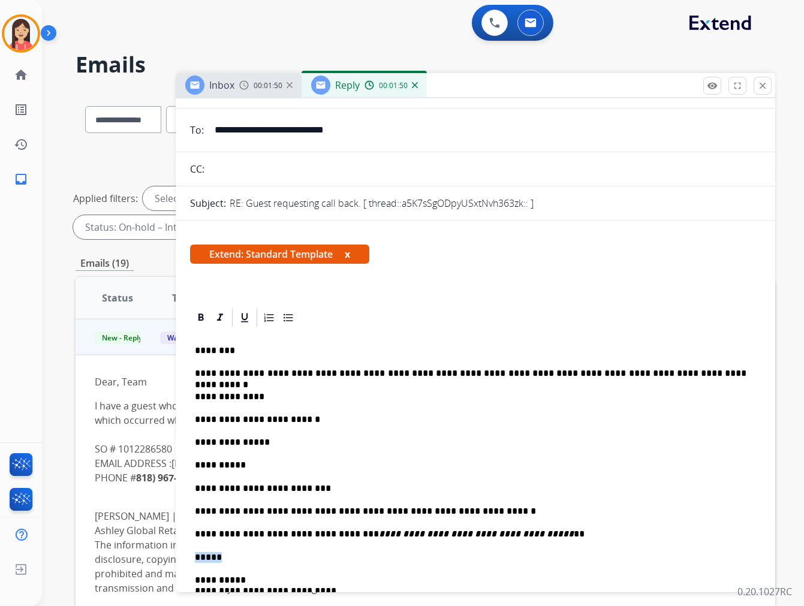
drag, startPoint x: 239, startPoint y: 555, endPoint x: 159, endPoint y: 555, distance: 79.1
click at [159, 555] on div "**********" at bounding box center [426, 415] width 700 height 649
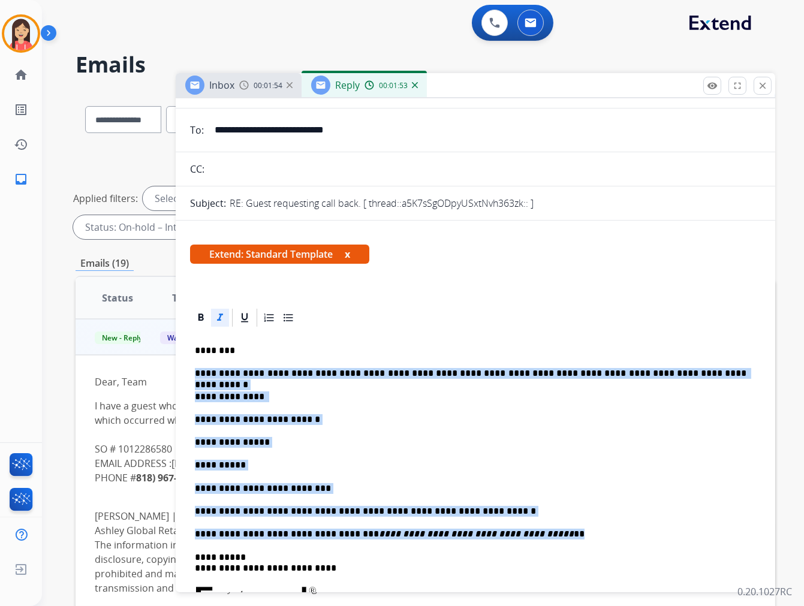
drag, startPoint x: 508, startPoint y: 537, endPoint x: 194, endPoint y: 369, distance: 356.5
click at [194, 369] on div "**********" at bounding box center [475, 573] width 571 height 488
copy div "**********"
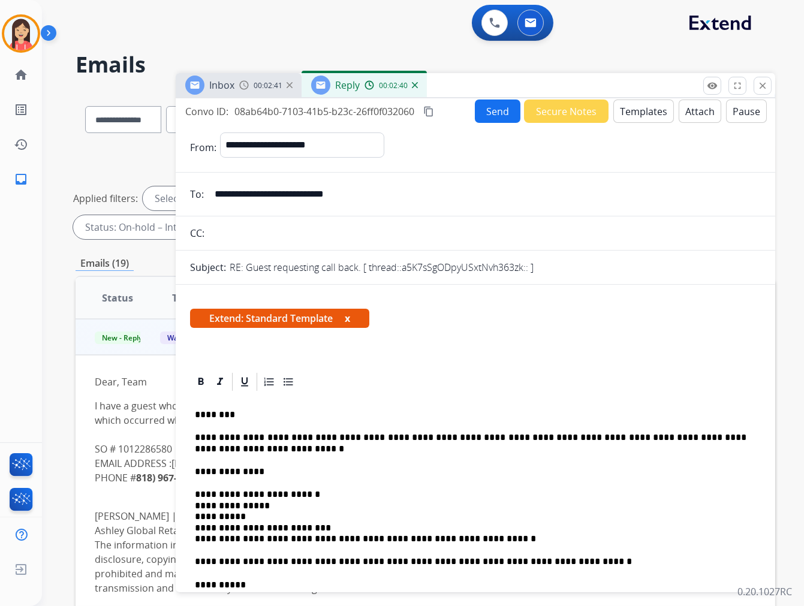
scroll to position [0, 0]
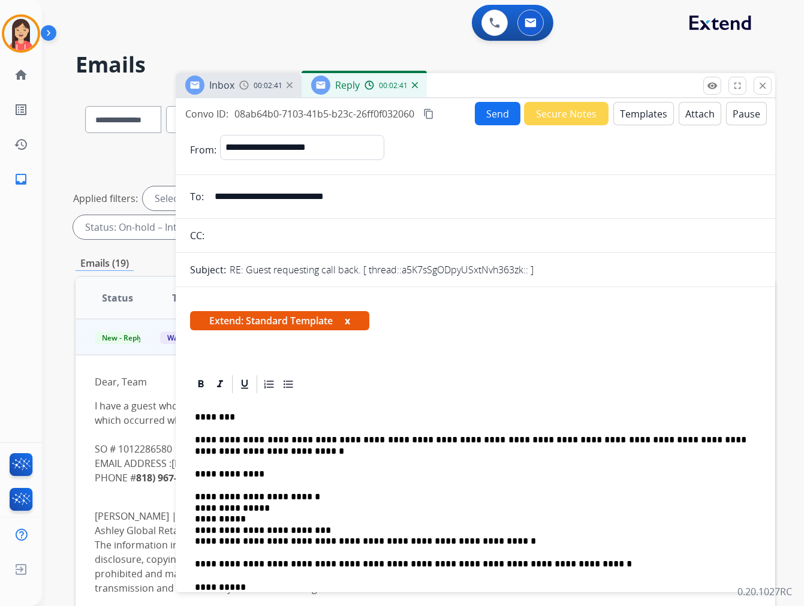
click at [482, 117] on button "Send" at bounding box center [498, 113] width 46 height 23
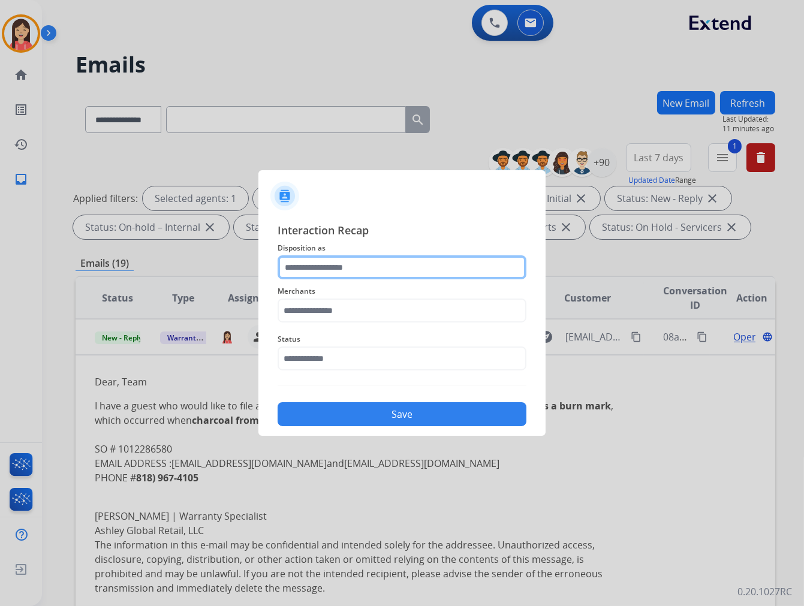
click at [346, 258] on input "text" at bounding box center [402, 267] width 249 height 24
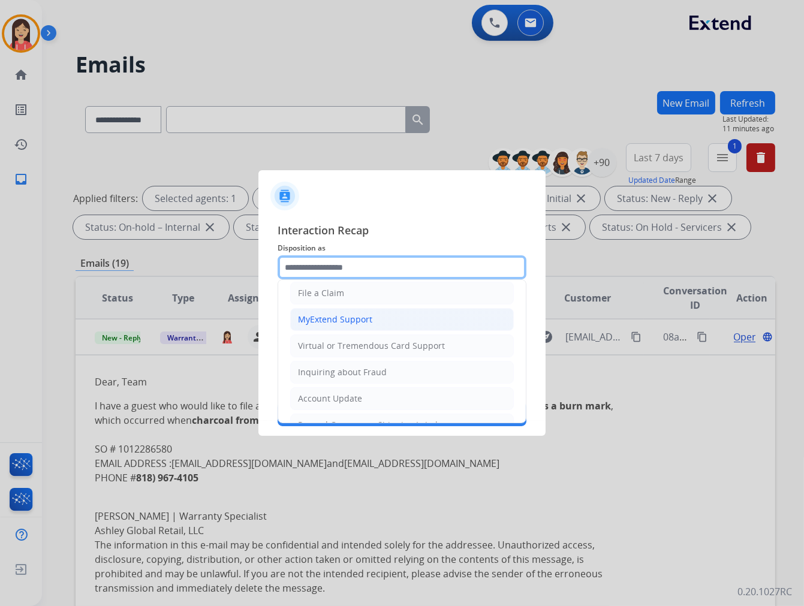
scroll to position [188, 0]
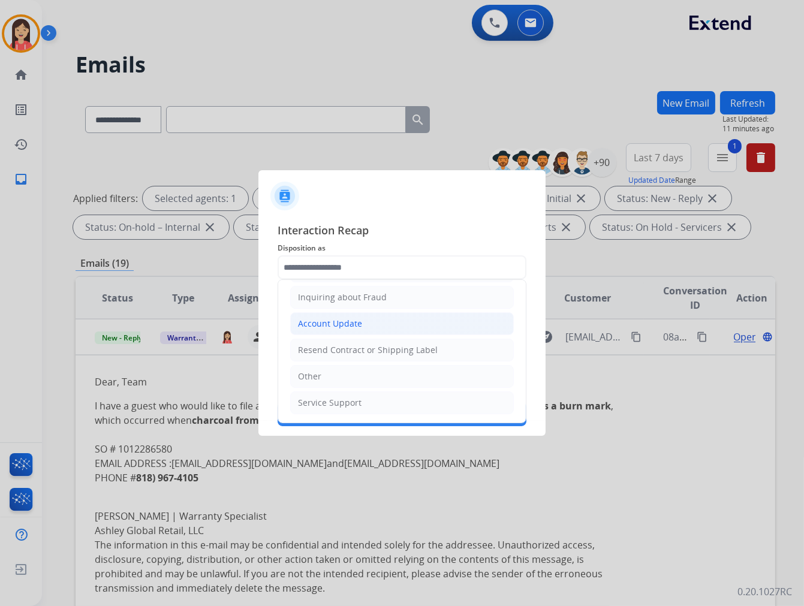
click at [354, 326] on div "Account Update" at bounding box center [330, 324] width 64 height 12
type input "**********"
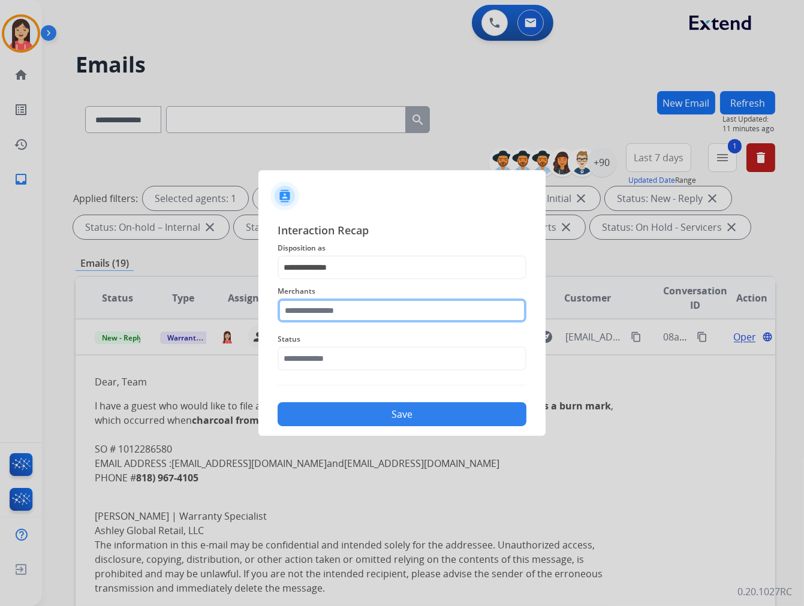
click at [345, 302] on input "text" at bounding box center [402, 311] width 249 height 24
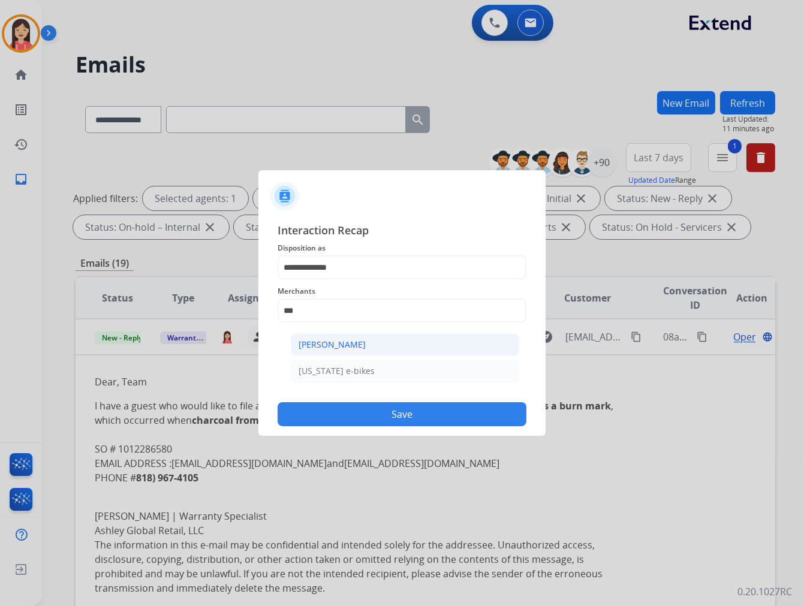
click at [372, 350] on li "[PERSON_NAME]" at bounding box center [405, 344] width 228 height 23
type input "**********"
click at [362, 354] on input "text" at bounding box center [402, 359] width 249 height 24
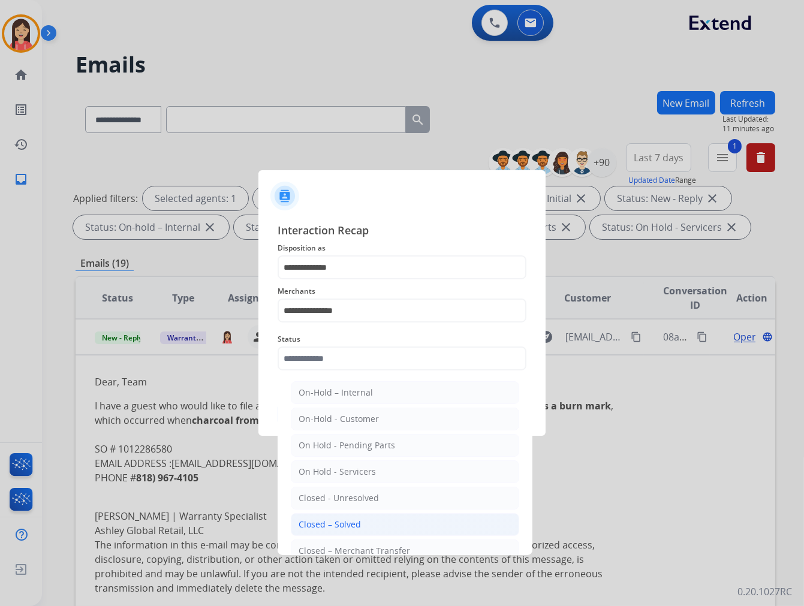
click at [370, 523] on li "Closed – Solved" at bounding box center [405, 524] width 228 height 23
type input "**********"
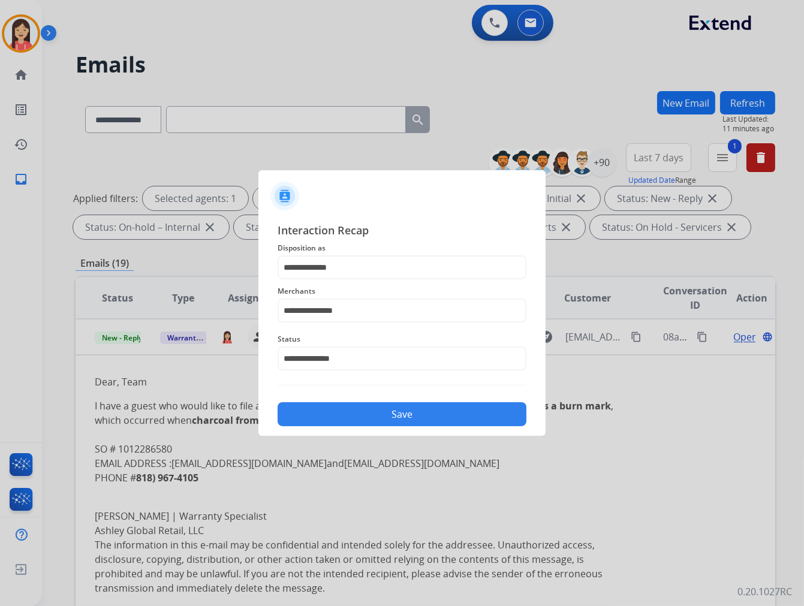
click at [418, 418] on button "Save" at bounding box center [402, 414] width 249 height 24
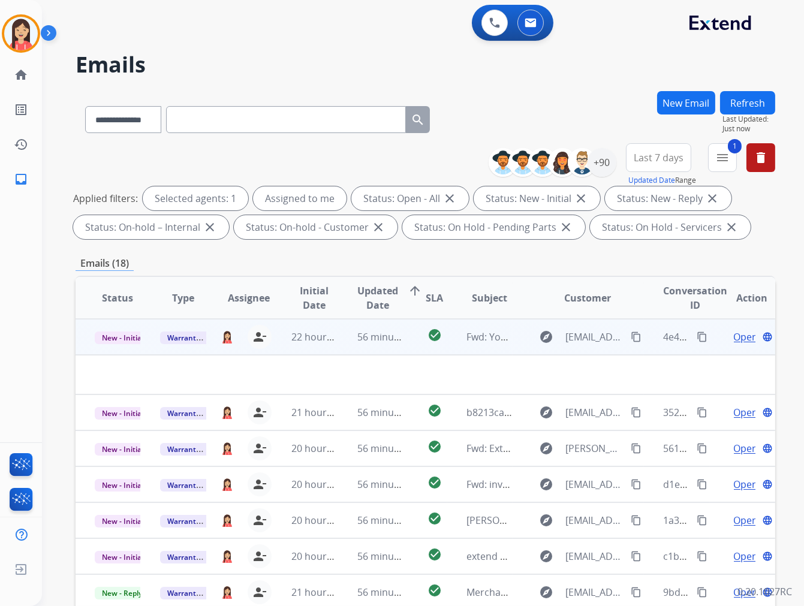
click at [353, 349] on td "56 minutes ago" at bounding box center [370, 337] width 65 height 36
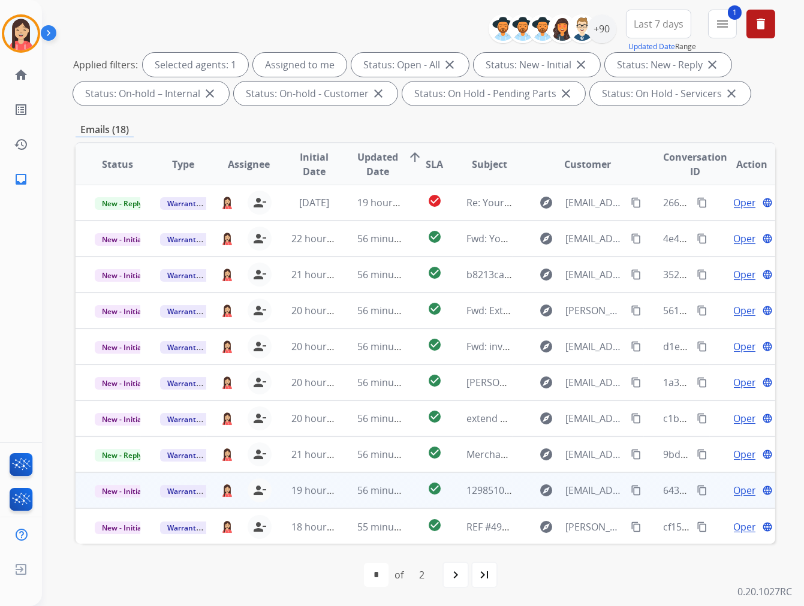
scroll to position [0, 0]
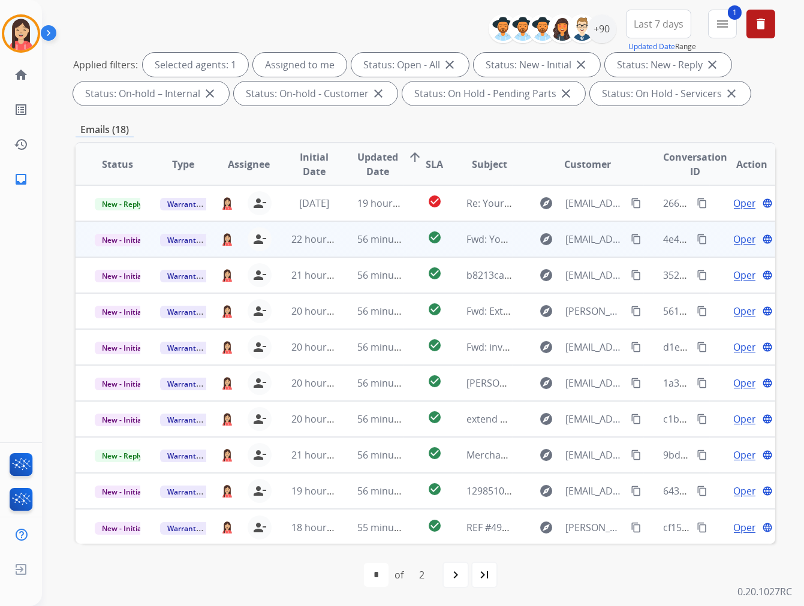
click at [338, 254] on td "56 minutes ago" at bounding box center [370, 239] width 65 height 36
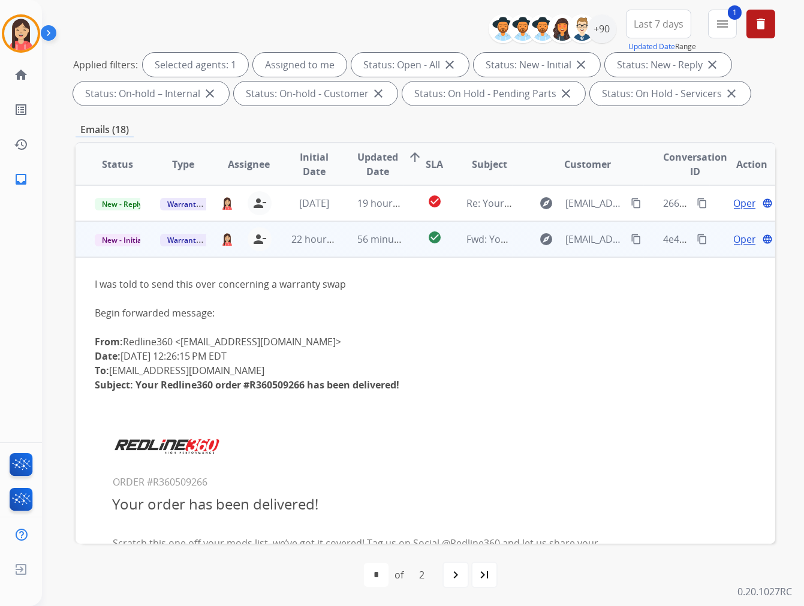
scroll to position [36, 0]
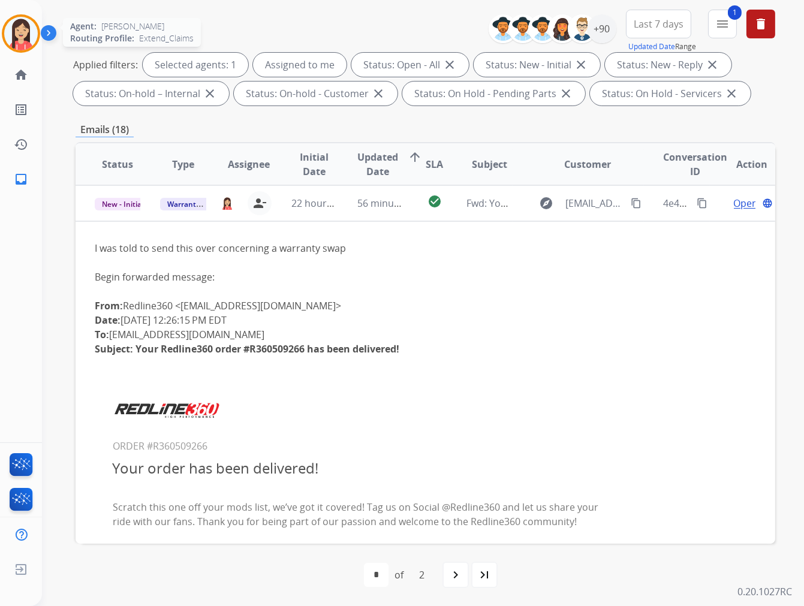
click at [19, 20] on img at bounding box center [21, 34] width 34 height 34
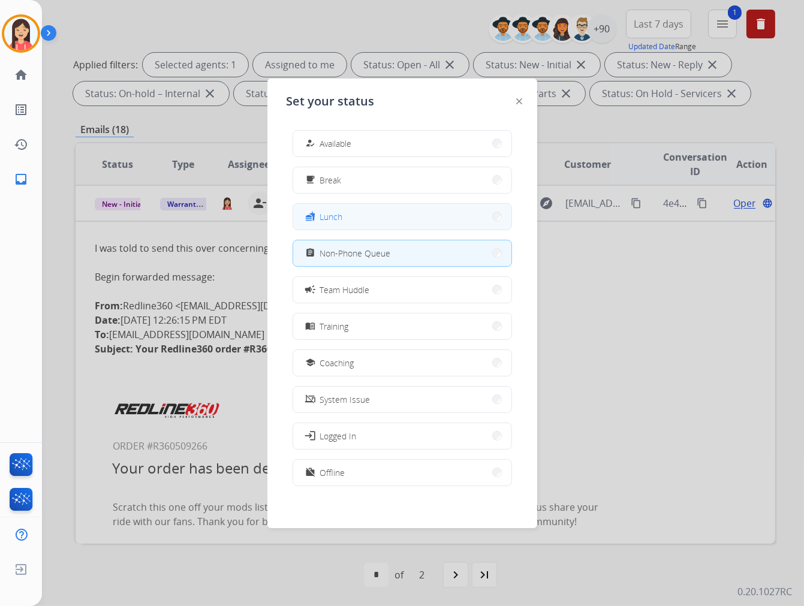
click at [378, 213] on button "fastfood Lunch" at bounding box center [402, 217] width 218 height 26
